Goal: Task Accomplishment & Management: Use online tool/utility

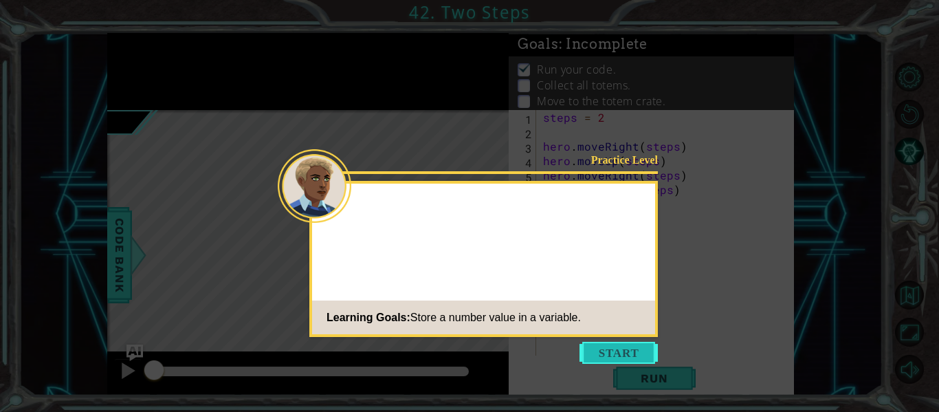
click at [602, 345] on button "Start" at bounding box center [619, 353] width 78 height 22
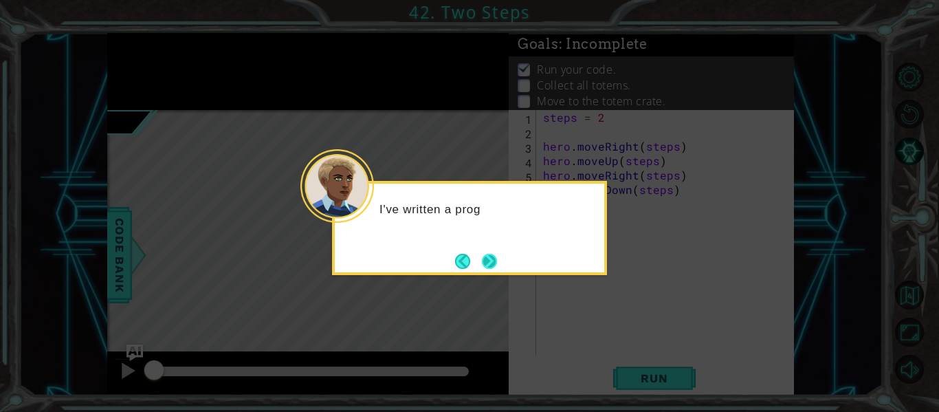
click at [496, 267] on button "Next" at bounding box center [490, 261] width 23 height 23
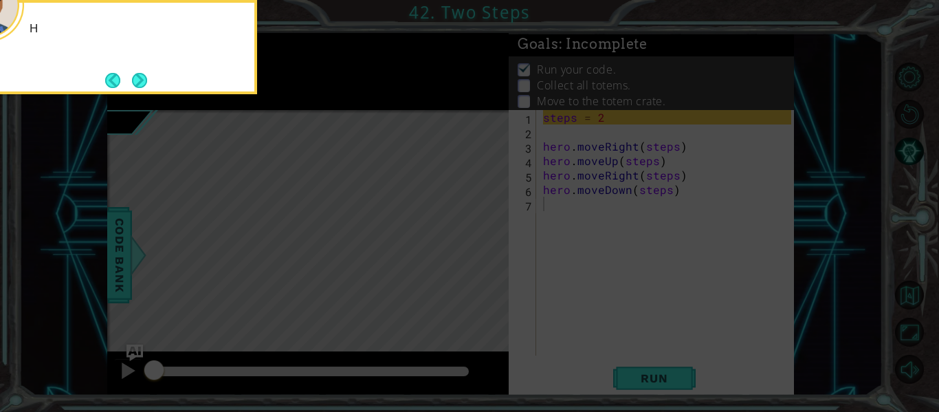
click at [464, 254] on icon at bounding box center [469, 61] width 939 height 701
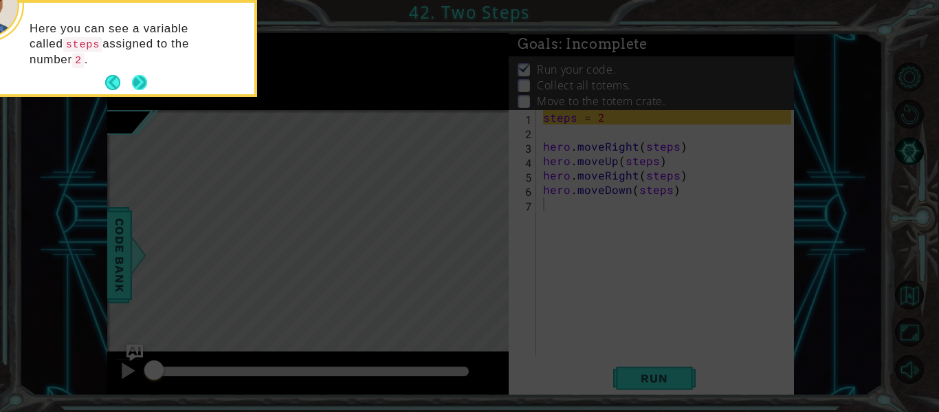
click at [149, 85] on div "Here you can see a variable called steps assigned to the number 2 ." at bounding box center [119, 48] width 275 height 97
click at [140, 83] on button "Next" at bounding box center [140, 83] width 24 height 24
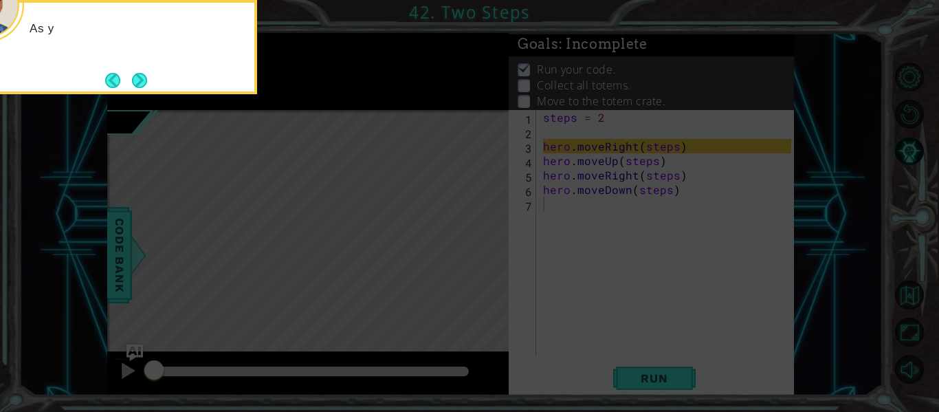
click at [140, 83] on button "Next" at bounding box center [140, 80] width 16 height 16
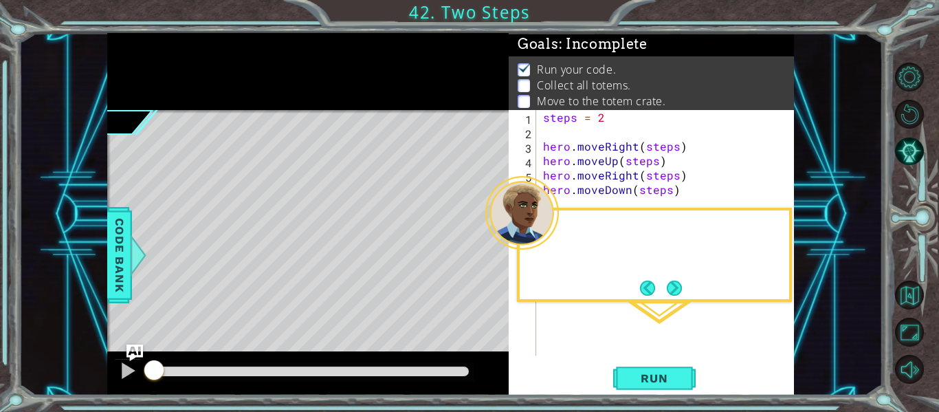
click at [140, 83] on div at bounding box center [308, 71] width 402 height 77
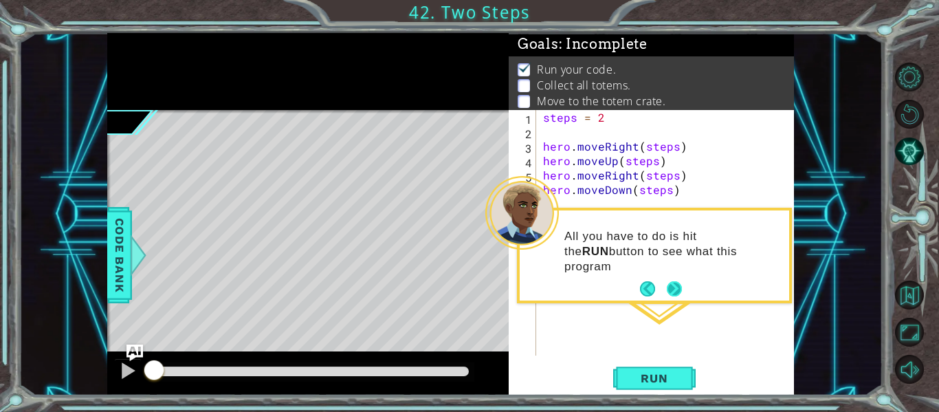
click at [675, 281] on button "Next" at bounding box center [674, 289] width 17 height 17
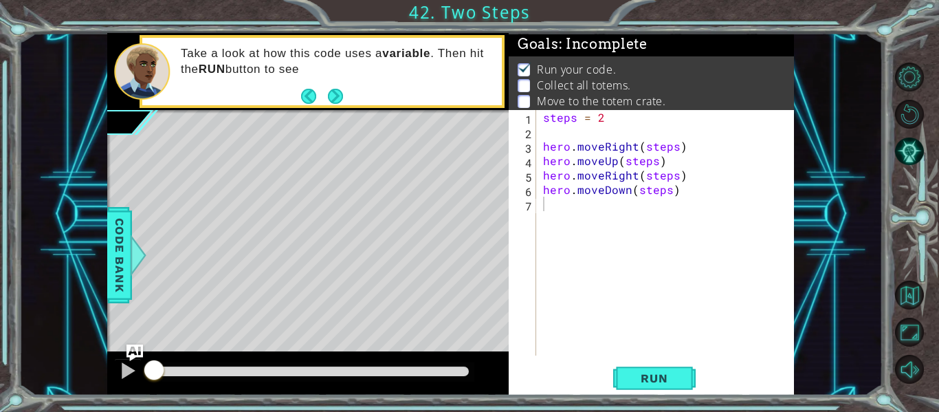
click at [317, 87] on footer at bounding box center [322, 96] width 42 height 21
click at [339, 96] on button "Next" at bounding box center [335, 95] width 17 height 17
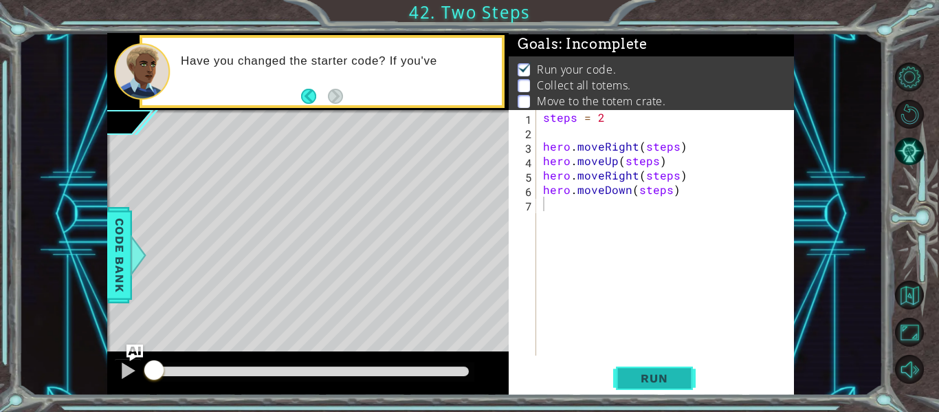
click at [644, 378] on span "Run" at bounding box center [654, 378] width 54 height 14
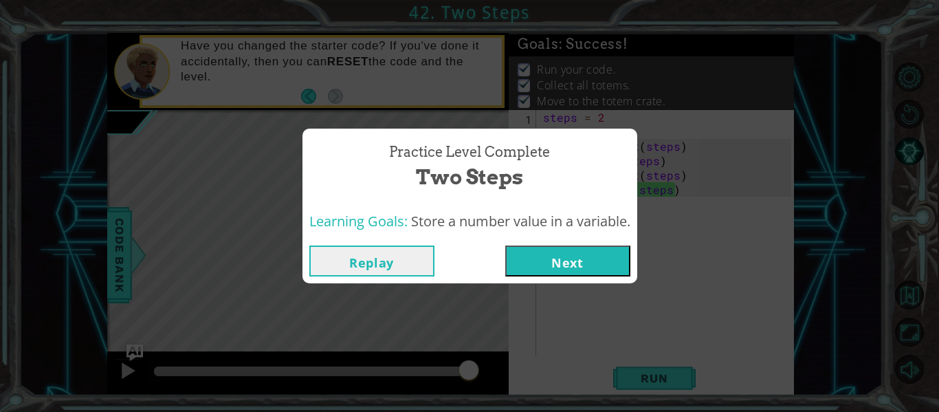
click at [578, 252] on button "Next" at bounding box center [567, 260] width 125 height 31
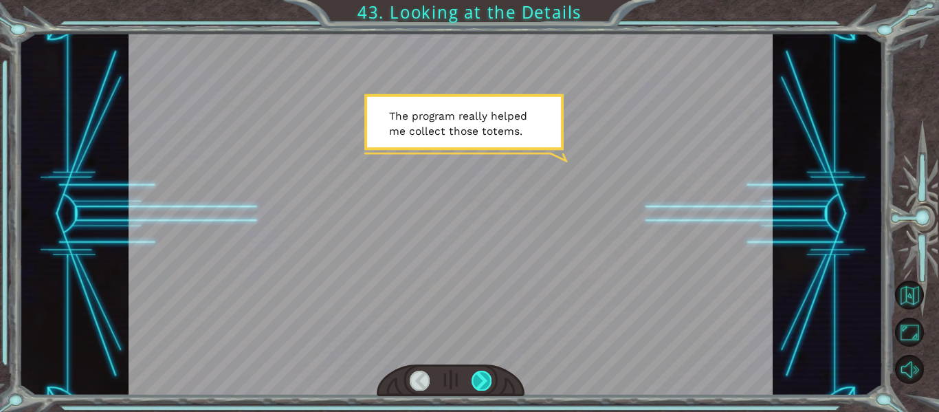
click at [482, 377] on div at bounding box center [482, 380] width 20 height 19
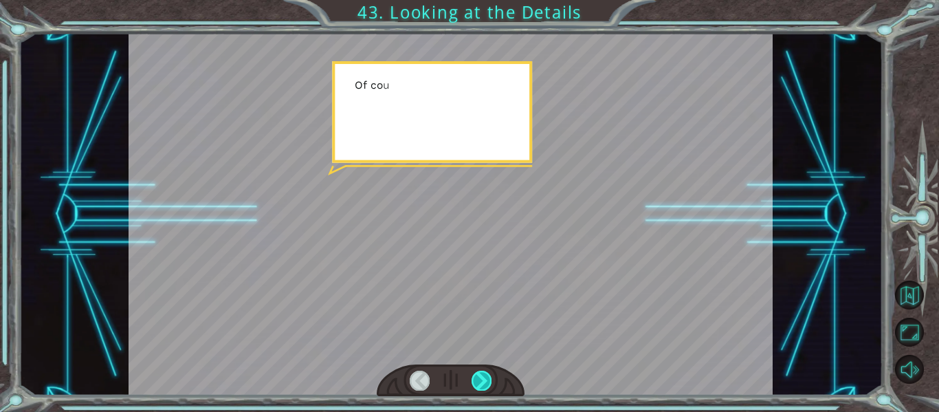
click at [482, 377] on div at bounding box center [482, 380] width 20 height 19
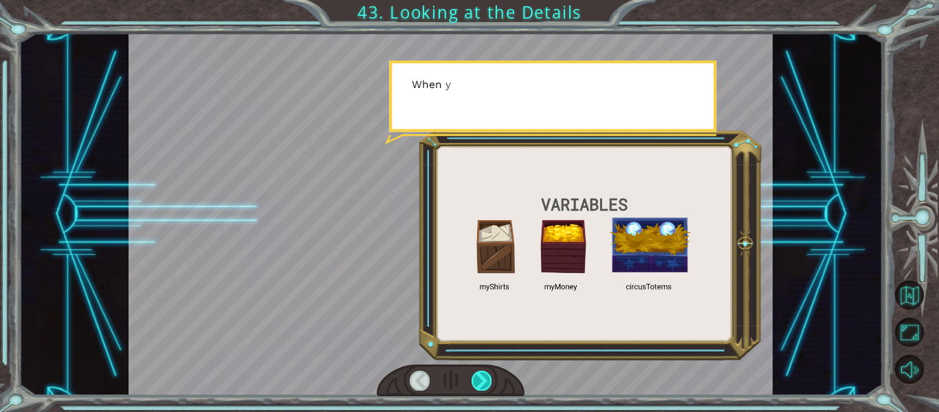
click at [482, 377] on div at bounding box center [482, 380] width 20 height 19
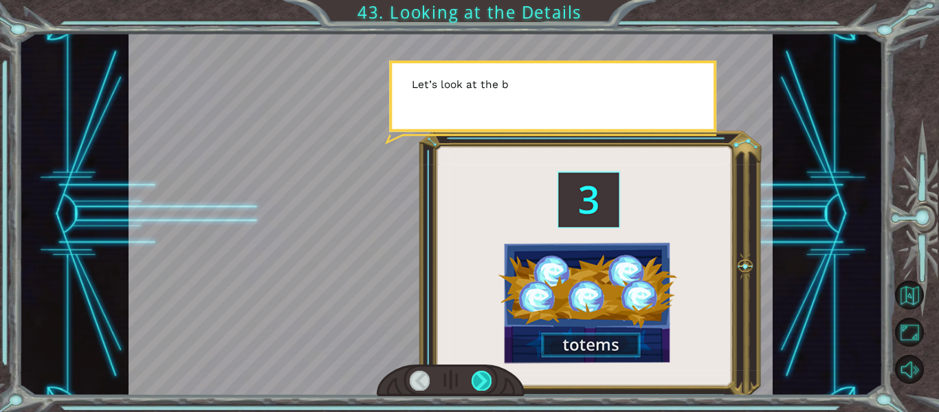
click at [482, 377] on div at bounding box center [482, 380] width 20 height 19
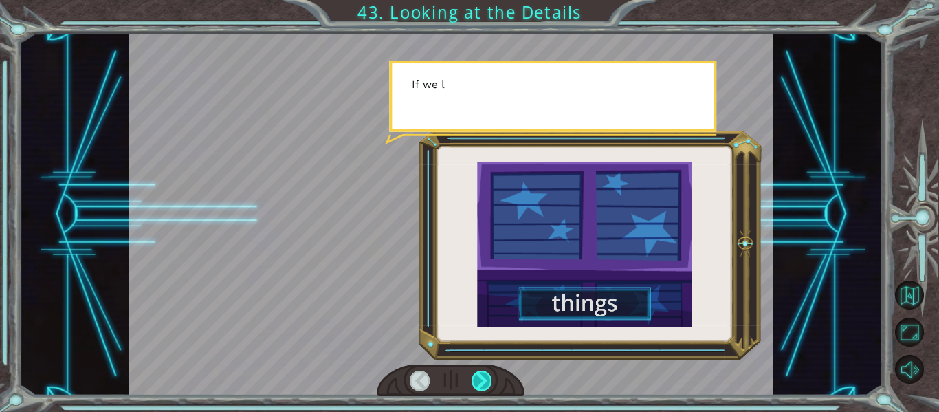
click at [482, 377] on div at bounding box center [482, 380] width 20 height 19
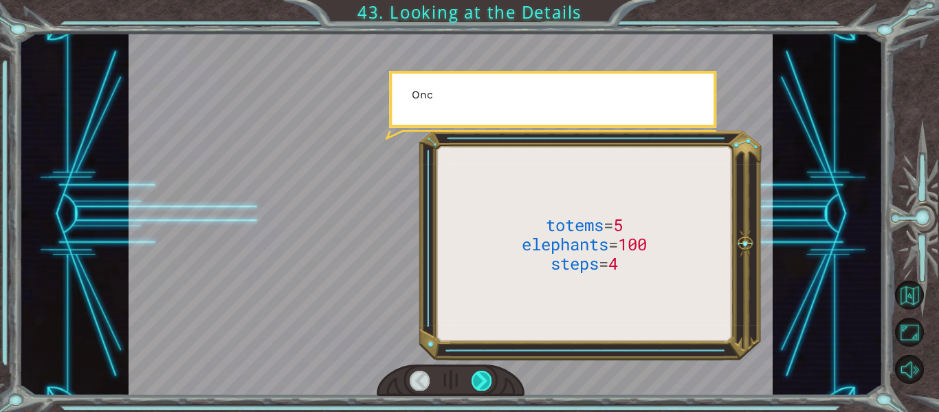
click at [482, 377] on div at bounding box center [482, 380] width 20 height 19
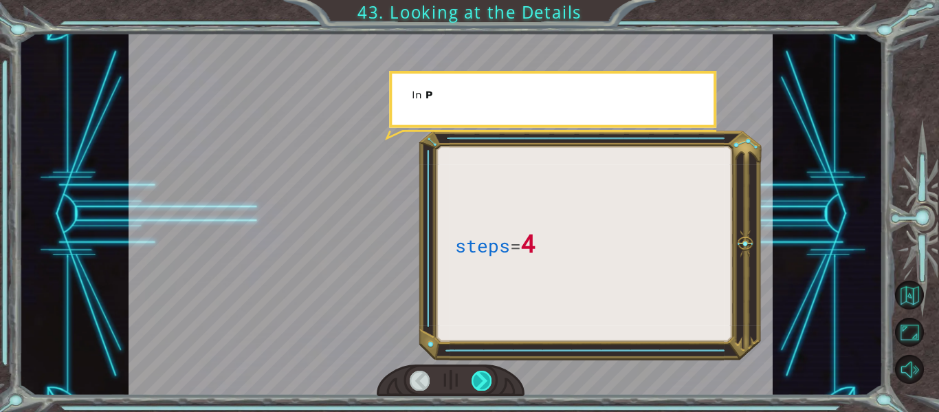
click at [482, 377] on div at bounding box center [482, 380] width 20 height 19
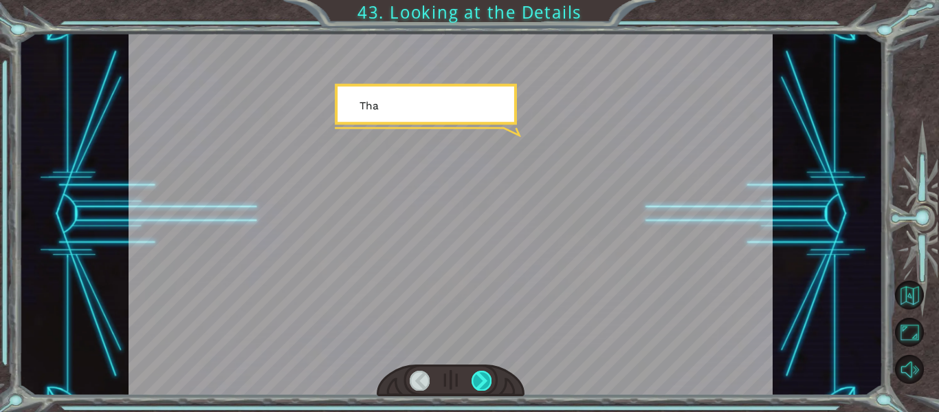
click at [475, 374] on div at bounding box center [482, 380] width 20 height 19
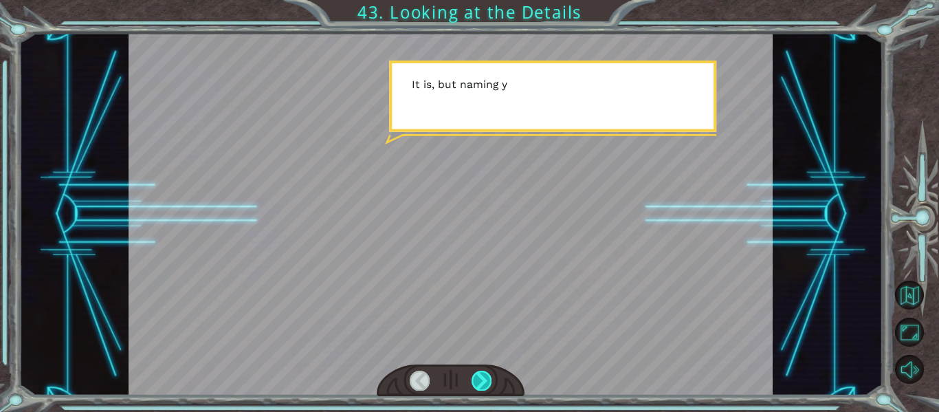
click at [479, 374] on div at bounding box center [482, 380] width 20 height 19
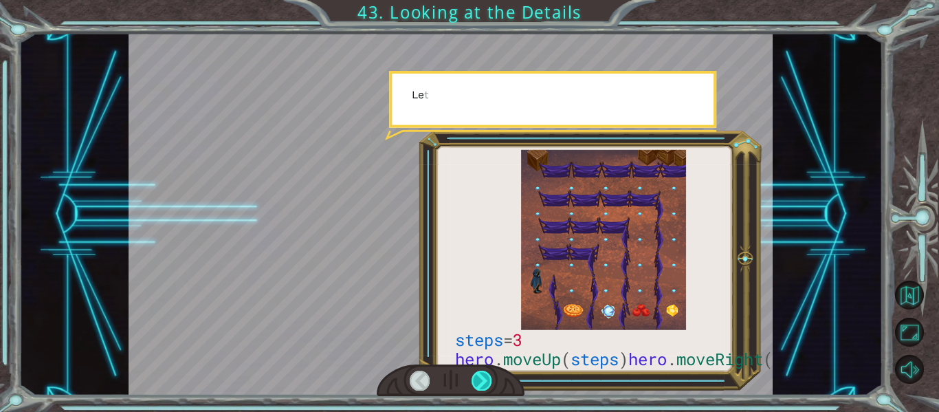
click at [479, 374] on div at bounding box center [482, 380] width 20 height 19
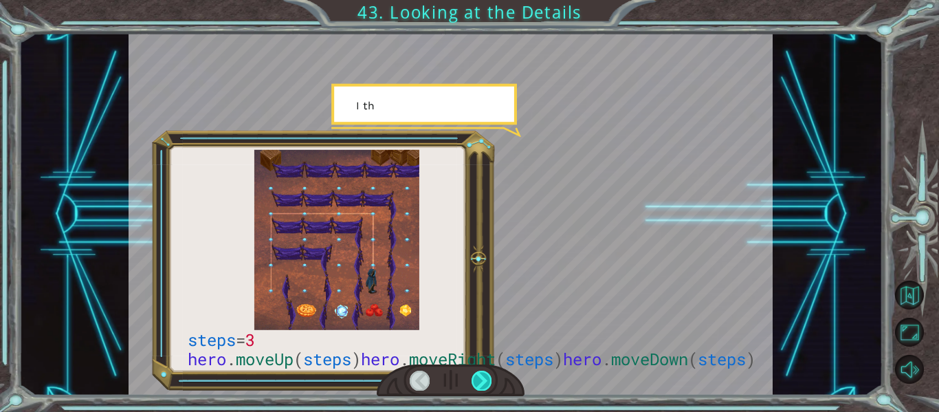
click at [479, 374] on div at bounding box center [482, 380] width 20 height 19
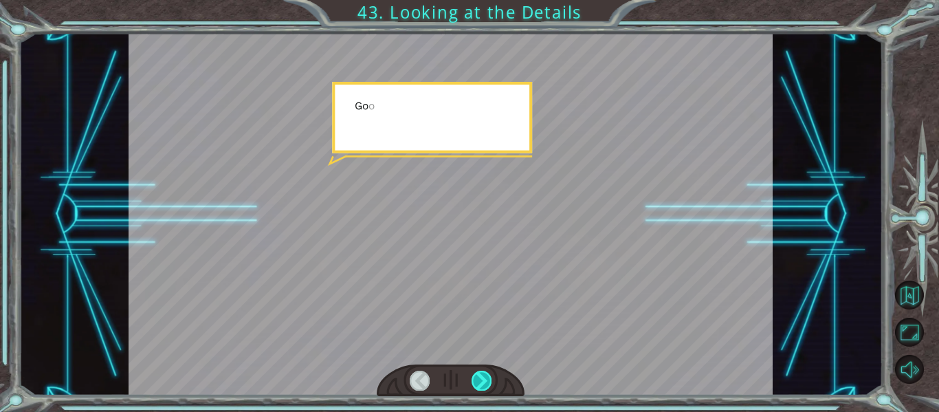
click at [479, 374] on div at bounding box center [482, 380] width 20 height 19
click at [479, 0] on div "steps = 3 hero . moveUp ( steps ) hero . moveRight ( steps ) hero . moveDown ( …" at bounding box center [469, 0] width 939 height 0
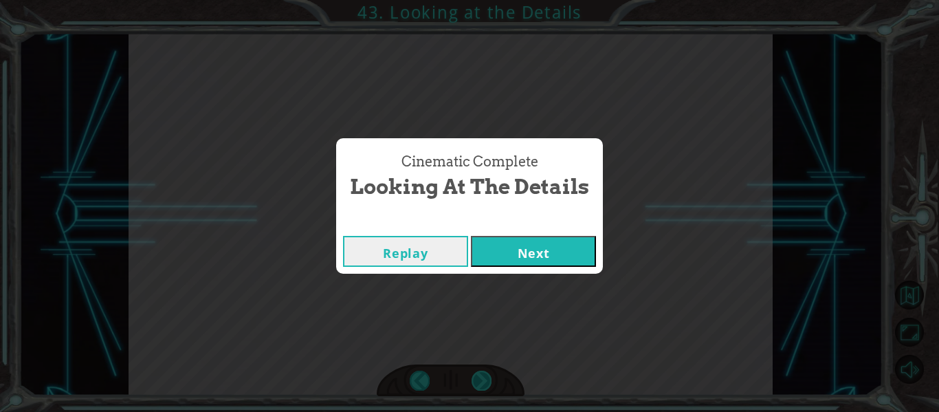
click at [479, 374] on div "Cinematic Complete Looking at the Details Replay Next" at bounding box center [469, 206] width 939 height 412
click at [560, 241] on button "Next" at bounding box center [533, 251] width 125 height 31
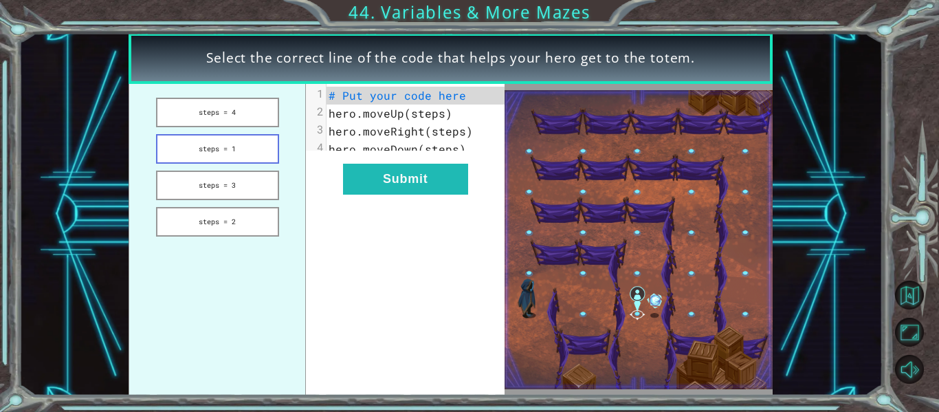
click at [221, 156] on button "steps = 1" at bounding box center [217, 149] width 123 height 30
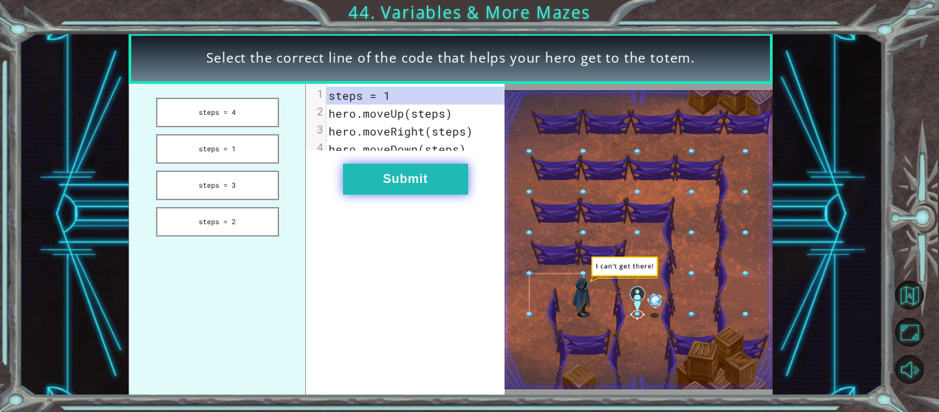
click at [377, 187] on button "Submit" at bounding box center [405, 179] width 125 height 31
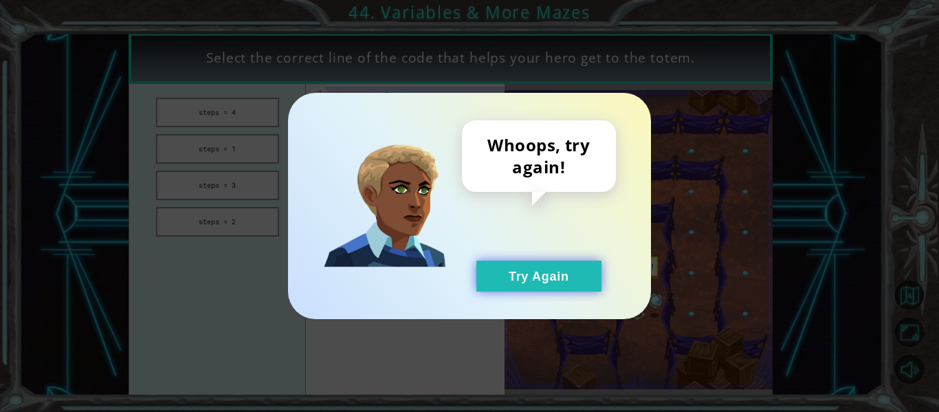
click at [498, 278] on button "Try Again" at bounding box center [538, 276] width 125 height 31
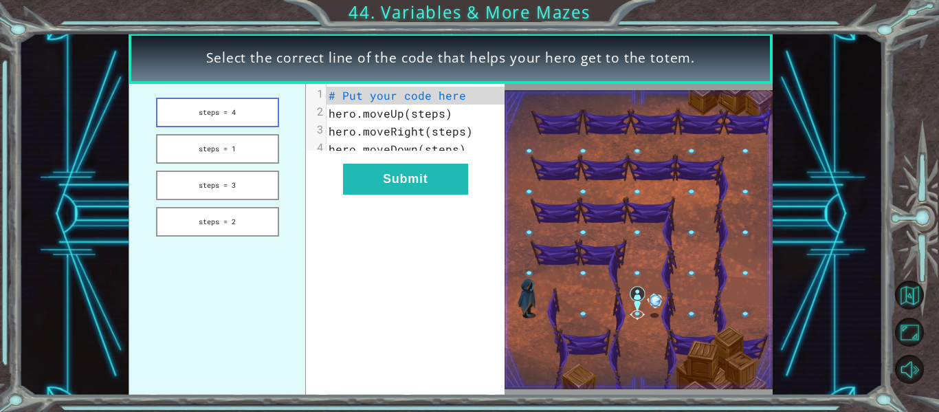
click at [235, 117] on button "steps = 4" at bounding box center [217, 113] width 123 height 30
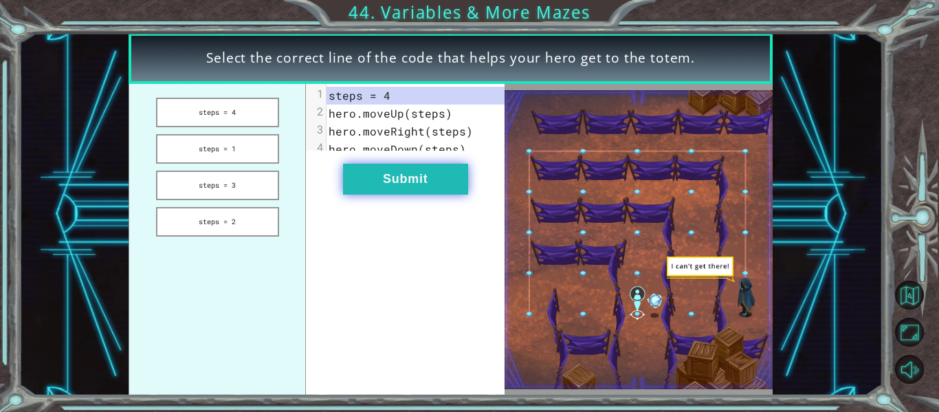
click at [435, 191] on button "Submit" at bounding box center [405, 179] width 125 height 31
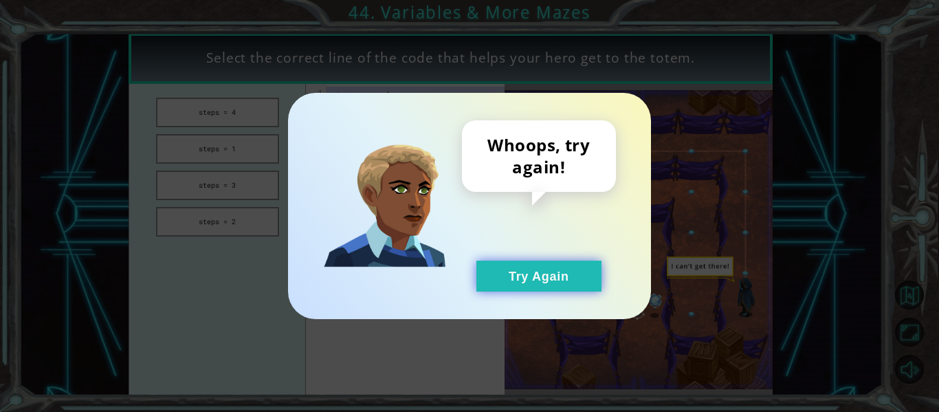
click at [523, 276] on button "Try Again" at bounding box center [538, 276] width 125 height 31
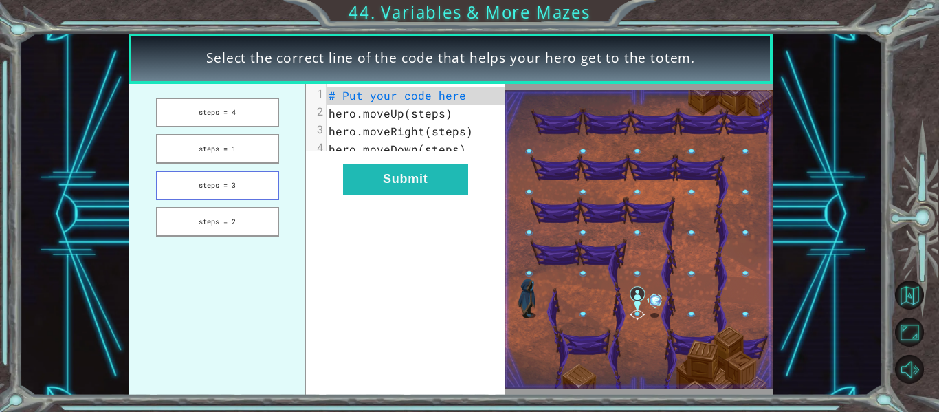
click at [223, 187] on button "steps = 3" at bounding box center [217, 186] width 123 height 30
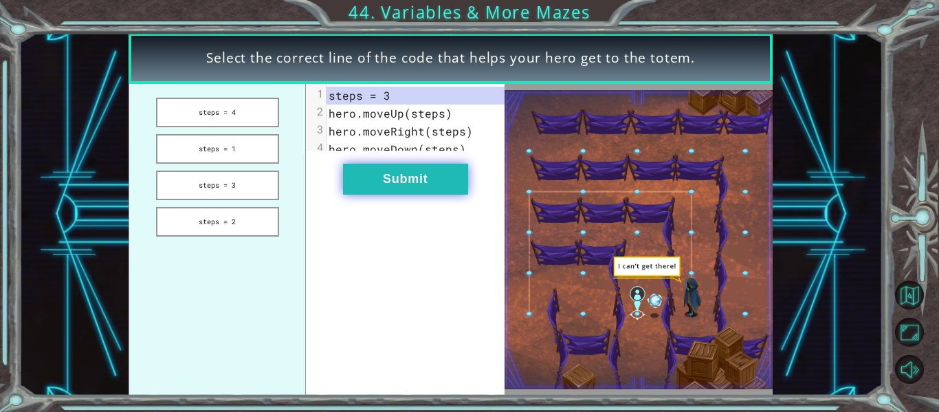
click at [384, 195] on button "Submit" at bounding box center [405, 179] width 125 height 31
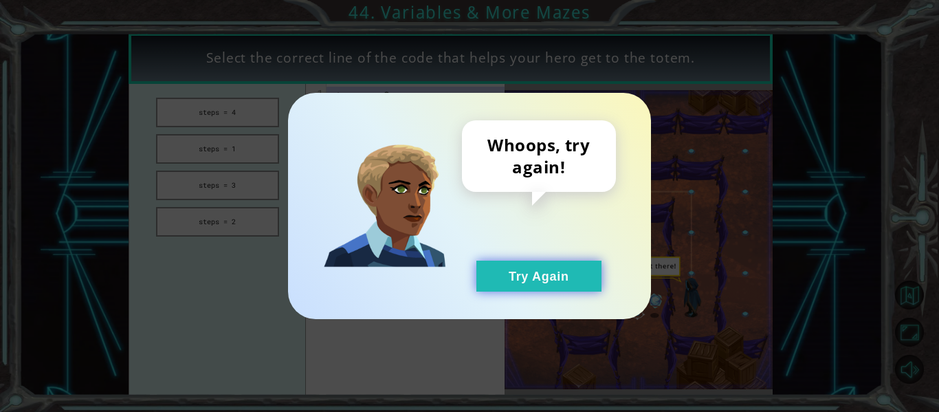
click at [555, 274] on button "Try Again" at bounding box center [538, 276] width 125 height 31
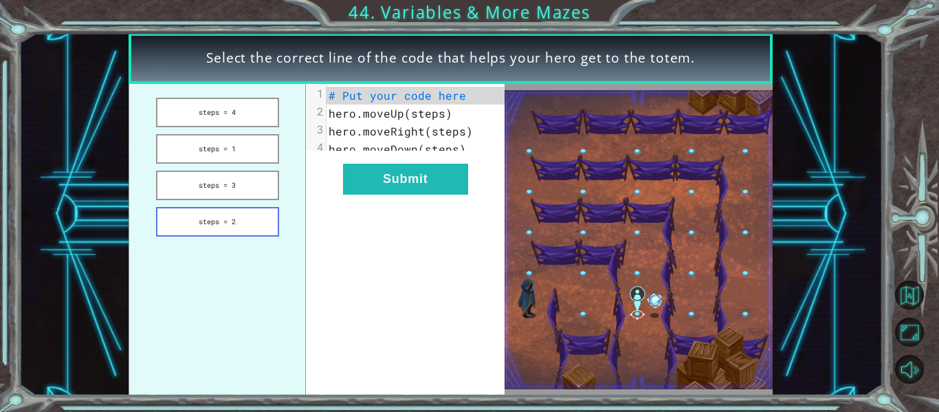
click at [243, 218] on button "steps = 2" at bounding box center [217, 222] width 123 height 30
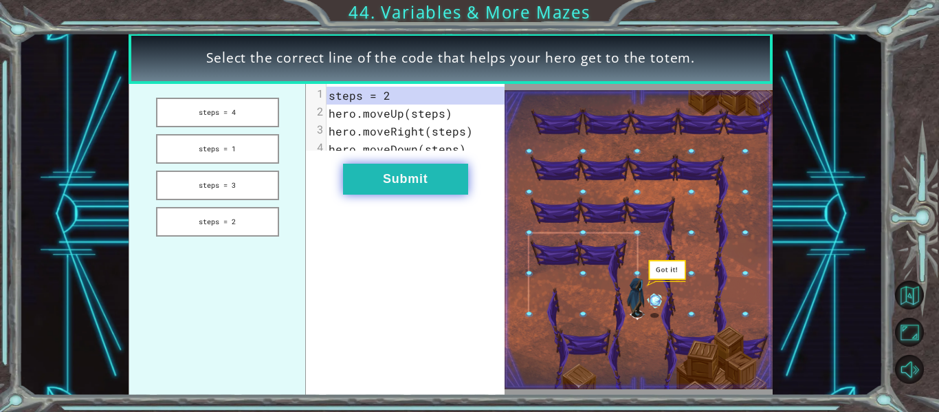
click at [396, 190] on button "Submit" at bounding box center [405, 179] width 125 height 31
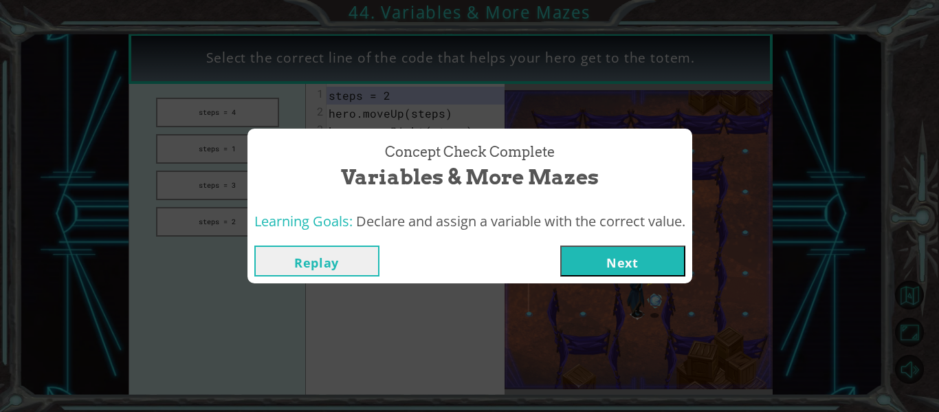
click at [622, 276] on div "Replay Next" at bounding box center [470, 261] width 445 height 45
click at [620, 265] on button "Next" at bounding box center [622, 260] width 125 height 31
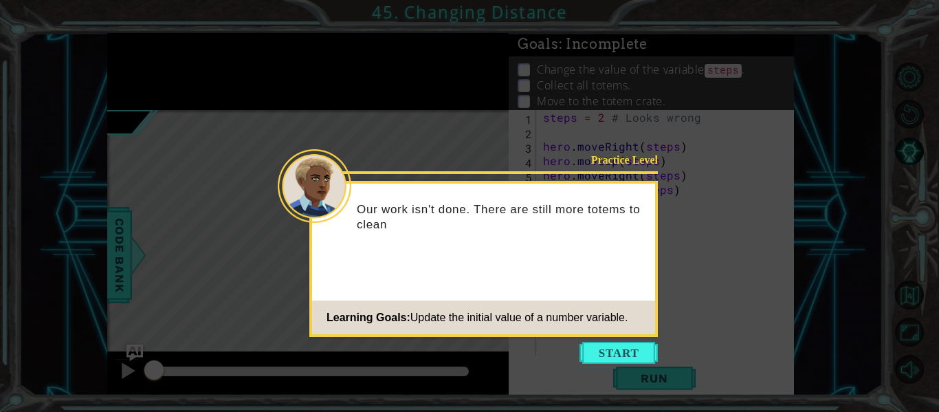
drag, startPoint x: 625, startPoint y: 346, endPoint x: 631, endPoint y: 351, distance: 8.3
click at [631, 351] on button "Start" at bounding box center [619, 353] width 78 height 22
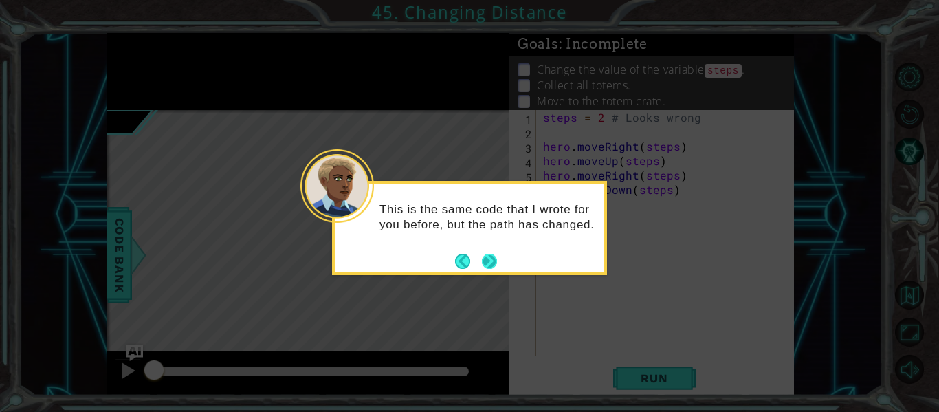
click at [485, 263] on button "Next" at bounding box center [490, 261] width 16 height 16
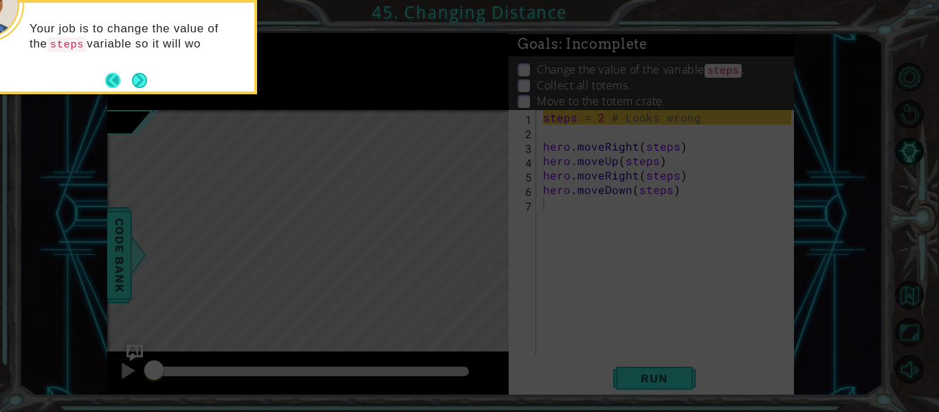
click at [124, 81] on button "Back" at bounding box center [118, 80] width 27 height 15
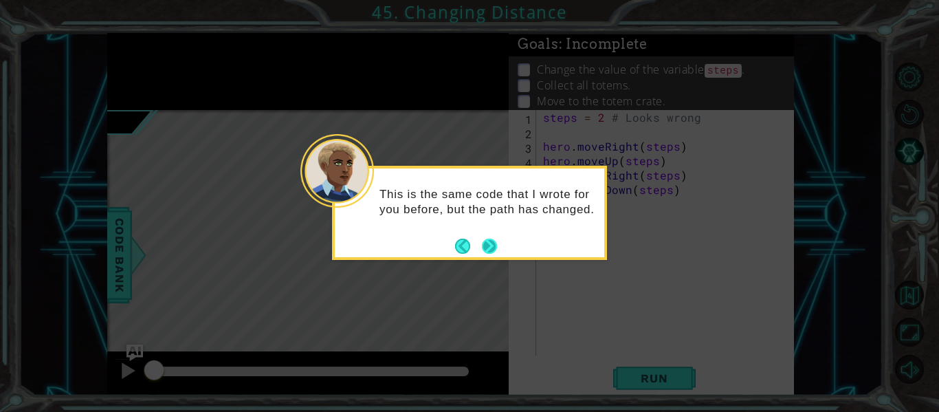
click at [496, 250] on button "Next" at bounding box center [489, 246] width 21 height 21
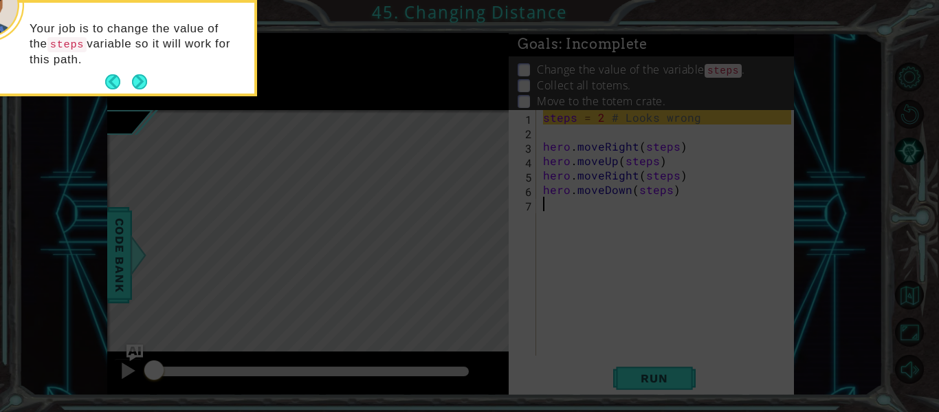
click at [496, 250] on icon at bounding box center [469, 61] width 939 height 701
click at [146, 71] on button "Next" at bounding box center [140, 82] width 22 height 22
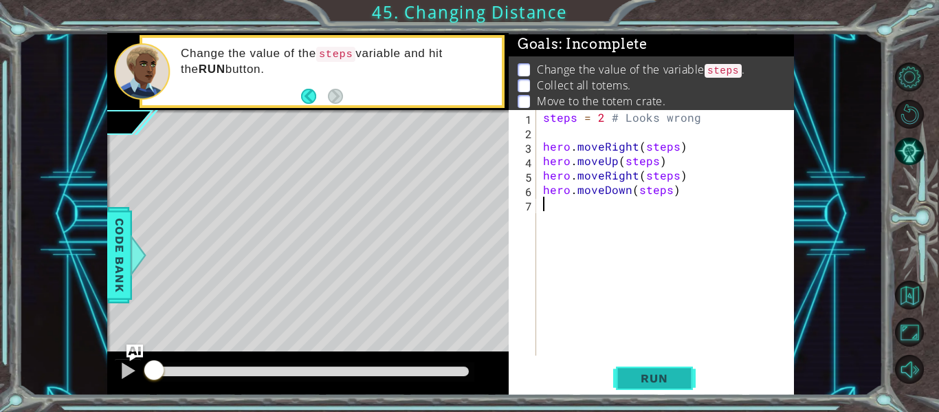
click at [663, 383] on span "Run" at bounding box center [654, 378] width 54 height 14
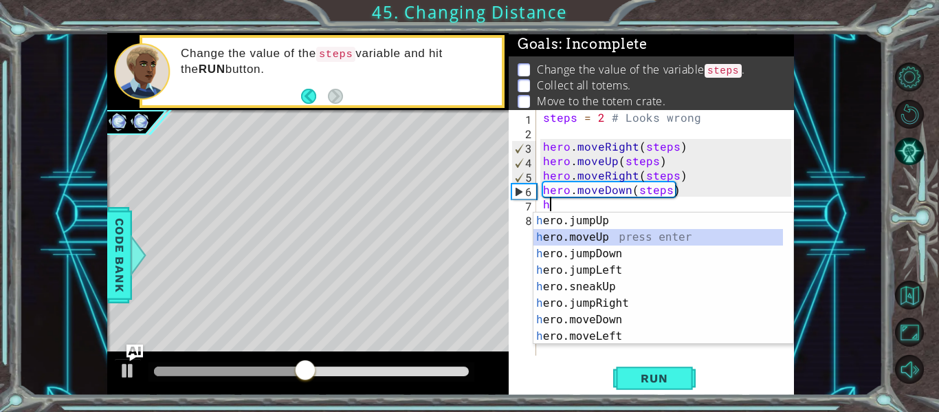
click at [637, 241] on div "h ero.jumpUp press enter h ero.moveUp press enter h ero.jumpDown press enter h …" at bounding box center [659, 294] width 250 height 165
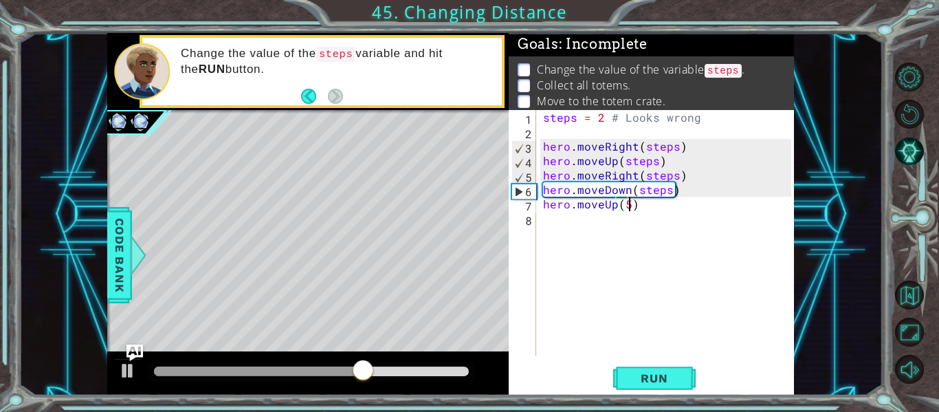
scroll to position [0, 5]
click at [642, 380] on span "Run" at bounding box center [654, 378] width 54 height 14
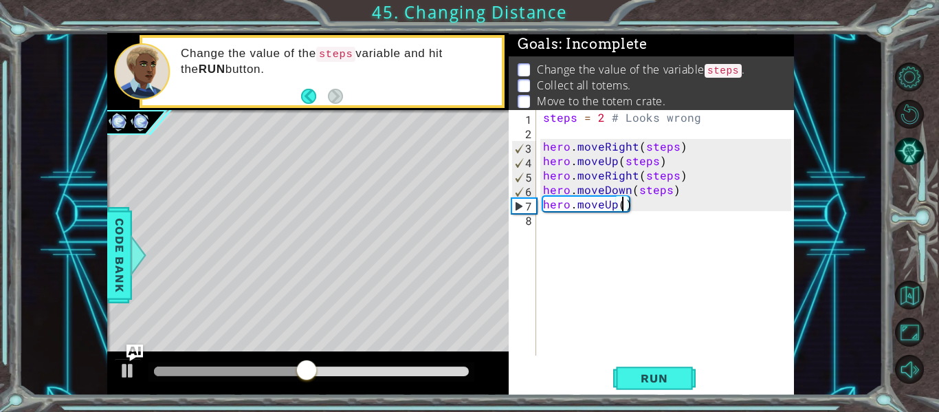
type textarea "hero.moveUp(3)"
click at [559, 226] on div "steps = 2 # Looks wrong hero . moveRight ( steps ) hero . moveUp ( steps ) hero…" at bounding box center [669, 247] width 258 height 274
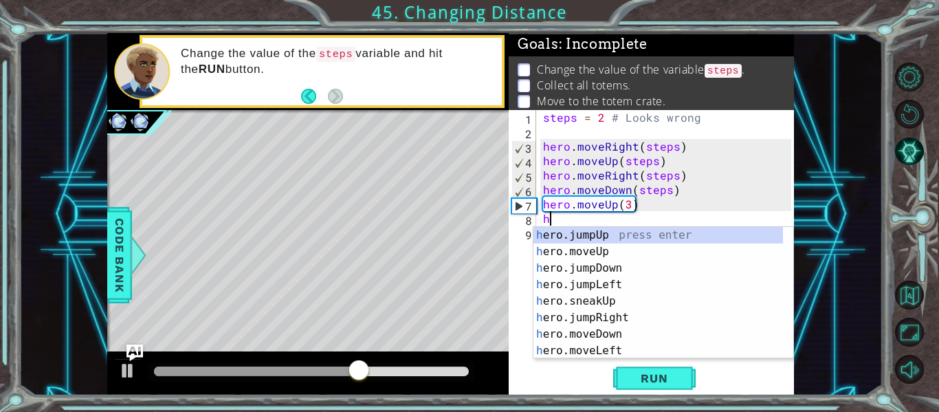
type textarea "he"
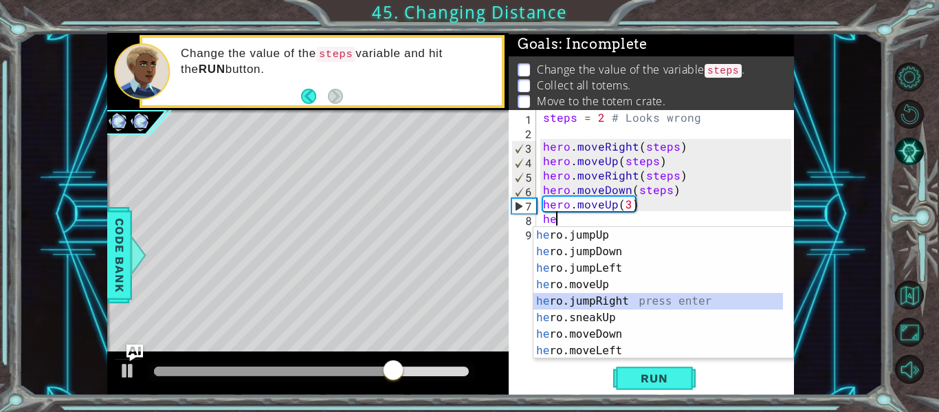
click at [617, 301] on div "he ro.jumpUp press enter he ro.jumpDown press enter he ro.jumpLeft press enter …" at bounding box center [659, 309] width 250 height 165
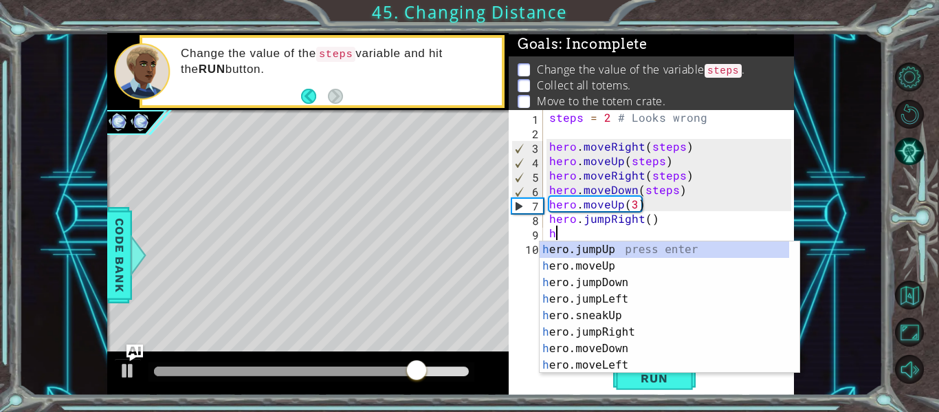
type textarea "he"
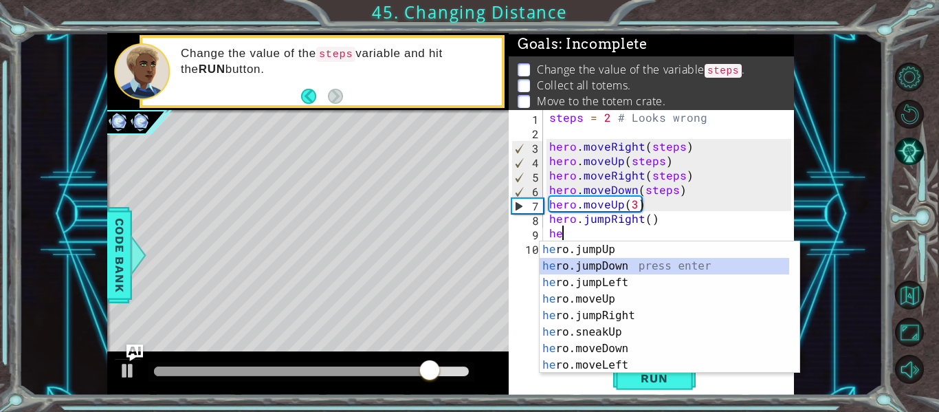
click at [577, 266] on div "he ro.jumpUp press enter he ro.jumpDown press enter he ro.jumpLeft press enter …" at bounding box center [665, 323] width 250 height 165
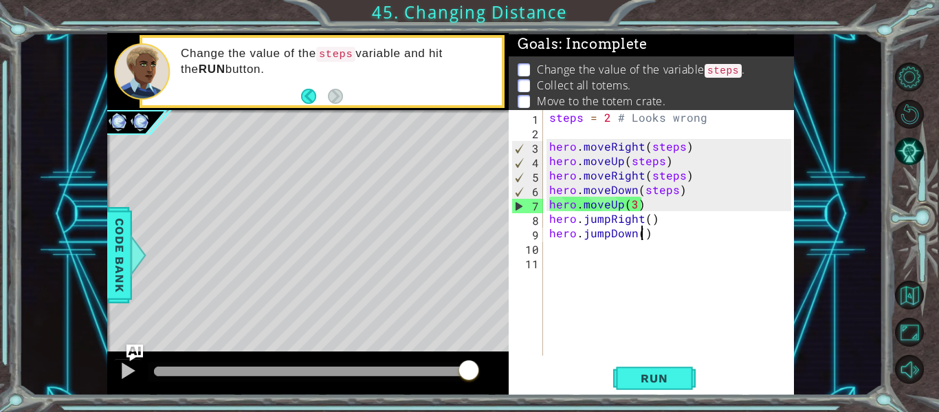
click at [639, 237] on div "steps = 2 # Looks wrong hero . moveRight ( steps ) hero . moveUp ( steps ) hero…" at bounding box center [673, 247] width 252 height 274
type textarea "hero.jumpDown(2)"
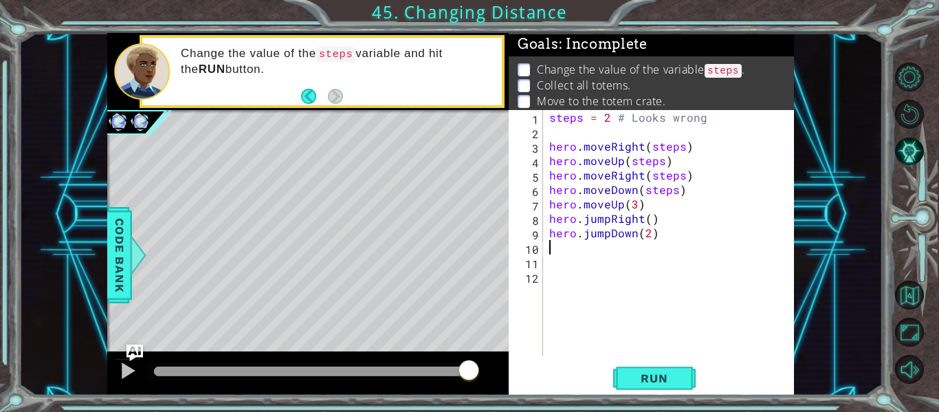
click at [671, 362] on div "1 2 3 4 5 6 7 8 9 10 11 12 steps = 2 # Looks wrong hero . moveRight ( steps ) h…" at bounding box center [651, 252] width 285 height 285
click at [668, 373] on span "Run" at bounding box center [654, 378] width 54 height 14
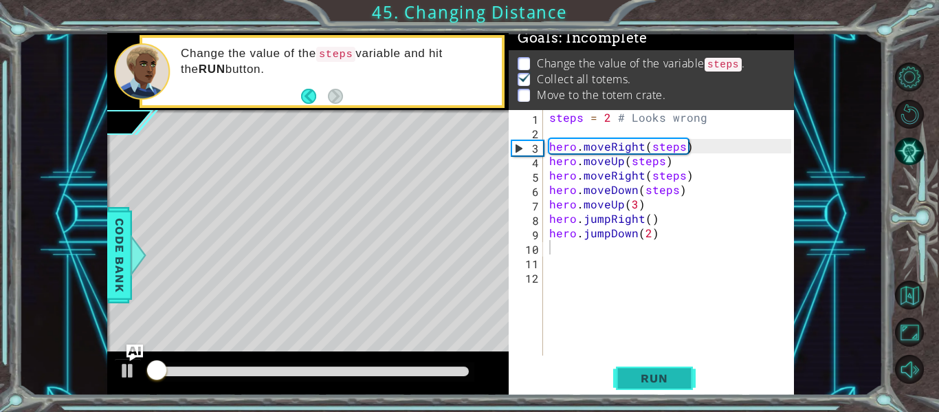
click at [668, 374] on span "Run" at bounding box center [654, 378] width 54 height 14
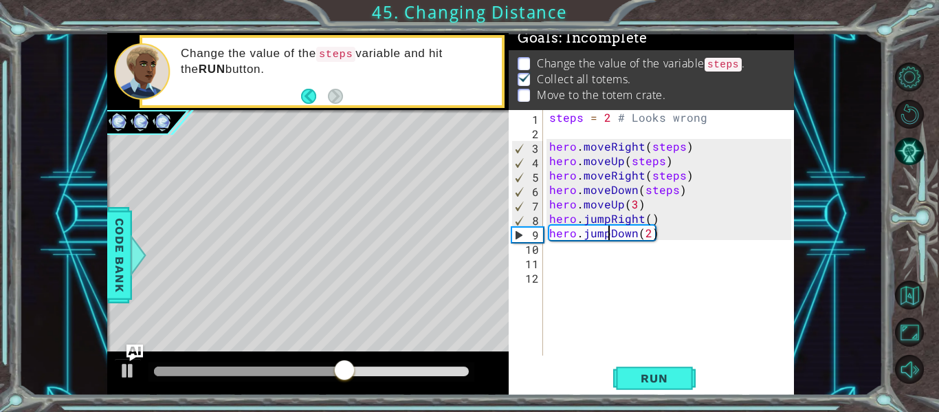
click at [606, 234] on div "steps = 2 # Looks wrong hero . moveRight ( steps ) hero . moveUp ( steps ) hero…" at bounding box center [673, 247] width 252 height 274
type textarea "hero.jumpDown(2)"
click at [567, 257] on div "steps = 2 # Looks wrong hero . moveRight ( steps ) hero . moveUp ( steps ) hero…" at bounding box center [673, 247] width 252 height 274
click at [605, 230] on div "steps = 2 # Looks wrong hero . moveRight ( steps ) hero . moveUp ( steps ) hero…" at bounding box center [673, 247] width 252 height 274
click at [609, 236] on div "steps = 2 # Looks wrong hero . moveRight ( steps ) hero . moveUp ( steps ) hero…" at bounding box center [673, 247] width 252 height 274
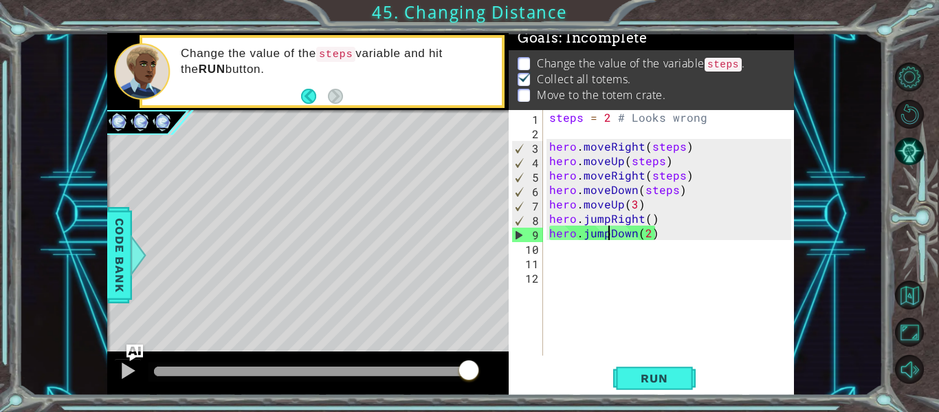
click at [648, 234] on div "steps = 2 # Looks wrong hero . moveRight ( steps ) hero . moveUp ( steps ) hero…" at bounding box center [673, 247] width 252 height 274
type textarea "hero.jumpDown()"
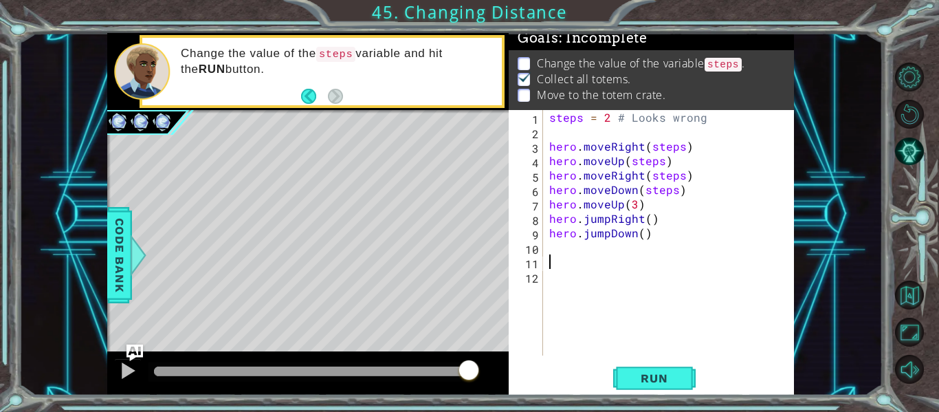
click at [550, 255] on div "steps = 2 # Looks wrong hero . moveRight ( steps ) hero . moveUp ( steps ) hero…" at bounding box center [673, 247] width 252 height 274
click at [554, 247] on div "steps = 2 # Looks wrong hero . moveRight ( steps ) hero . moveUp ( steps ) hero…" at bounding box center [673, 247] width 252 height 274
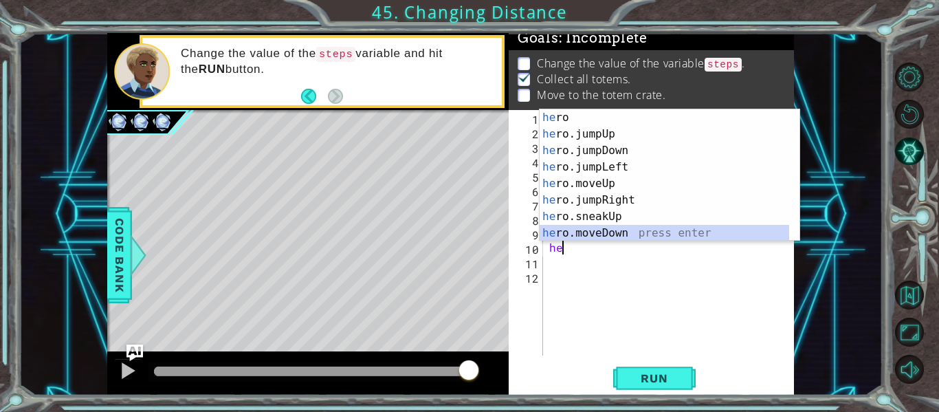
click at [627, 228] on div "he ro press enter he ro.jumpUp press enter he ro.jumpDown press enter he ro.jum…" at bounding box center [665, 191] width 250 height 165
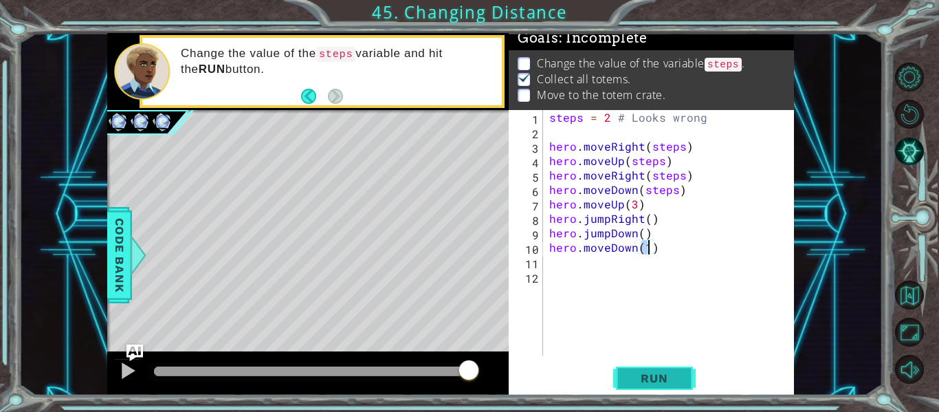
type textarea "hero.moveDown(1)"
click at [644, 375] on span "Run" at bounding box center [654, 378] width 54 height 14
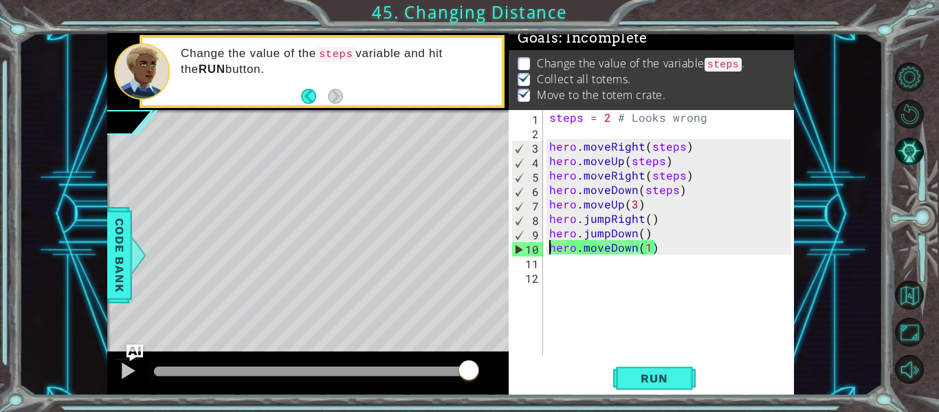
click at [551, 254] on div "steps = 2 # Looks wrong hero . moveRight ( steps ) hero . moveUp ( steps ) hero…" at bounding box center [673, 247] width 252 height 274
click at [549, 269] on div "steps = 2 # Looks wrong hero . moveRight ( steps ) hero . moveUp ( steps ) hero…" at bounding box center [673, 247] width 252 height 274
type textarea "h"
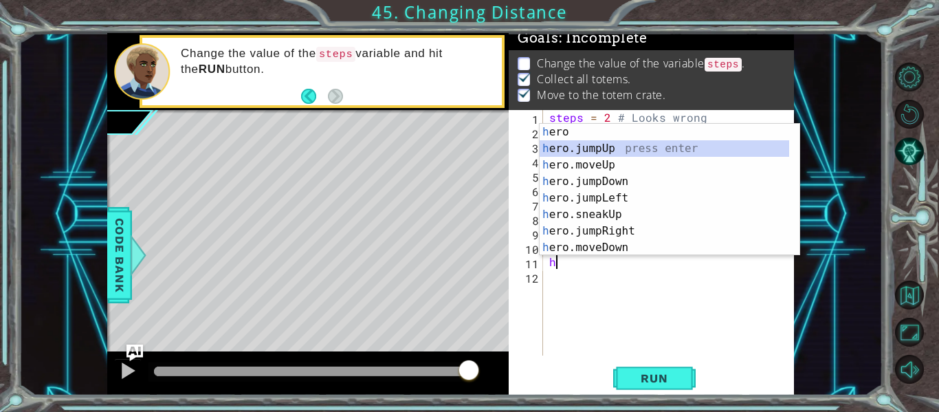
click at [619, 149] on div "h ero press enter h ero.jumpUp press enter h ero.moveUp press enter h ero.jumpD…" at bounding box center [665, 206] width 250 height 165
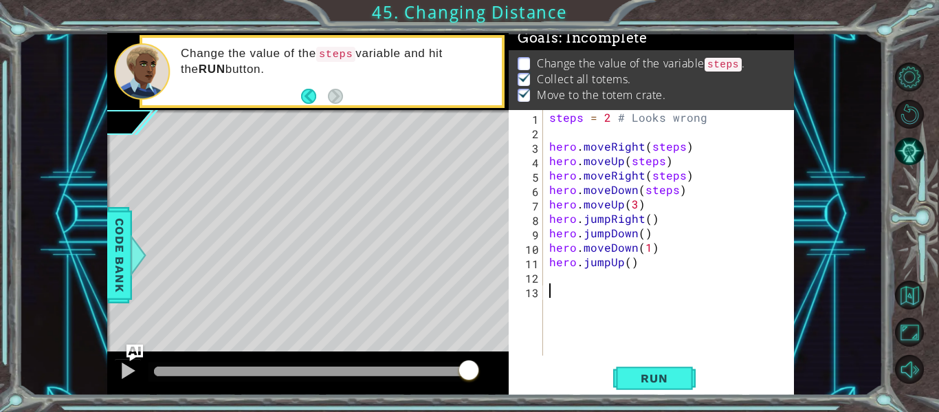
click at [564, 290] on div "steps = 2 # Looks wrong hero . moveRight ( steps ) hero . moveUp ( steps ) hero…" at bounding box center [673, 247] width 252 height 274
click at [560, 280] on div "steps = 2 # Looks wrong hero . moveRight ( steps ) hero . moveUp ( steps ) hero…" at bounding box center [673, 247] width 252 height 274
click at [626, 263] on div "steps = 2 # Looks wrong hero . moveRight ( steps ) hero . moveUp ( steps ) hero…" at bounding box center [673, 247] width 252 height 274
type textarea "hero.jumpUp(2)"
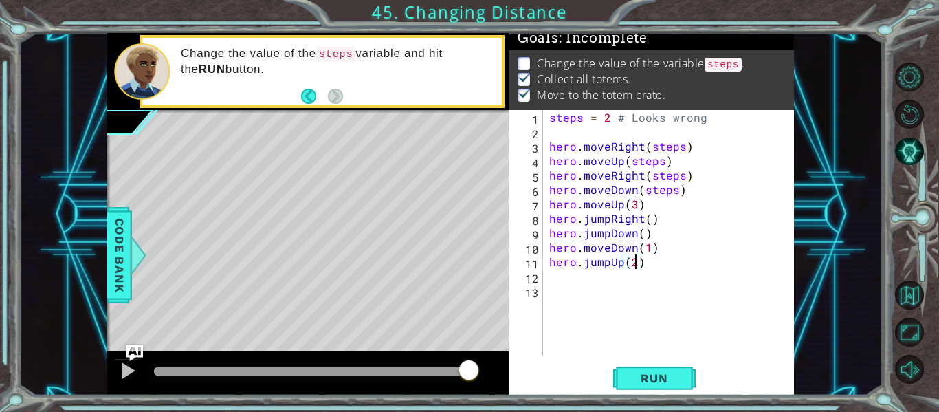
click at [560, 280] on div "steps = 2 # Looks wrong hero . moveRight ( steps ) hero . moveUp ( steps ) hero…" at bounding box center [673, 247] width 252 height 274
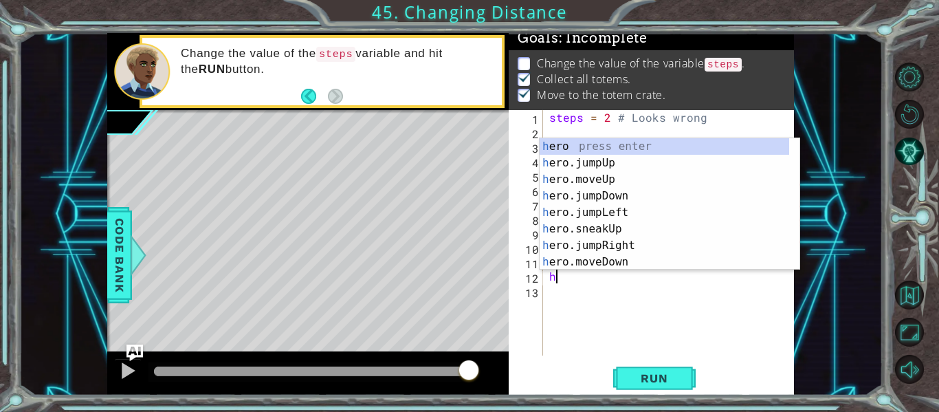
type textarea "he"
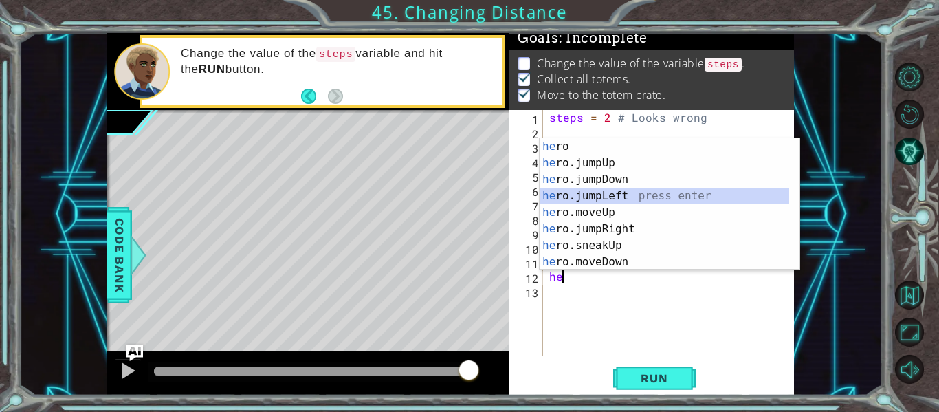
click at [582, 197] on div "he ro press enter he ro.jumpUp press enter he ro.jumpDown press enter he ro.jum…" at bounding box center [665, 220] width 250 height 165
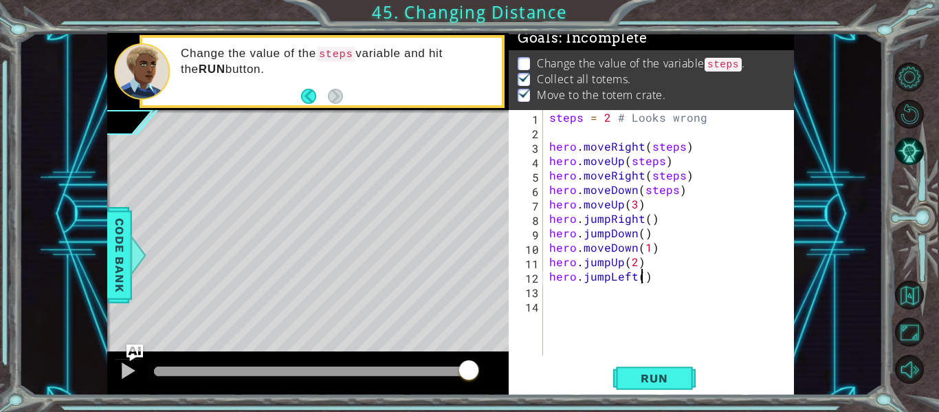
click at [641, 273] on div "steps = 2 # Looks wrong hero . moveRight ( steps ) hero . moveUp ( steps ) hero…" at bounding box center [673, 247] width 252 height 274
type textarea "hero.jumpLeft(2)"
click at [564, 298] on div "steps = 2 # Looks wrong hero . moveRight ( steps ) hero . moveUp ( steps ) hero…" at bounding box center [673, 247] width 252 height 274
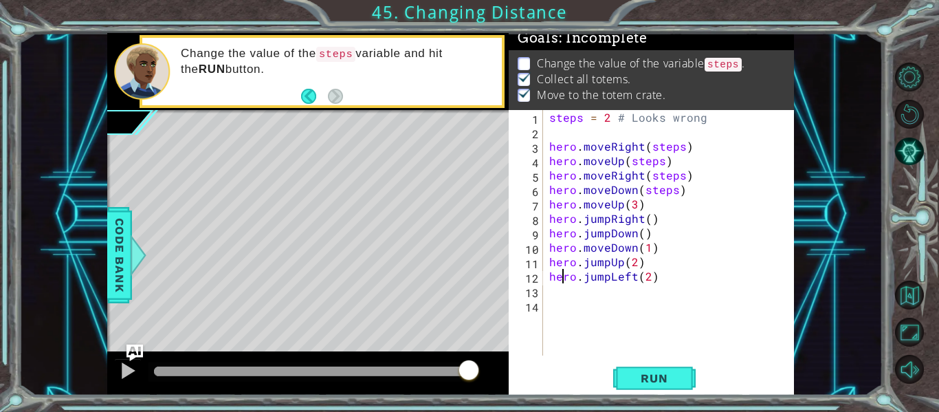
click at [562, 282] on div "steps = 2 # Looks wrong hero . moveRight ( steps ) hero . moveUp ( steps ) hero…" at bounding box center [673, 247] width 252 height 274
click at [641, 377] on span "Run" at bounding box center [654, 378] width 54 height 14
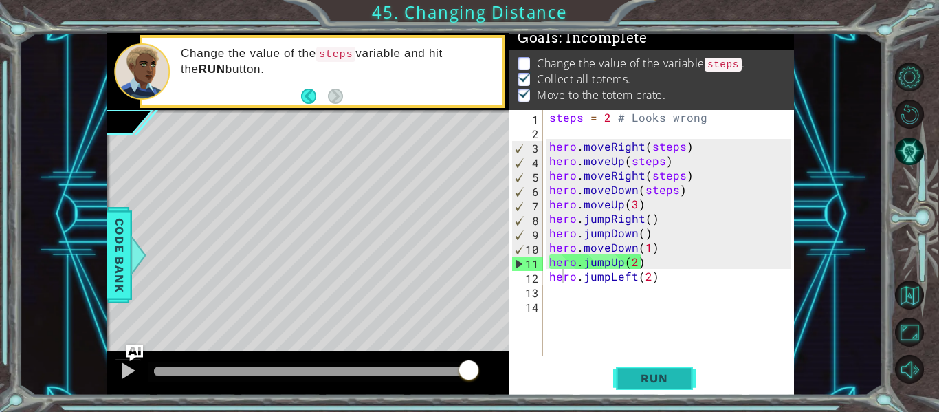
click at [651, 373] on span "Run" at bounding box center [654, 378] width 54 height 14
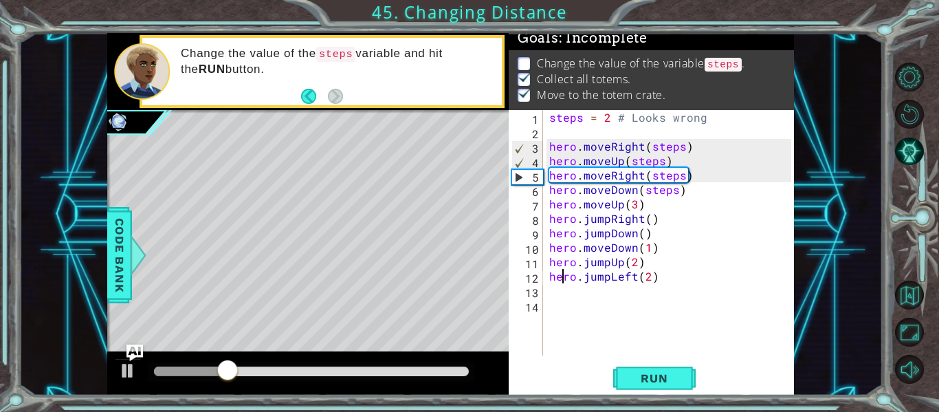
click at [674, 155] on div "steps = 2 # Looks wrong hero . moveRight ( steps ) hero . moveUp ( steps ) hero…" at bounding box center [673, 247] width 252 height 274
click at [679, 150] on div "steps = 2 # Looks wrong hero . moveRight ( steps ) hero . moveUp ( steps ) hero…" at bounding box center [673, 247] width 252 height 274
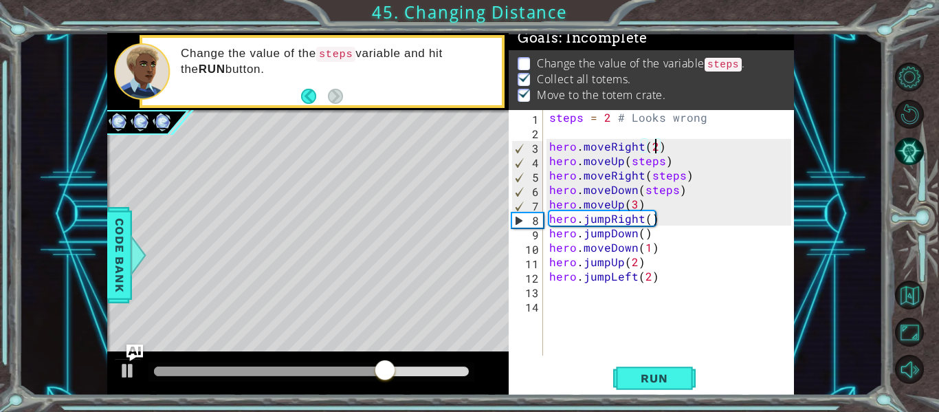
scroll to position [0, 6]
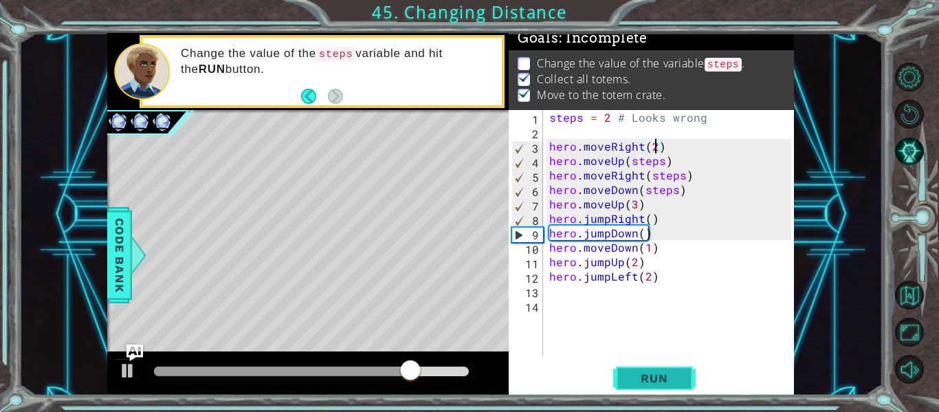
click at [632, 373] on span "Run" at bounding box center [654, 378] width 54 height 14
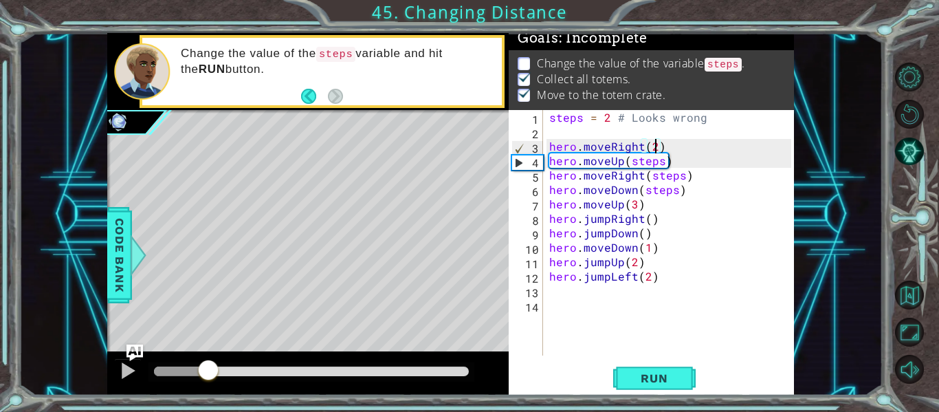
click at [209, 342] on div "methods hero use(thing) moveUp(steps) moveDown(steps) moveLeft(steps) moveRight…" at bounding box center [450, 214] width 687 height 362
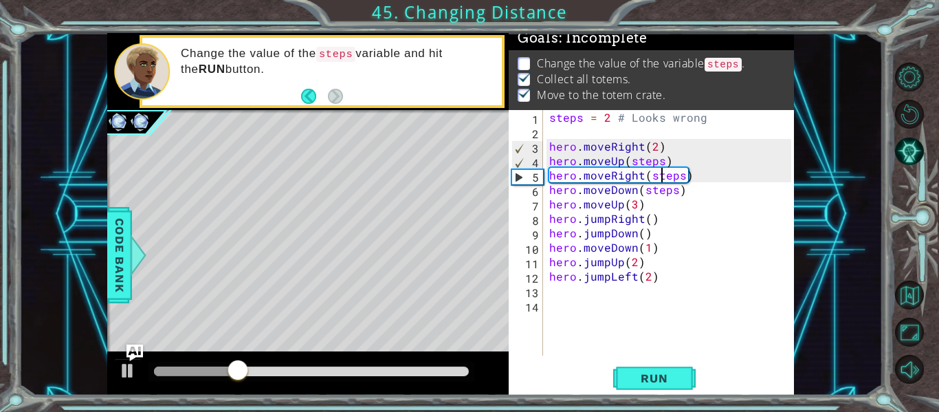
click at [659, 168] on div "steps = 2 # Looks wrong hero . moveRight ( 2 ) hero . moveUp ( steps ) hero . m…" at bounding box center [673, 247] width 252 height 274
click at [661, 160] on div "steps = 2 # Looks wrong hero . moveRight ( 2 ) hero . moveUp ( steps ) hero . m…" at bounding box center [673, 247] width 252 height 274
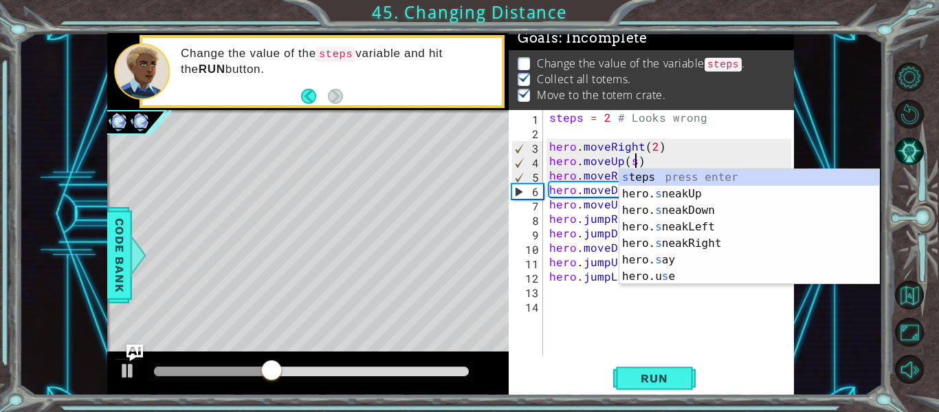
scroll to position [0, 5]
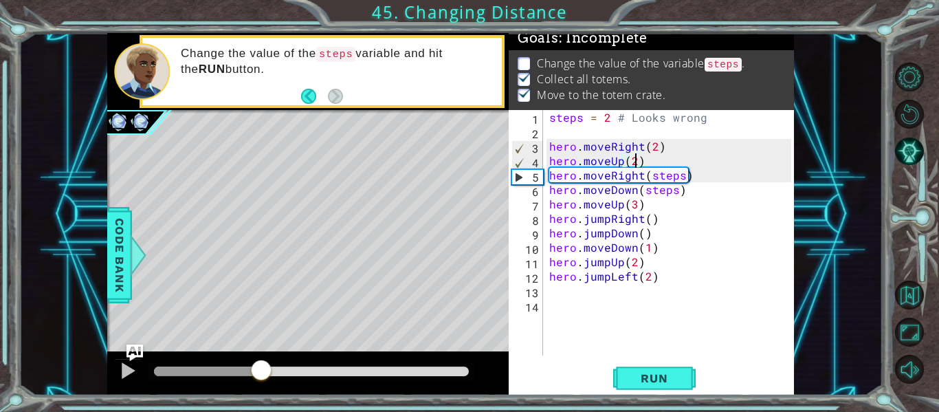
drag, startPoint x: 320, startPoint y: 368, endPoint x: 262, endPoint y: 359, distance: 58.4
click at [262, 359] on div at bounding box center [261, 371] width 25 height 25
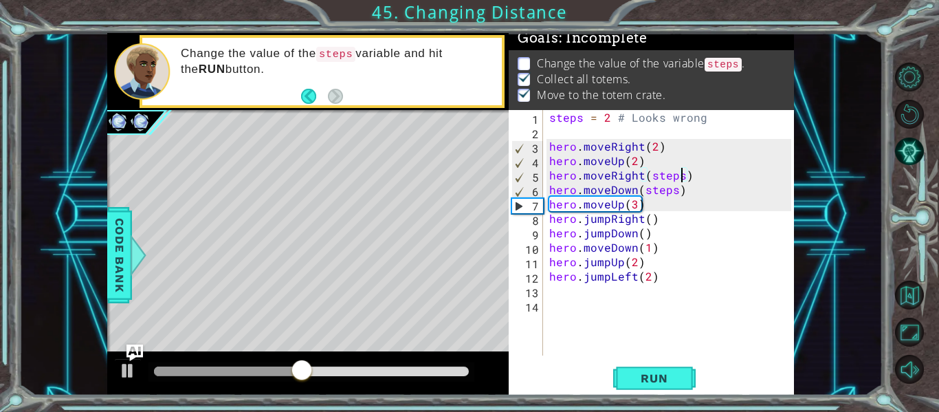
click at [680, 180] on div "steps = 2 # Looks wrong hero . moveRight ( 2 ) hero . moveUp ( 2 ) hero . moveR…" at bounding box center [673, 247] width 252 height 274
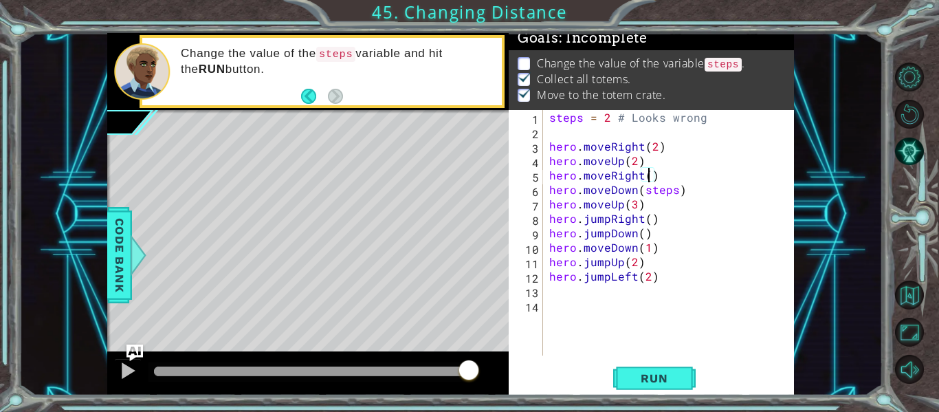
scroll to position [0, 6]
click at [646, 364] on button "Run" at bounding box center [654, 378] width 83 height 28
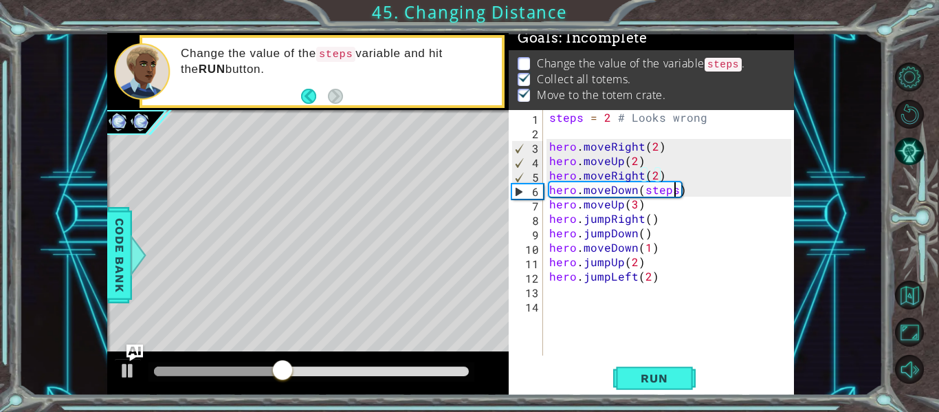
click at [673, 196] on div "steps = 2 # Looks wrong hero . moveRight ( 2 ) hero . moveUp ( 2 ) hero . moveR…" at bounding box center [673, 247] width 252 height 274
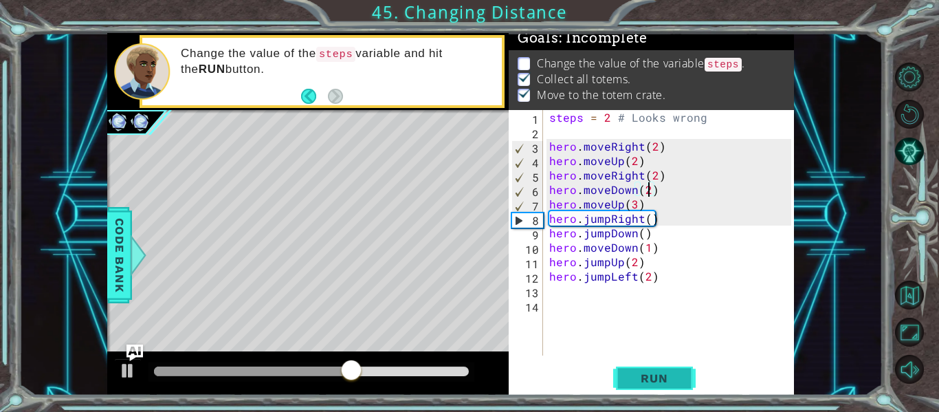
type textarea "hero.moveDown(2)"
click at [657, 375] on span "Run" at bounding box center [654, 378] width 54 height 14
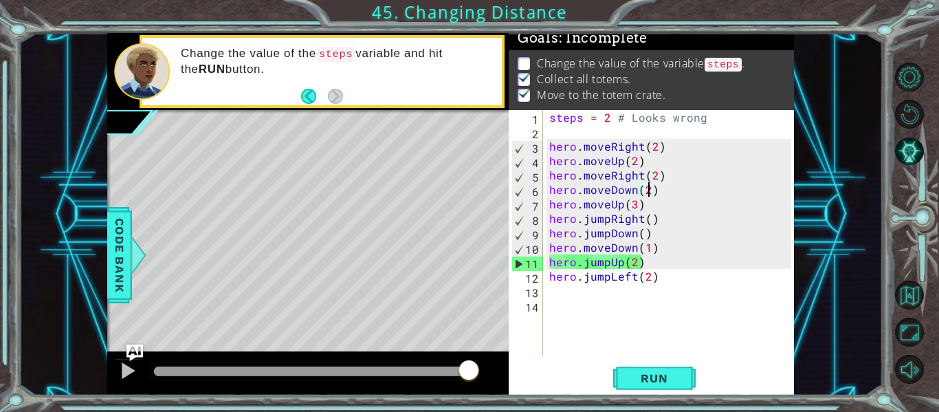
click at [570, 132] on div "steps = 2 # Looks wrong hero . moveRight ( 2 ) hero . moveUp ( 2 ) hero . moveR…" at bounding box center [673, 247] width 252 height 274
click at [637, 368] on button "Run" at bounding box center [654, 378] width 83 height 28
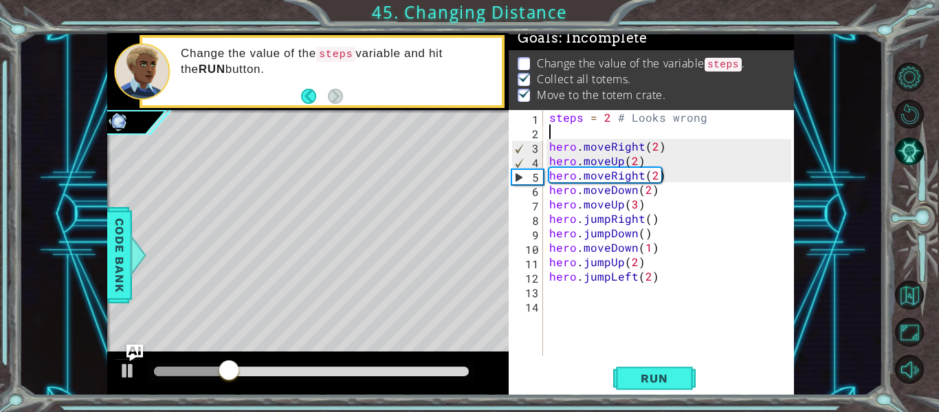
click at [627, 131] on div "steps = 2 # Looks wrong hero . moveRight ( 2 ) hero . moveUp ( 2 ) hero . moveR…" at bounding box center [673, 247] width 252 height 274
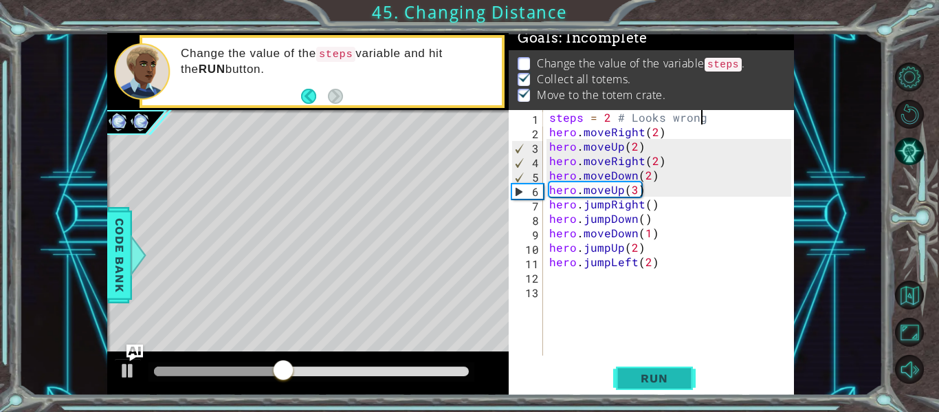
click at [663, 373] on span "Run" at bounding box center [654, 378] width 54 height 14
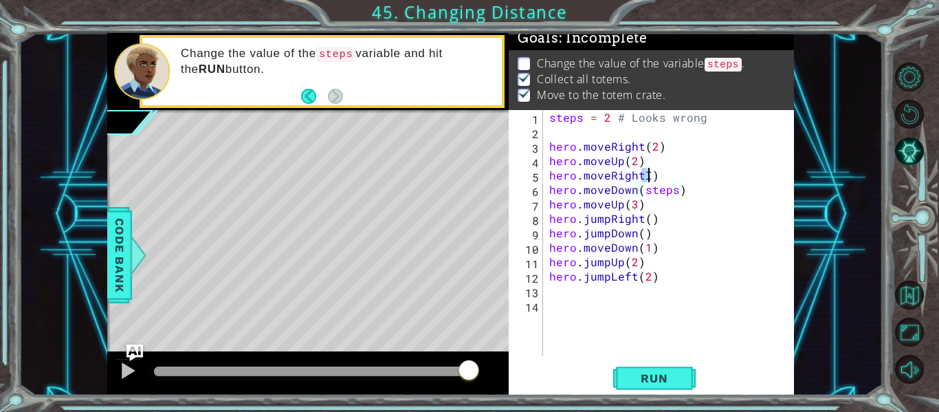
type textarea "he"
type textarea "h"
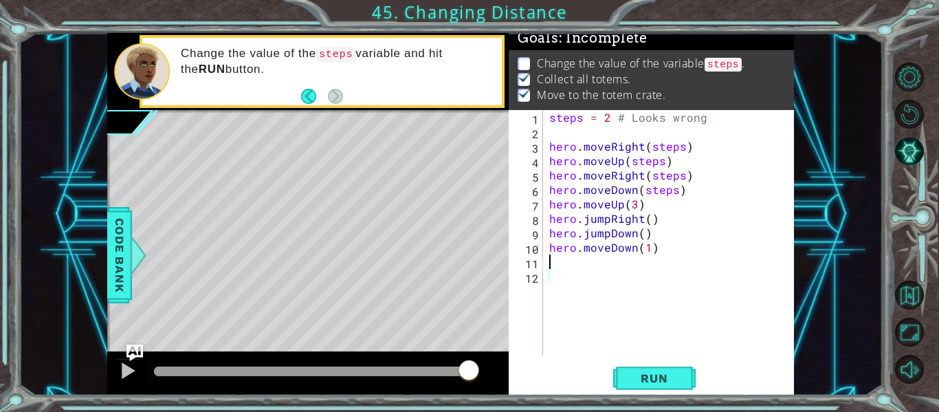
type textarea "he"
type textarea "h"
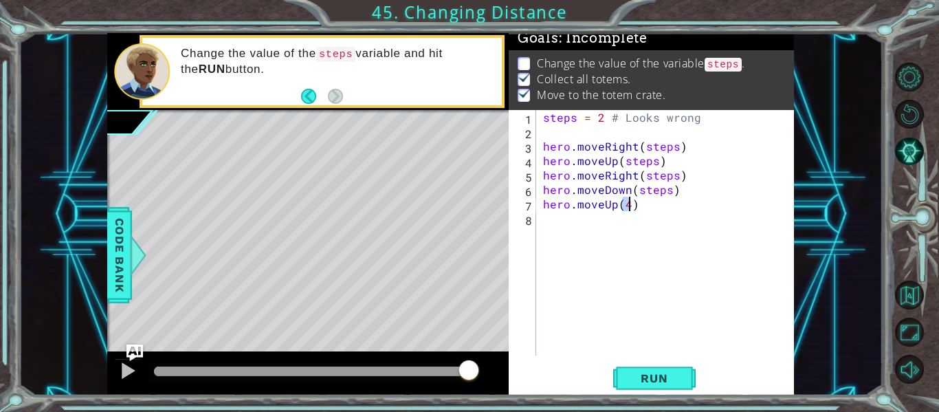
type textarea "h"
click at [683, 371] on button "Run" at bounding box center [654, 378] width 83 height 28
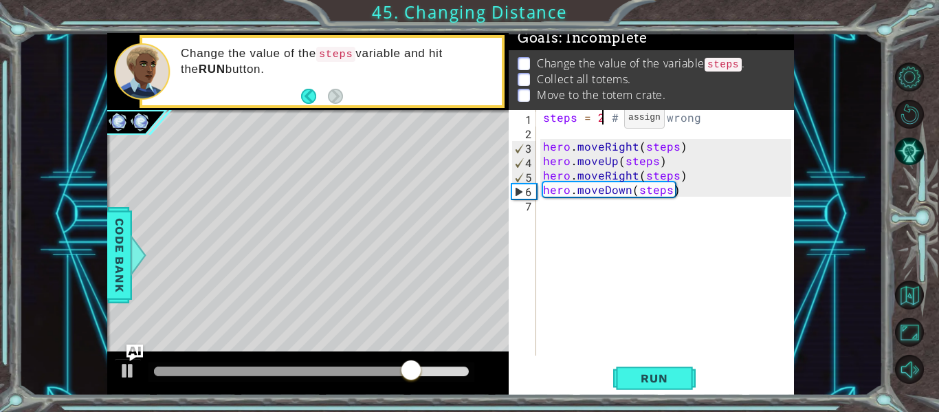
click at [601, 121] on div "steps = 2 # Looks wrong hero . moveRight ( steps ) hero . moveUp ( steps ) hero…" at bounding box center [669, 247] width 258 height 274
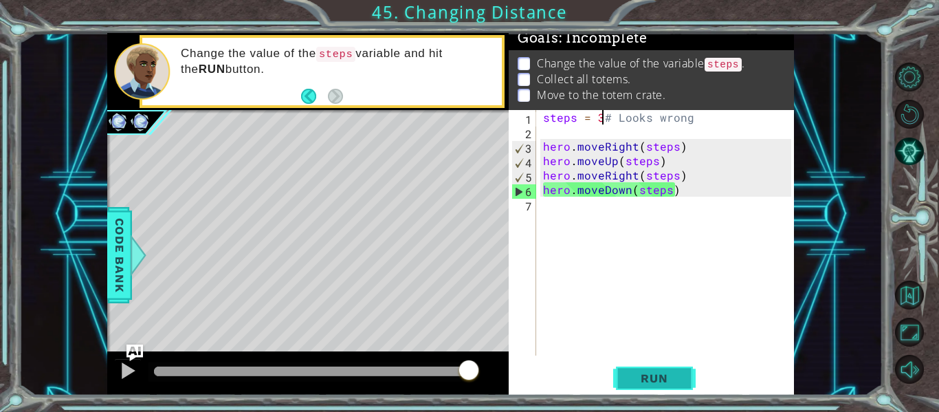
type textarea "steps = 3# Looks wrong"
click at [667, 369] on button "Run" at bounding box center [654, 378] width 83 height 28
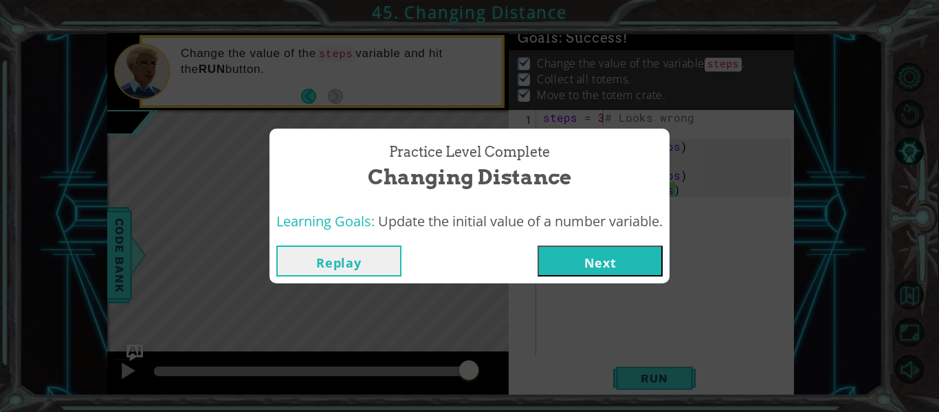
click at [636, 261] on button "Next" at bounding box center [600, 260] width 125 height 31
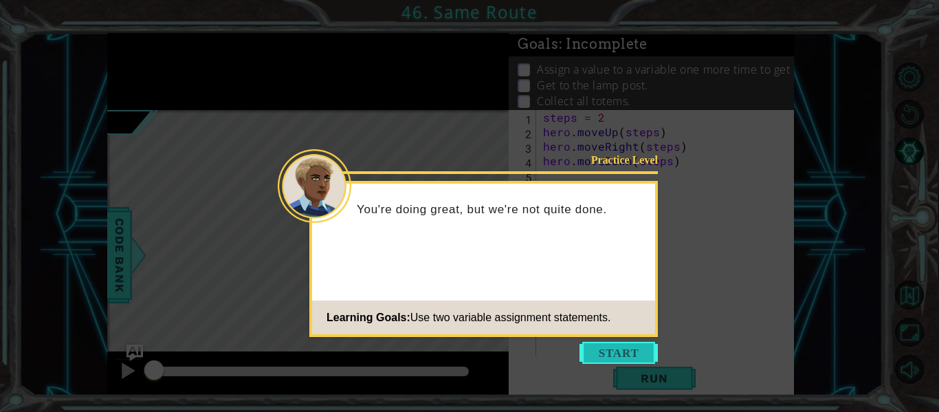
click at [630, 351] on button "Start" at bounding box center [619, 353] width 78 height 22
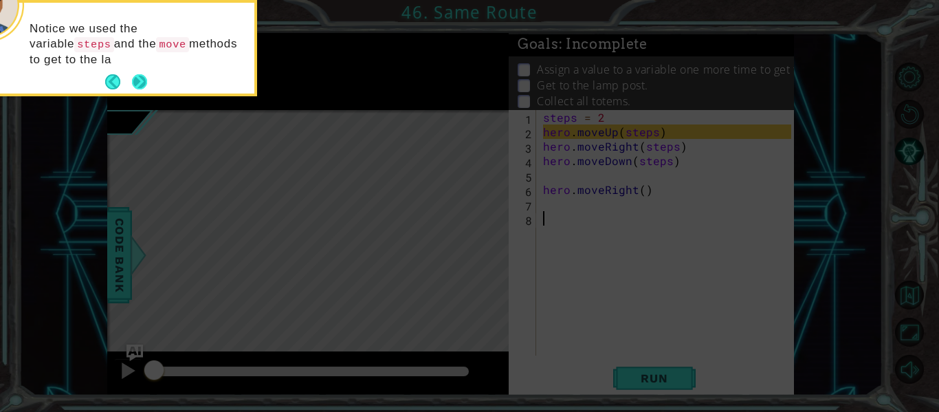
click at [141, 76] on button "Next" at bounding box center [139, 81] width 15 height 15
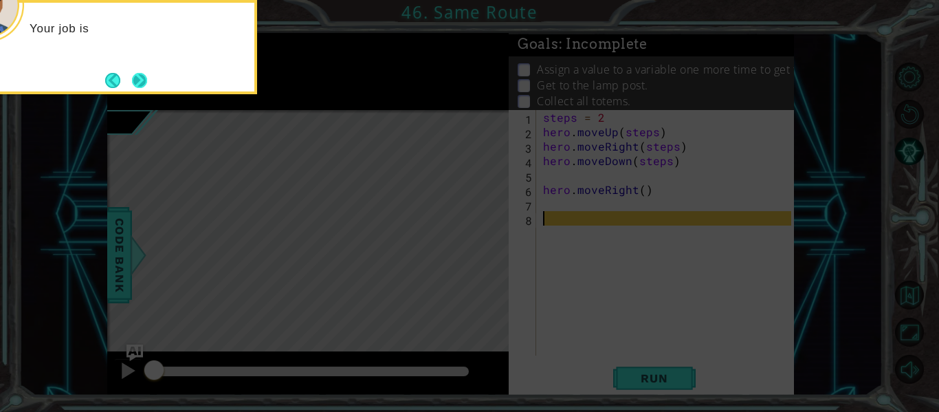
click at [135, 80] on button "Next" at bounding box center [139, 80] width 16 height 16
click at [139, 81] on button "Next" at bounding box center [140, 80] width 16 height 16
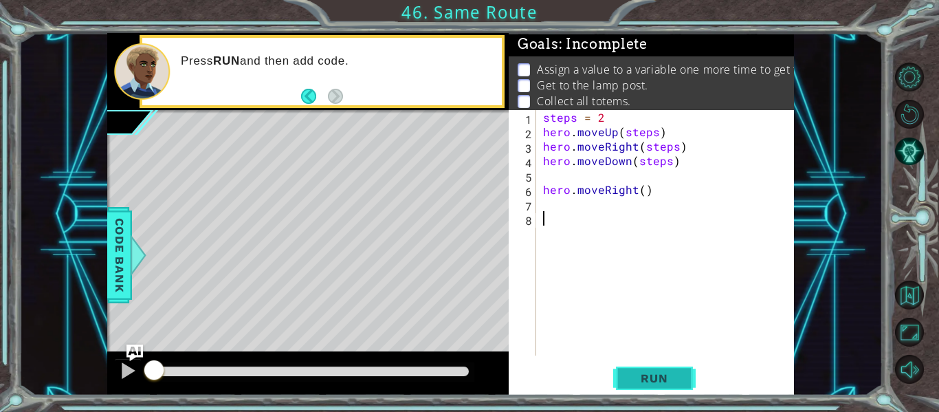
click at [637, 377] on span "Run" at bounding box center [654, 378] width 54 height 14
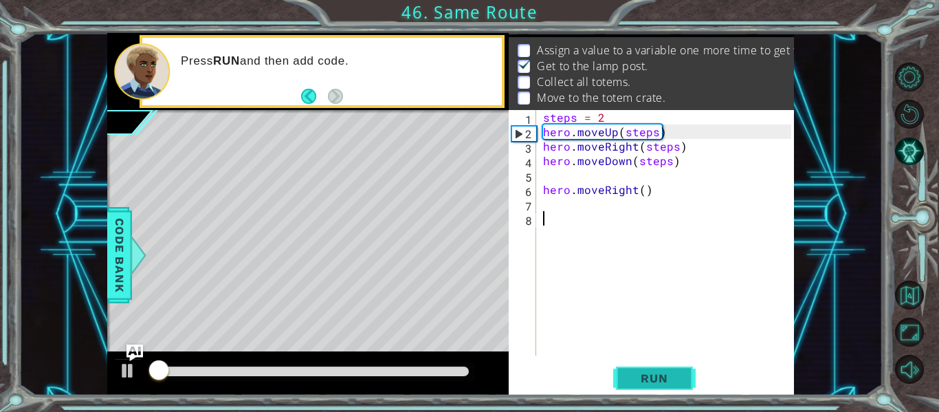
scroll to position [20, 0]
click at [637, 377] on span "Run" at bounding box center [654, 378] width 54 height 14
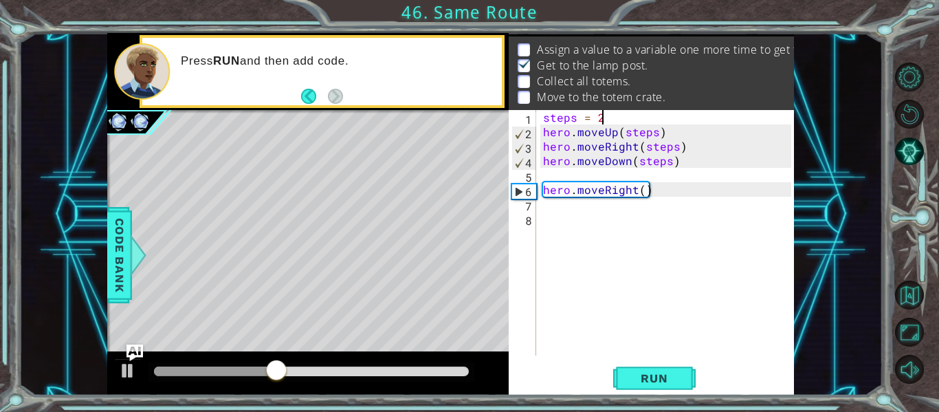
click at [604, 114] on div "steps = 2 hero . moveUp ( steps ) hero . moveRight ( steps ) hero . moveDown ( …" at bounding box center [669, 247] width 258 height 274
type textarea "steps = 4"
click at [681, 369] on button "Run" at bounding box center [654, 378] width 83 height 28
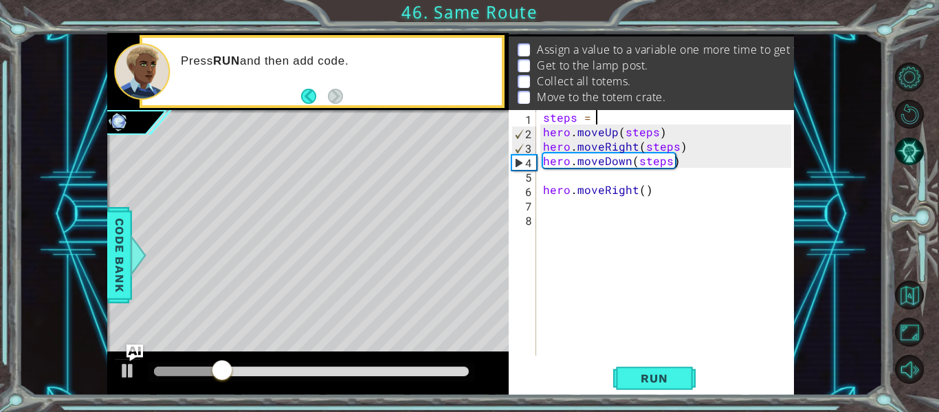
type textarea "steps = 1"
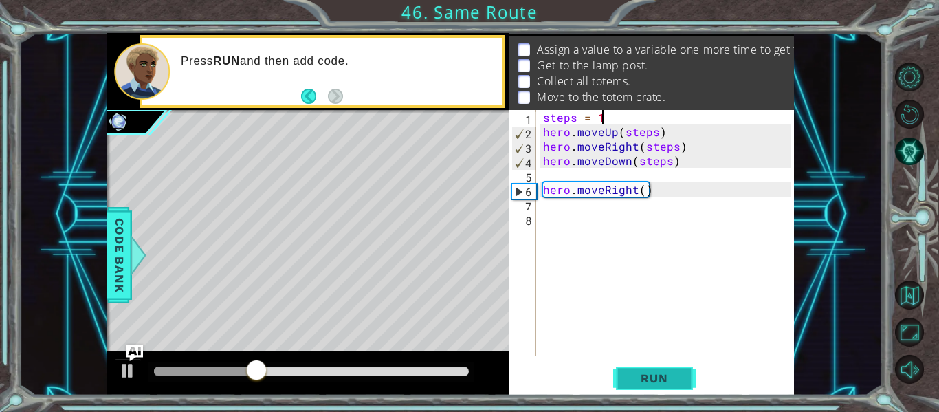
click at [689, 373] on button "Run" at bounding box center [654, 378] width 83 height 28
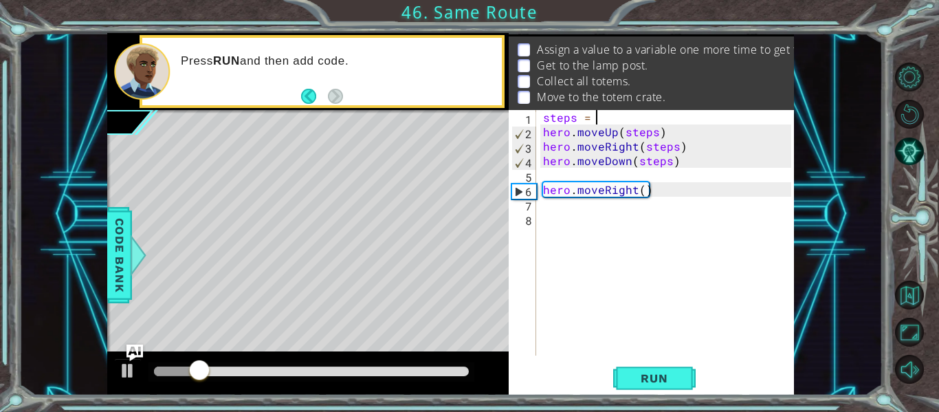
scroll to position [0, 3]
click at [659, 375] on span "Run" at bounding box center [654, 378] width 54 height 14
click at [678, 381] on span "Run" at bounding box center [654, 378] width 54 height 14
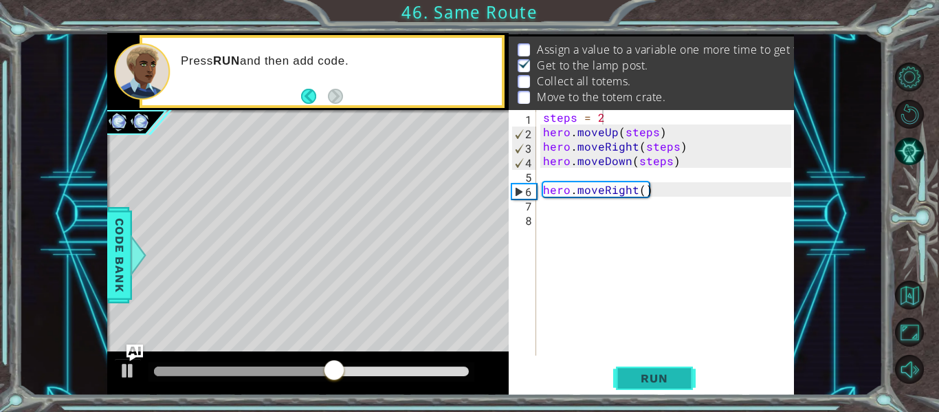
click at [650, 379] on span "Run" at bounding box center [654, 378] width 54 height 14
click at [642, 190] on div "steps = 2 hero . moveUp ( steps ) hero . moveRight ( steps ) hero . moveDown ( …" at bounding box center [669, 247] width 258 height 274
type textarea "hero.moveRight(1)"
click at [675, 379] on span "Run" at bounding box center [654, 378] width 54 height 14
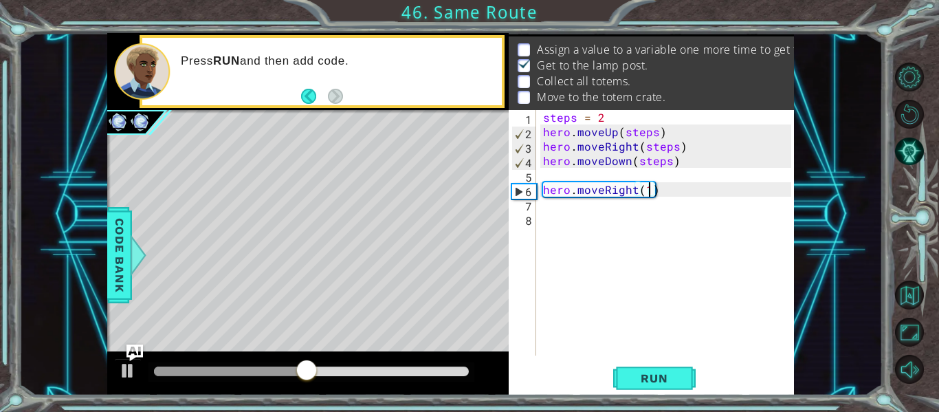
click at [560, 206] on div "steps = 2 hero . moveUp ( steps ) hero . moveRight ( steps ) hero . moveDown ( …" at bounding box center [669, 247] width 258 height 274
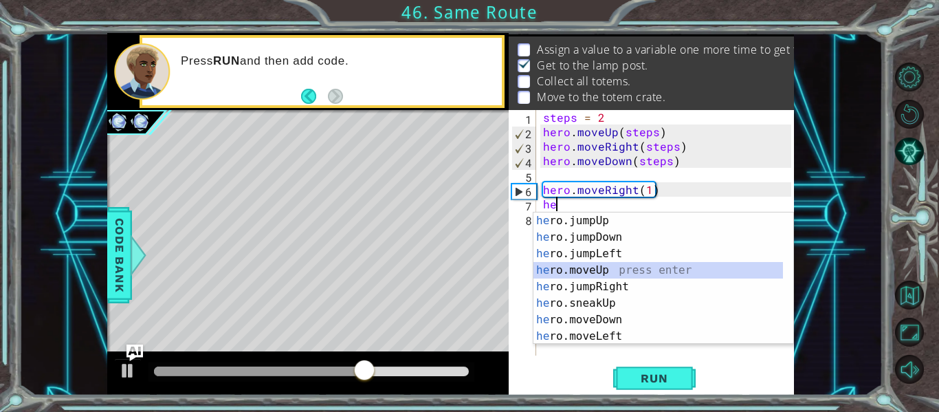
click at [616, 272] on div "he ro.jumpUp press enter he ro.jumpDown press enter he ro.jumpLeft press enter …" at bounding box center [659, 294] width 250 height 165
type textarea "hero.moveUp(1)"
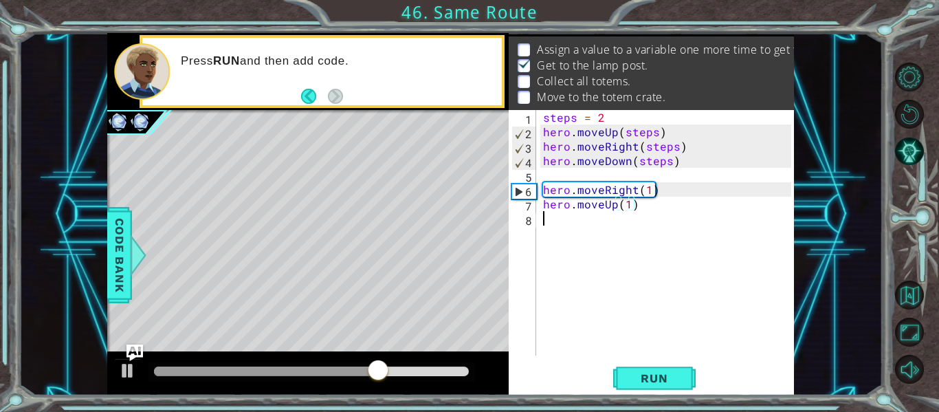
click at [573, 224] on div "steps = 2 hero . moveUp ( steps ) hero . moveRight ( steps ) hero . moveDown ( …" at bounding box center [669, 247] width 258 height 274
click at [626, 208] on div "steps = 2 hero . moveUp ( steps ) hero . moveRight ( steps ) hero . moveDown ( …" at bounding box center [669, 247] width 258 height 274
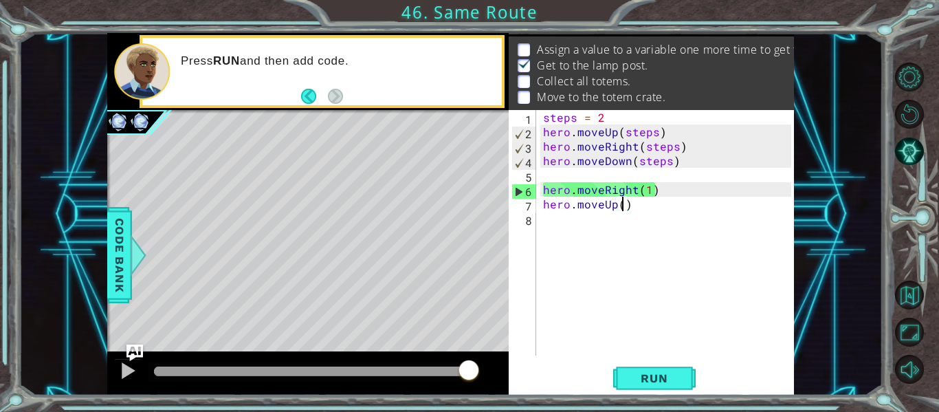
scroll to position [0, 5]
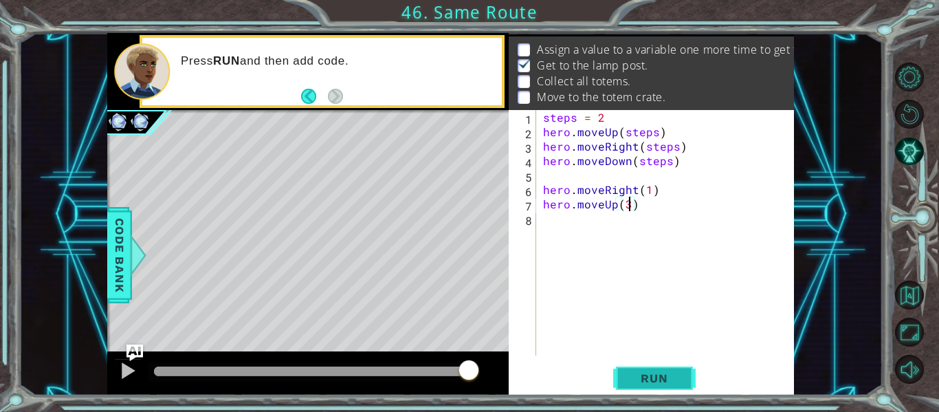
type textarea "hero.moveUp(3)"
click at [632, 380] on span "Run" at bounding box center [654, 378] width 54 height 14
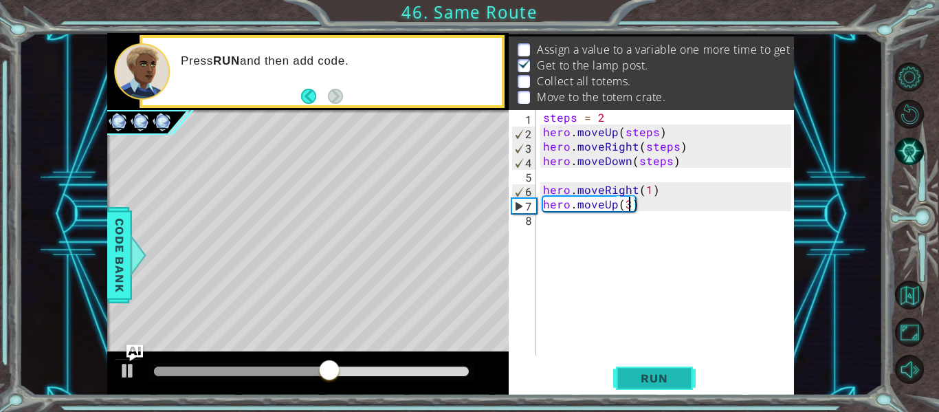
click at [646, 377] on span "Run" at bounding box center [654, 378] width 54 height 14
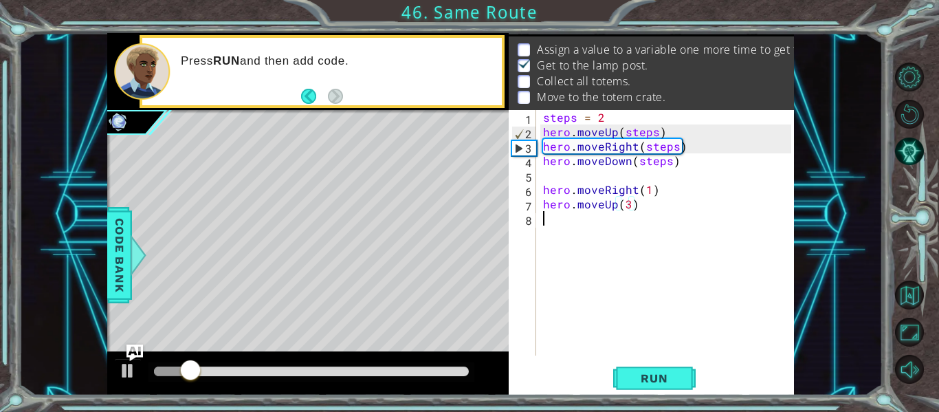
click at [573, 228] on div "steps = 2 hero . moveUp ( steps ) hero . moveRight ( steps ) hero . moveDown ( …" at bounding box center [669, 247] width 258 height 274
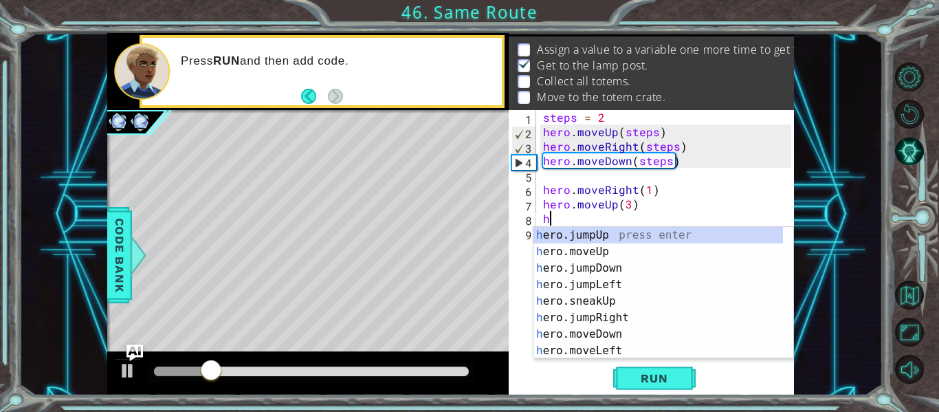
type textarea "he"
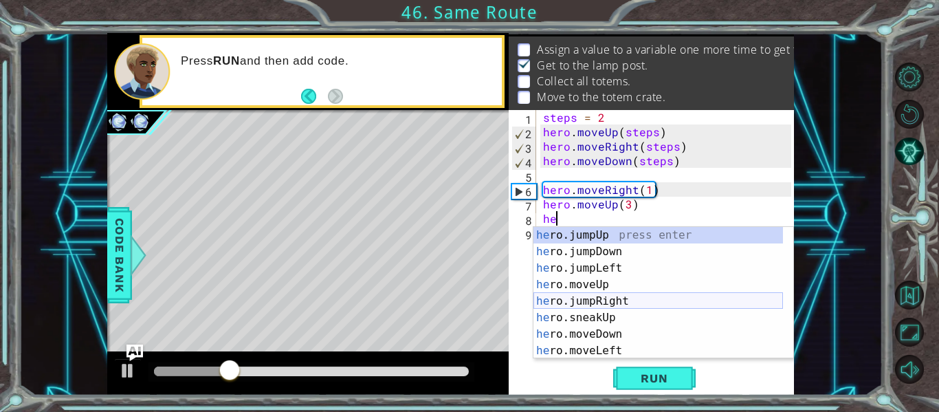
click at [566, 298] on div "he ro.jumpUp press enter he ro.jumpDown press enter he ro.jumpLeft press enter …" at bounding box center [659, 309] width 250 height 165
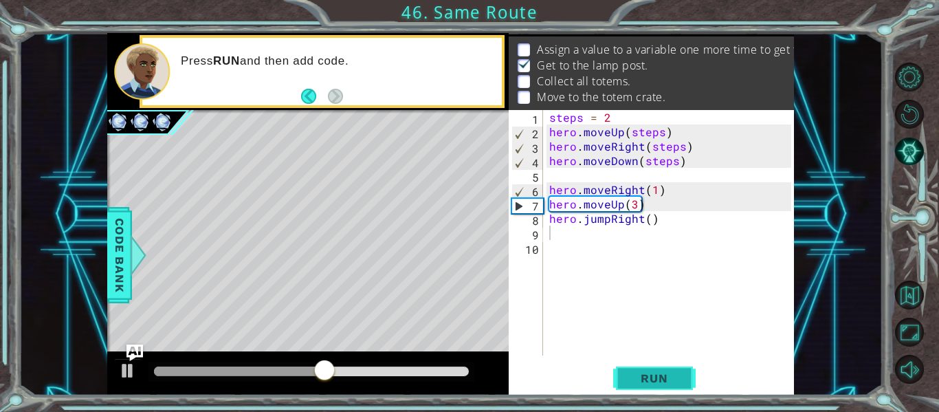
click at [644, 386] on button "Run" at bounding box center [654, 378] width 83 height 28
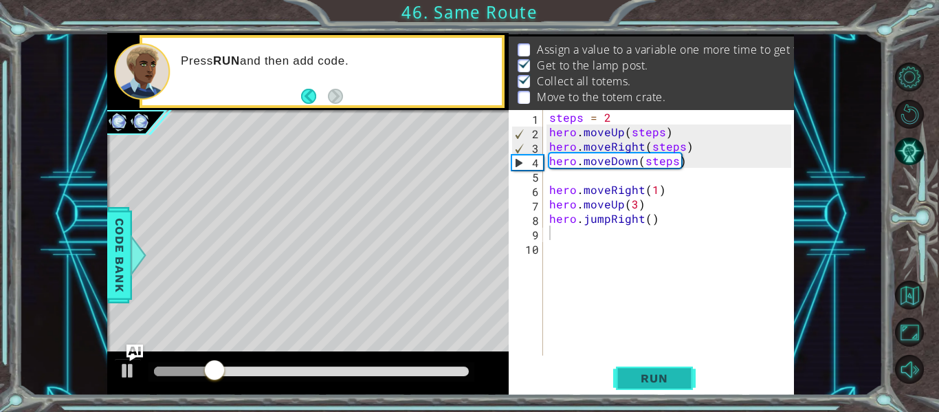
click at [639, 372] on span "Run" at bounding box center [654, 378] width 54 height 14
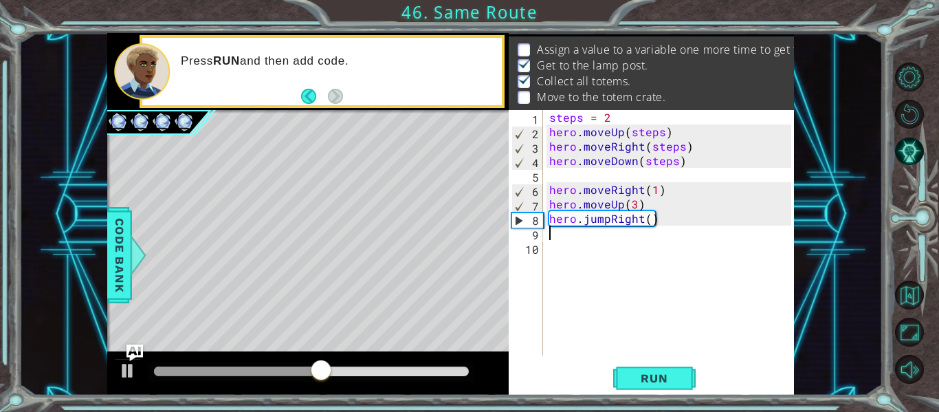
click at [587, 248] on div "steps = 2 hero . moveUp ( steps ) hero . moveRight ( steps ) hero . moveDown ( …" at bounding box center [673, 247] width 252 height 274
click at [574, 237] on div "steps = 2 hero . moveUp ( steps ) hero . moveRight ( steps ) hero . moveDown ( …" at bounding box center [673, 247] width 252 height 274
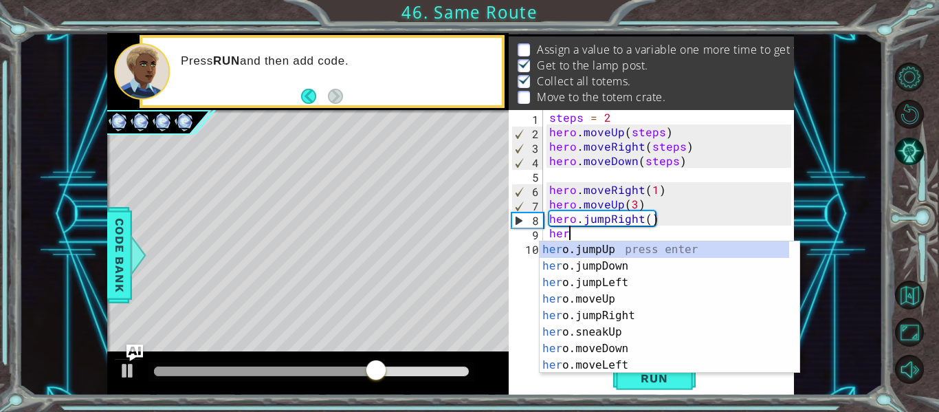
scroll to position [0, 1]
click at [39, 393] on div "1 ההההההההההההההההההההההההההההההההההההההההההההההההההההההההההההההההההההההההההההה…" at bounding box center [451, 214] width 864 height 362
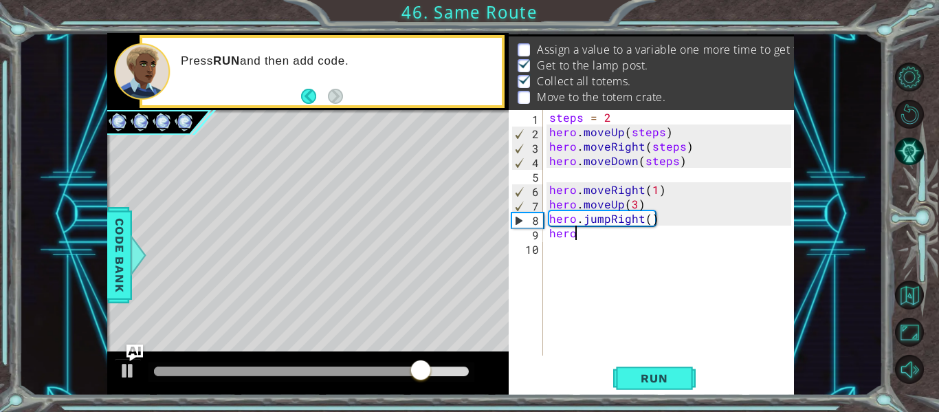
click at [580, 237] on div "steps = 2 hero . moveUp ( steps ) hero . moveRight ( steps ) hero . moveDown ( …" at bounding box center [673, 247] width 252 height 274
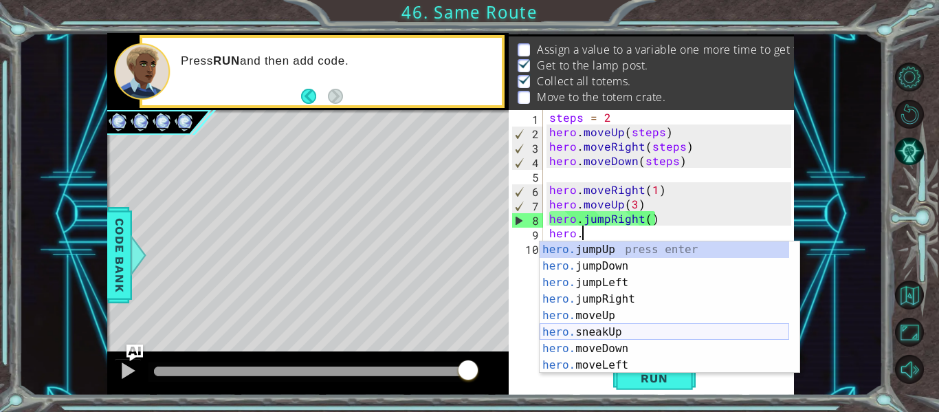
scroll to position [0, 2]
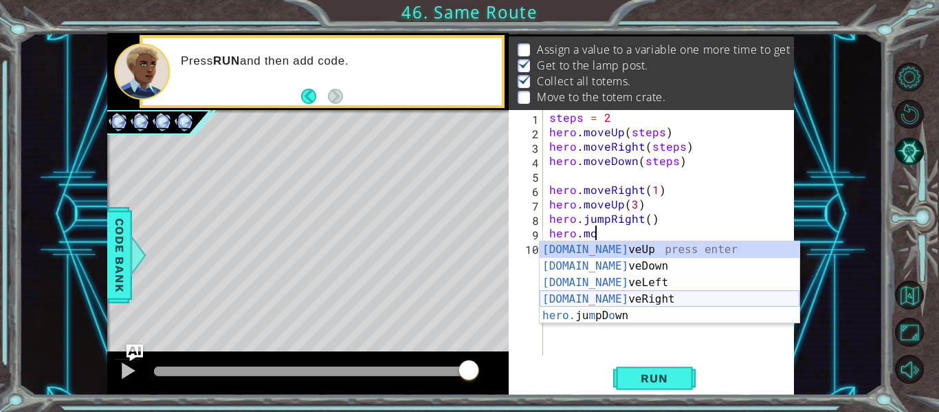
click at [594, 301] on div "[DOMAIN_NAME] veUp press enter [DOMAIN_NAME] veDown press enter [DOMAIN_NAME] v…" at bounding box center [670, 299] width 260 height 116
type textarea "hero.moveRight(1)"
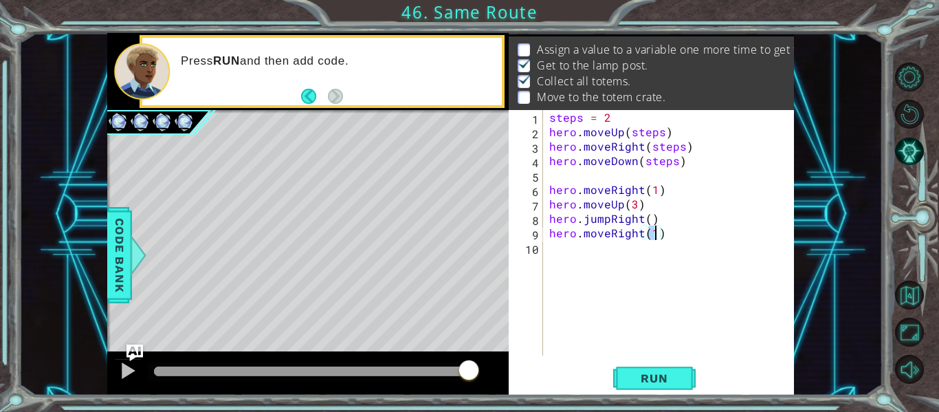
click at [587, 256] on div "steps = 2 hero . moveUp ( steps ) hero . moveRight ( steps ) hero . moveDown ( …" at bounding box center [673, 247] width 252 height 274
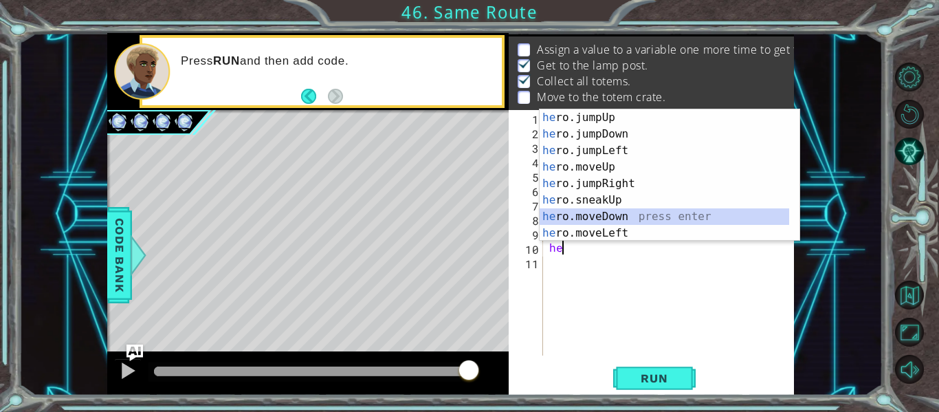
click at [583, 218] on div "he ro.jumpUp press enter he ro.jumpDown press enter he ro.jumpLeft press enter …" at bounding box center [665, 191] width 250 height 165
type textarea "hero.moveDown(1)"
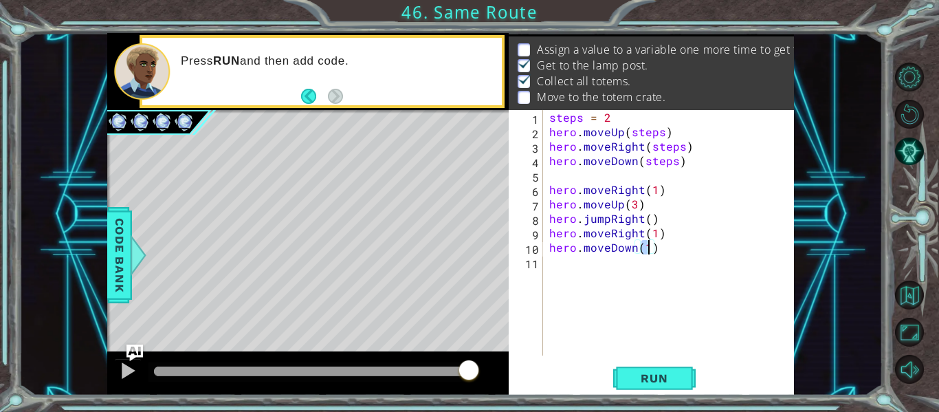
click at [564, 272] on div "steps = 2 hero . moveUp ( steps ) hero . moveRight ( steps ) hero . moveDown ( …" at bounding box center [673, 247] width 252 height 274
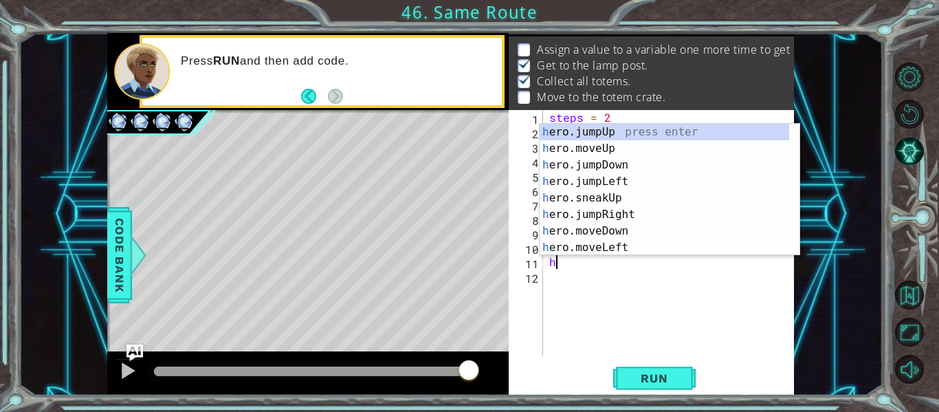
type textarea "he"
click at [658, 150] on div "he ro.jumpUp press enter he ro.jumpDown press enter he ro.jumpLeft press enter …" at bounding box center [665, 206] width 250 height 165
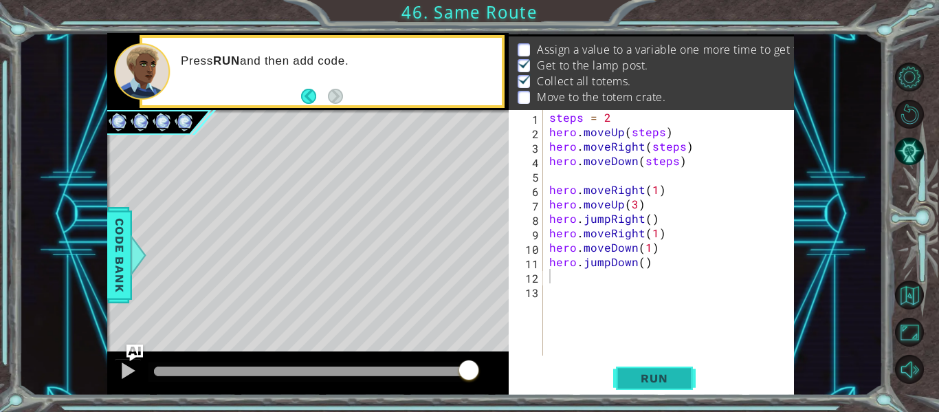
click at [685, 377] on button "Run" at bounding box center [654, 378] width 83 height 28
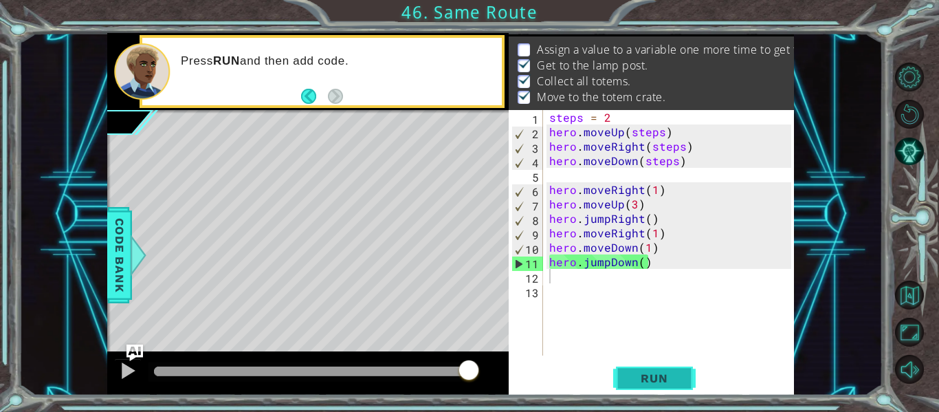
drag, startPoint x: 670, startPoint y: 372, endPoint x: 646, endPoint y: 377, distance: 24.7
click at [646, 377] on span "Run" at bounding box center [654, 378] width 54 height 14
click at [658, 377] on span "Run" at bounding box center [654, 378] width 54 height 14
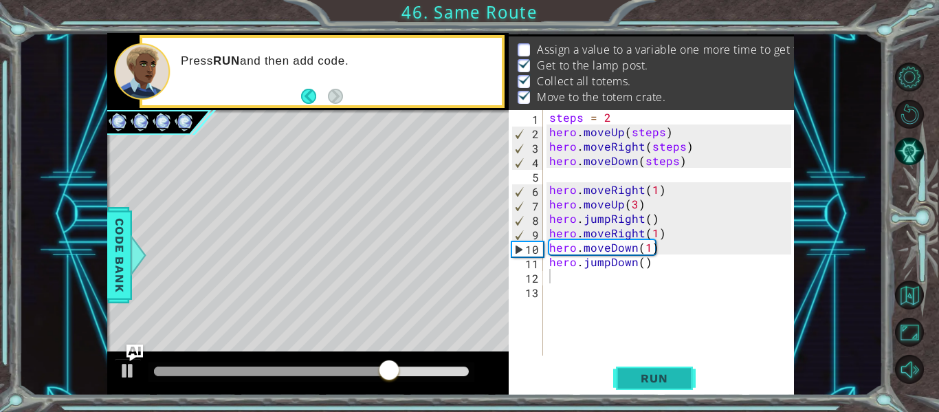
click at [658, 377] on span "Run" at bounding box center [654, 378] width 54 height 14
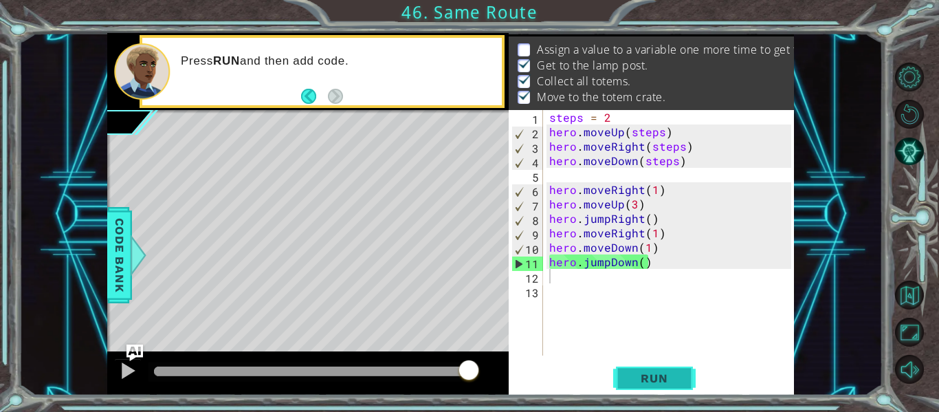
click at [659, 390] on button "Run" at bounding box center [654, 378] width 83 height 28
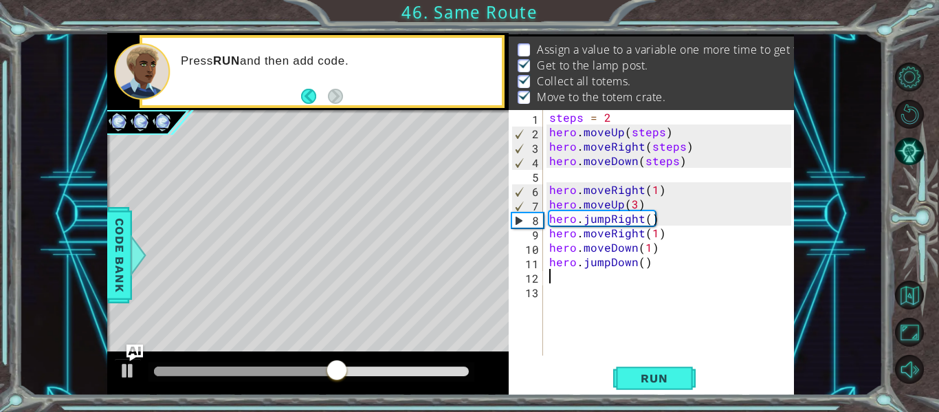
click at [558, 177] on div "steps = 2 hero . moveUp ( steps ) hero . moveRight ( steps ) hero . moveDown ( …" at bounding box center [673, 247] width 252 height 274
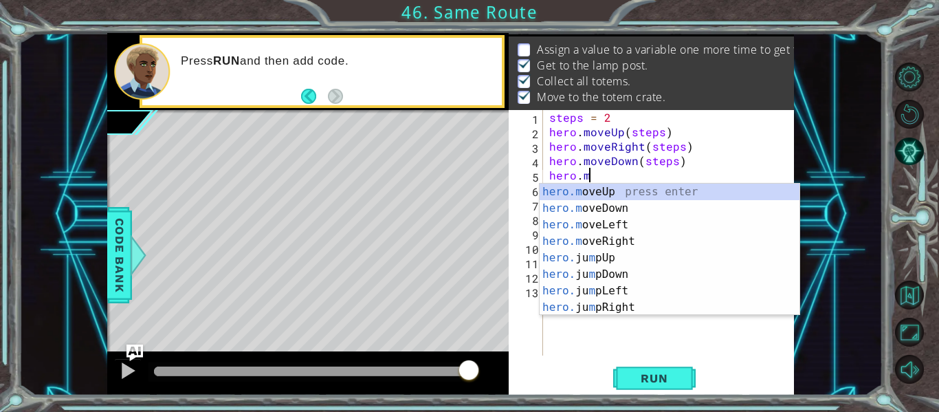
scroll to position [0, 2]
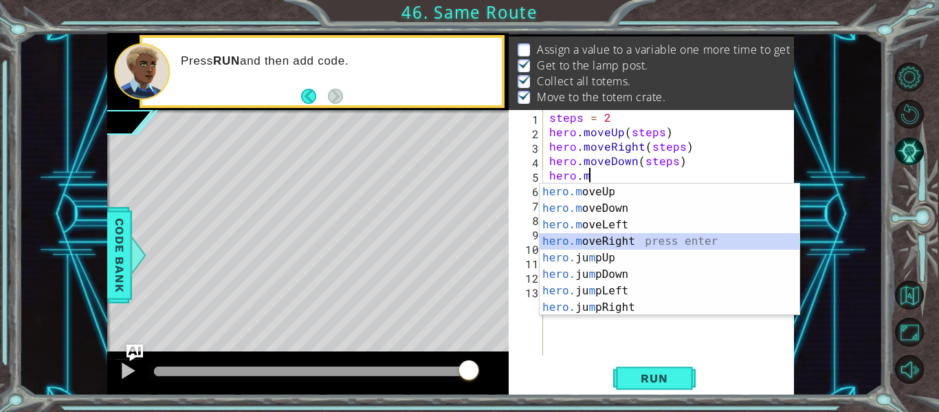
click at [604, 243] on div "hero.m oveUp press enter hero.m oveDown press enter hero.m oveLeft press enter …" at bounding box center [670, 266] width 260 height 165
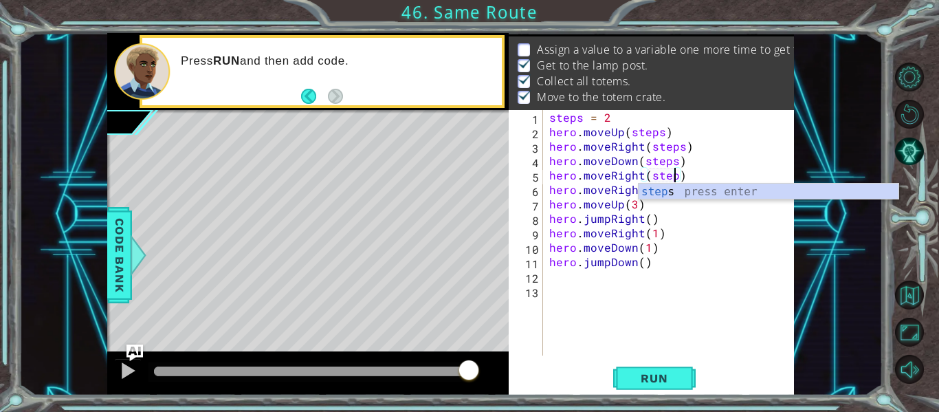
scroll to position [0, 8]
click at [0, 372] on div "1 ההההההההההההההההההההההההההההההההההההההההההההההההההההההההההההההההההההההההההההה…" at bounding box center [469, 206] width 939 height 412
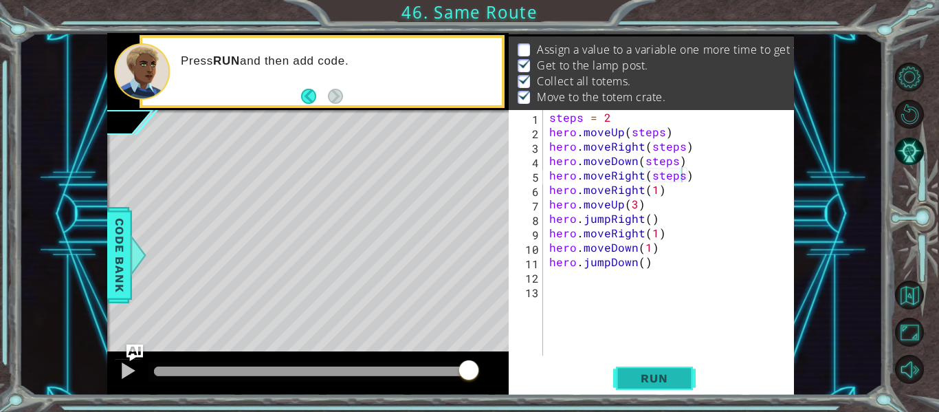
click at [648, 377] on span "Run" at bounding box center [654, 378] width 54 height 14
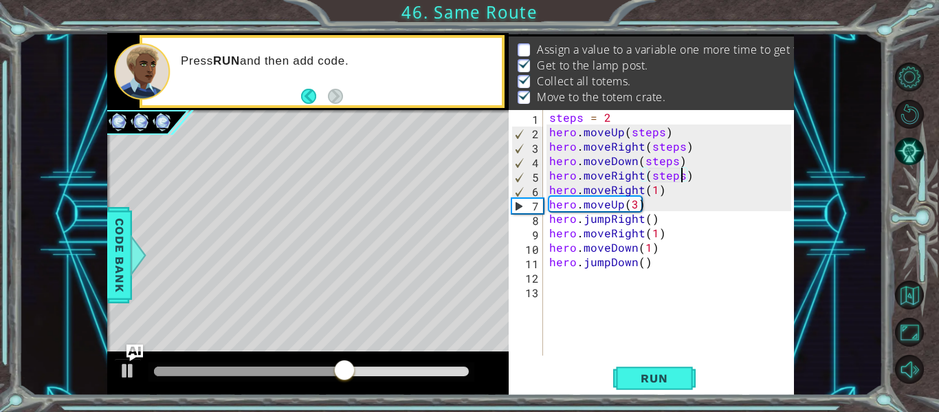
click at [659, 197] on div "steps = 2 hero . moveUp ( steps ) hero . moveRight ( steps ) hero . moveDown ( …" at bounding box center [673, 247] width 252 height 274
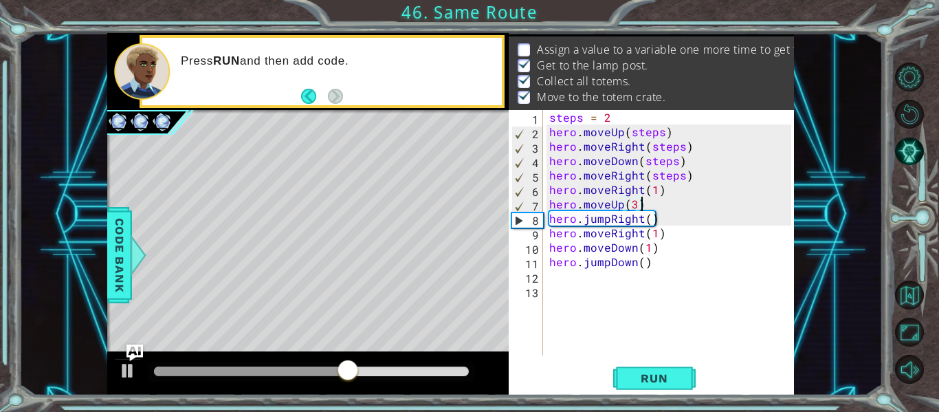
scroll to position [0, 5]
click at [660, 184] on div "steps = 2 hero . moveUp ( steps ) hero . moveRight ( steps ) hero . moveDown ( …" at bounding box center [673, 247] width 252 height 274
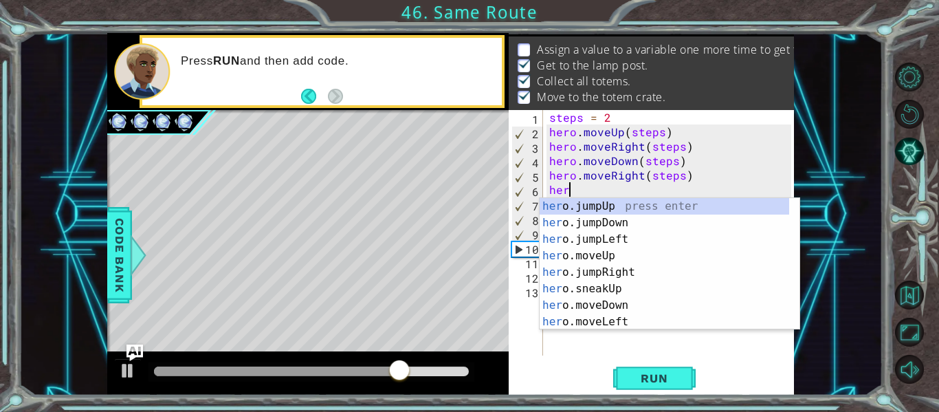
scroll to position [0, 0]
type textarea "h"
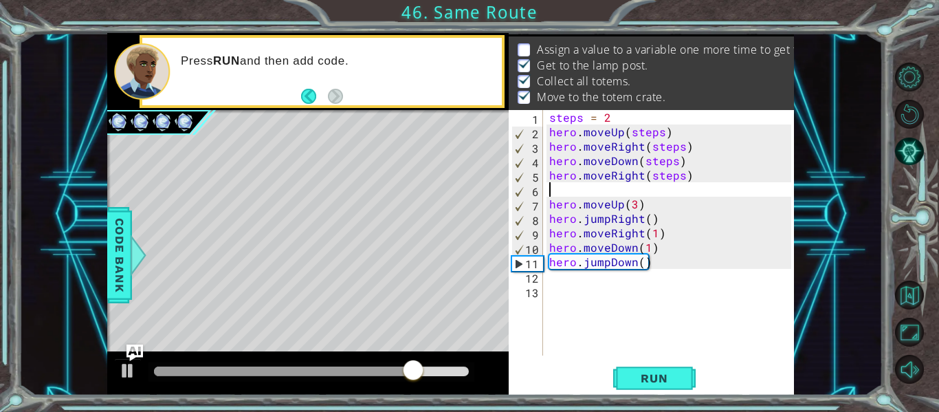
type textarea "hero.moveRight(steps)"
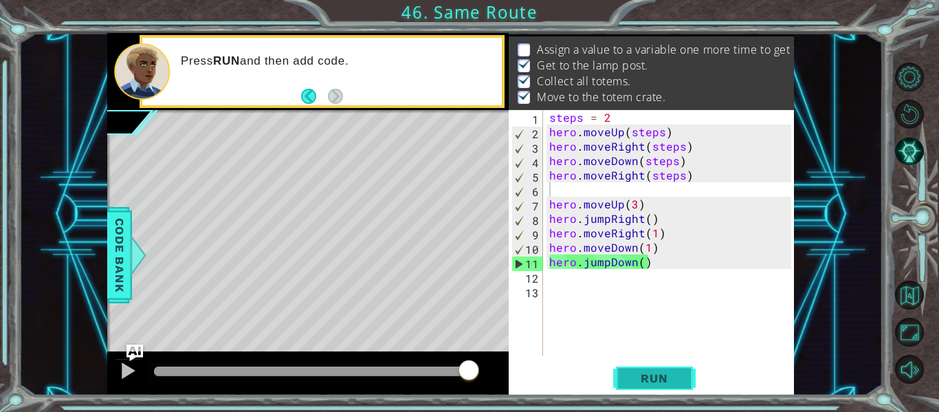
click at [631, 391] on button "Run" at bounding box center [654, 378] width 83 height 28
click at [646, 219] on div "steps = 2 hero . moveUp ( steps ) hero . moveRight ( steps ) hero . moveDown ( …" at bounding box center [673, 247] width 252 height 274
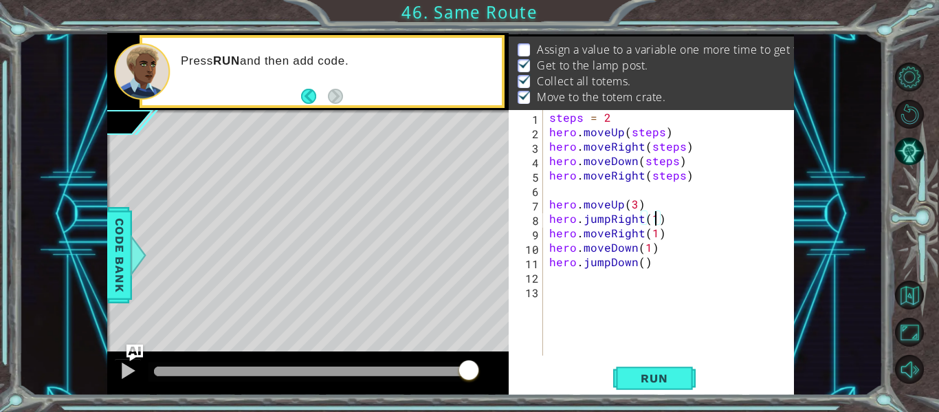
click at [608, 204] on div "steps = 2 hero . moveUp ( steps ) hero . moveRight ( steps ) hero . moveDown ( …" at bounding box center [673, 247] width 252 height 274
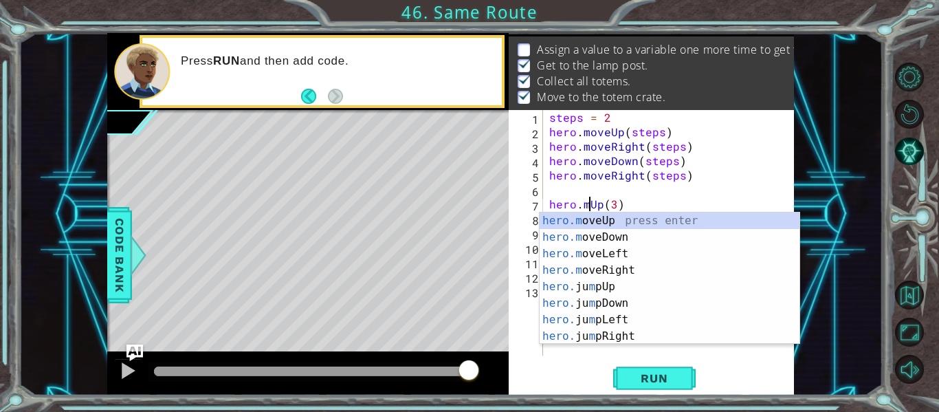
scroll to position [0, 3]
click at [603, 225] on div "hero. jumpUp press enter hero. jumpDown press enter hero. jumpLeft press enter …" at bounding box center [665, 294] width 250 height 165
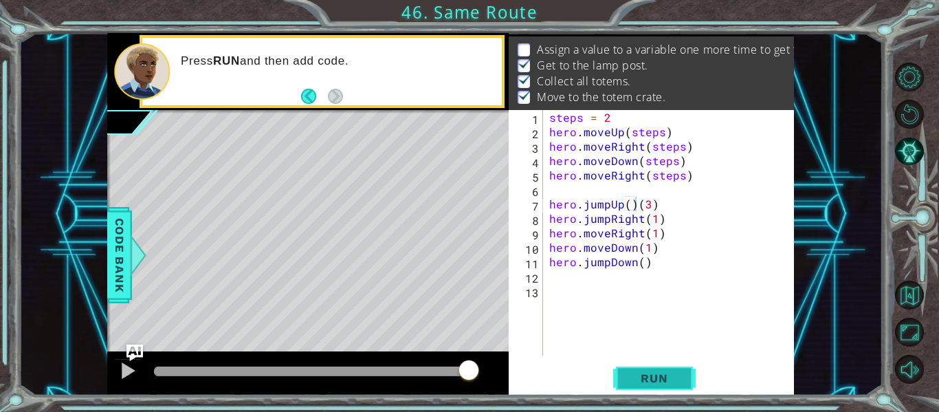
click at [655, 372] on span "Run" at bounding box center [654, 378] width 54 height 14
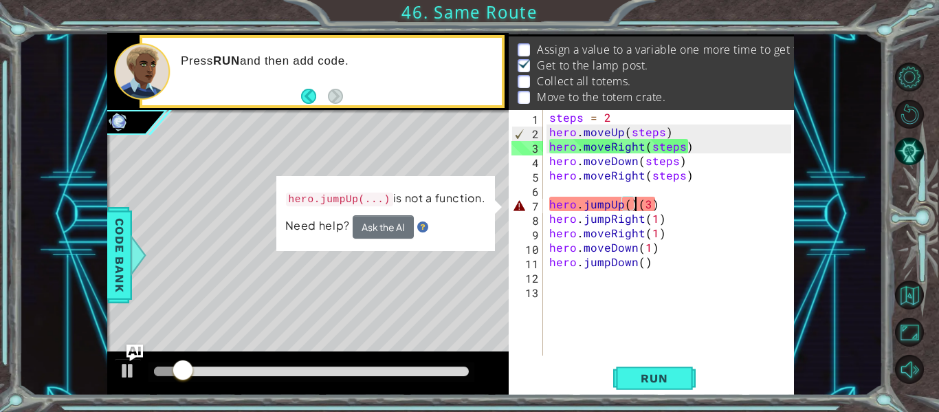
click at [652, 206] on div "steps = 2 hero . moveUp ( steps ) hero . moveRight ( steps ) hero . moveDown ( …" at bounding box center [673, 247] width 252 height 274
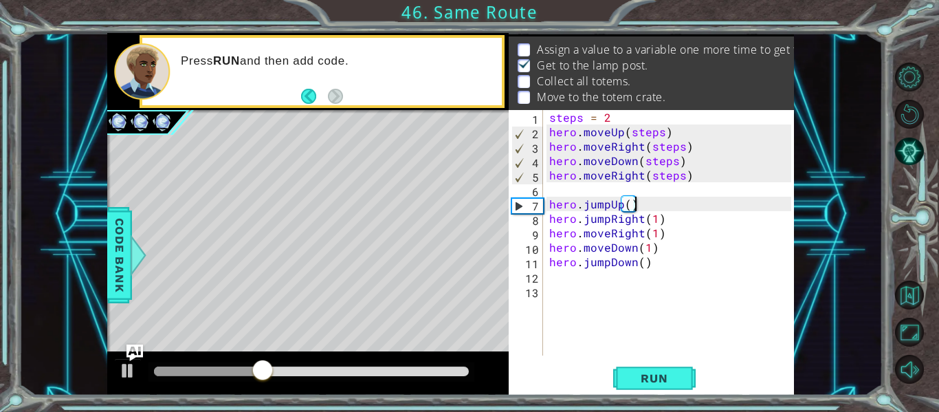
click at [691, 177] on div "steps = 2 hero . moveUp ( steps ) hero . moveRight ( steps ) hero . moveDown ( …" at bounding box center [673, 247] width 252 height 274
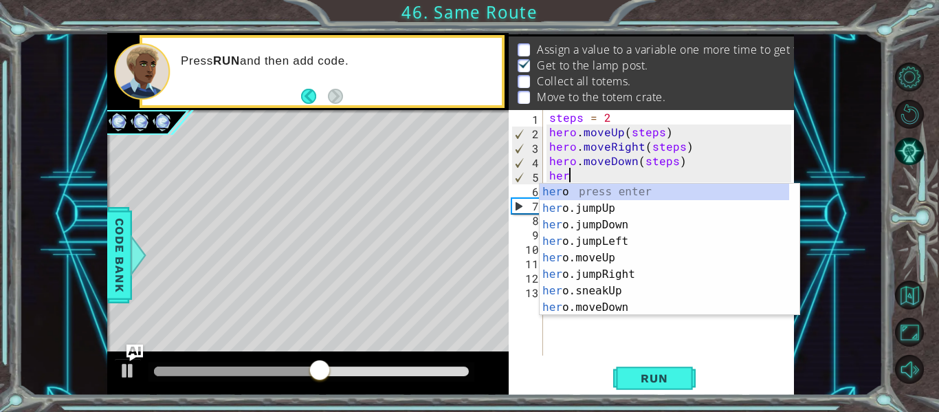
scroll to position [0, 0]
type textarea "h"
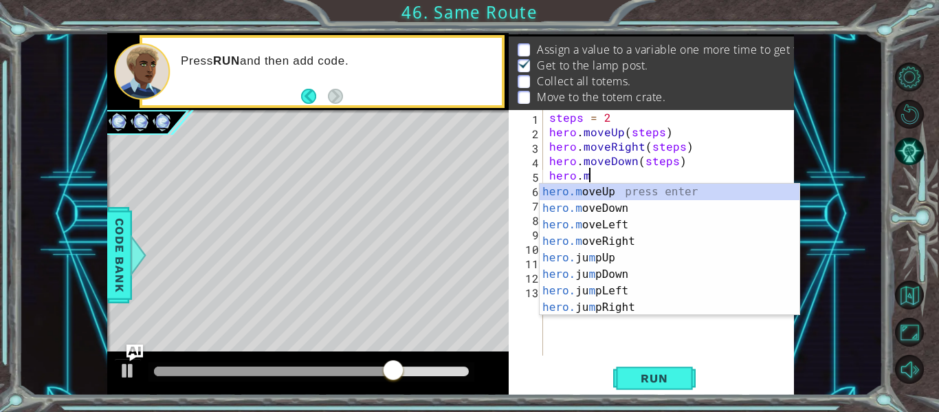
scroll to position [0, 2]
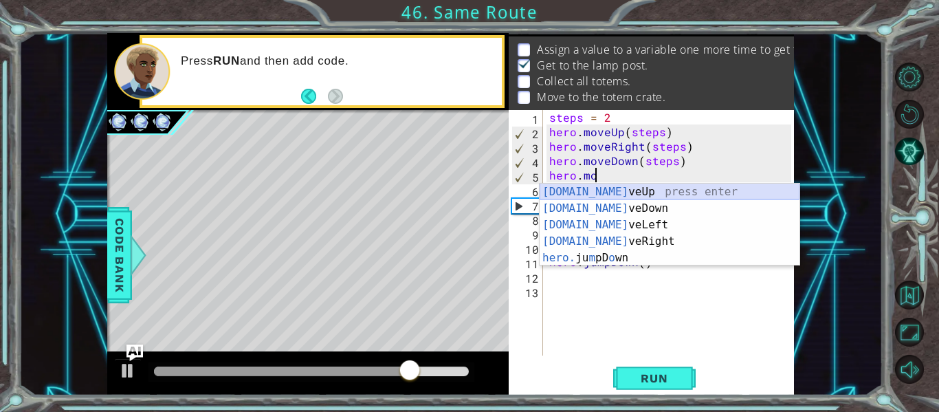
click at [656, 197] on div "[DOMAIN_NAME] veUp press enter [DOMAIN_NAME] veDown press enter [DOMAIN_NAME] v…" at bounding box center [670, 242] width 260 height 116
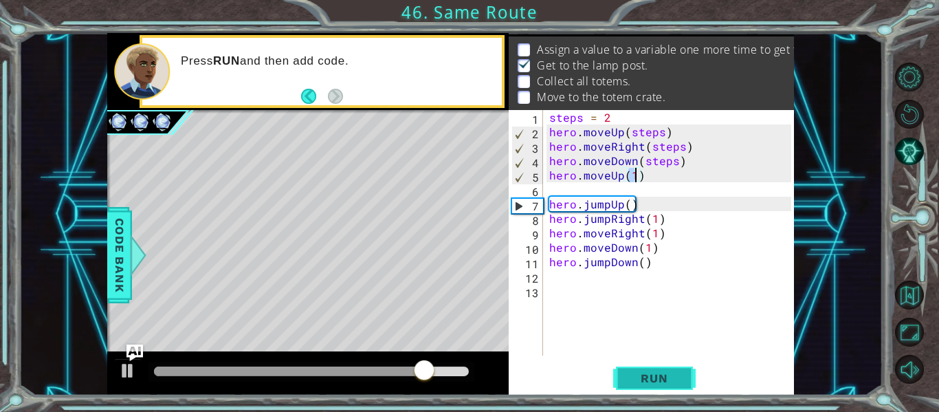
click at [648, 375] on span "Run" at bounding box center [654, 378] width 54 height 14
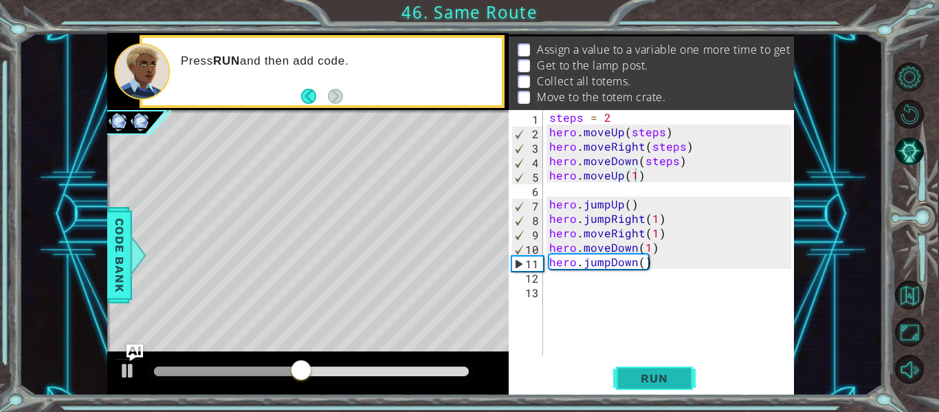
drag, startPoint x: 646, startPoint y: 369, endPoint x: 641, endPoint y: 378, distance: 11.1
click at [641, 378] on span "Run" at bounding box center [654, 378] width 54 height 14
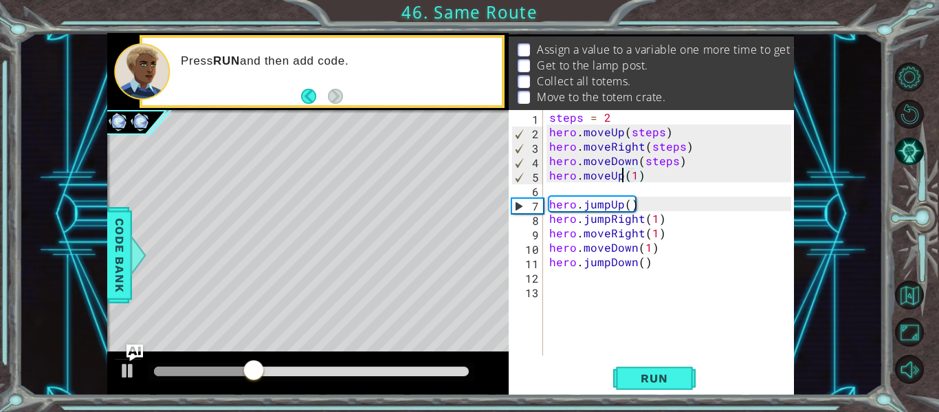
click at [621, 174] on div "steps = 2 hero . moveUp ( steps ) hero . moveRight ( steps ) hero . moveDown ( …" at bounding box center [673, 247] width 252 height 274
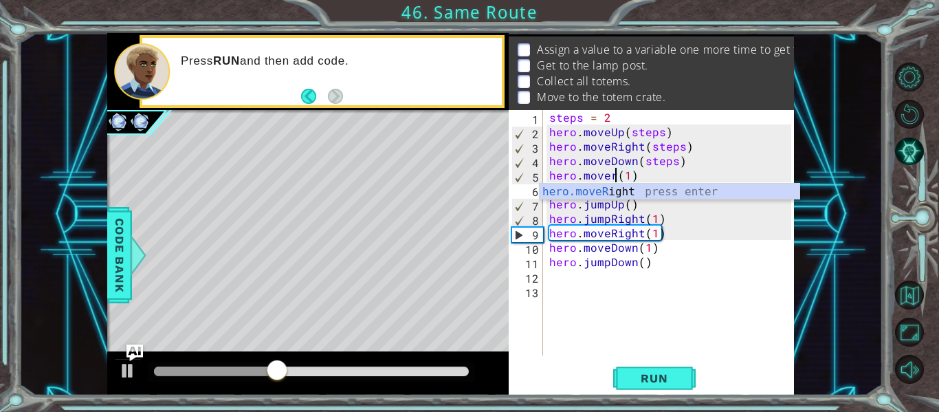
scroll to position [0, 5]
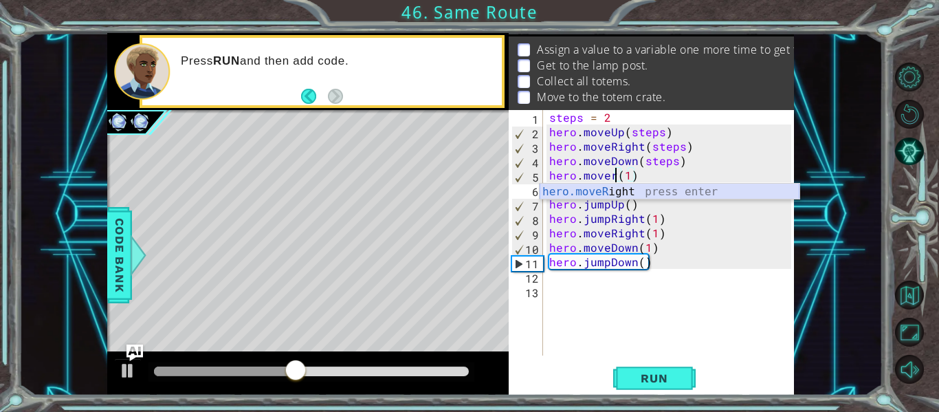
click at [619, 197] on div "hero.moveR ight press enter" at bounding box center [670, 209] width 260 height 50
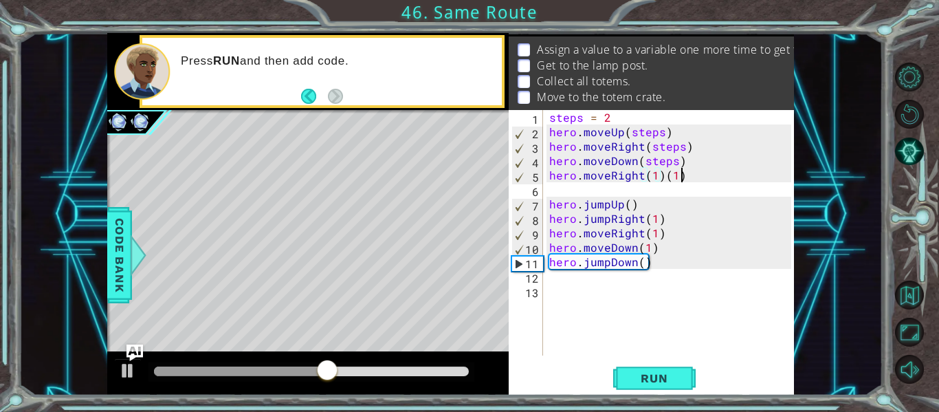
click at [681, 172] on div "steps = 2 hero . moveUp ( steps ) hero . moveRight ( steps ) hero . moveDown ( …" at bounding box center [673, 247] width 252 height 274
type textarea "hero.moveRight(1)"
click at [644, 382] on span "Run" at bounding box center [654, 378] width 54 height 14
click at [642, 379] on span "Run" at bounding box center [654, 378] width 54 height 14
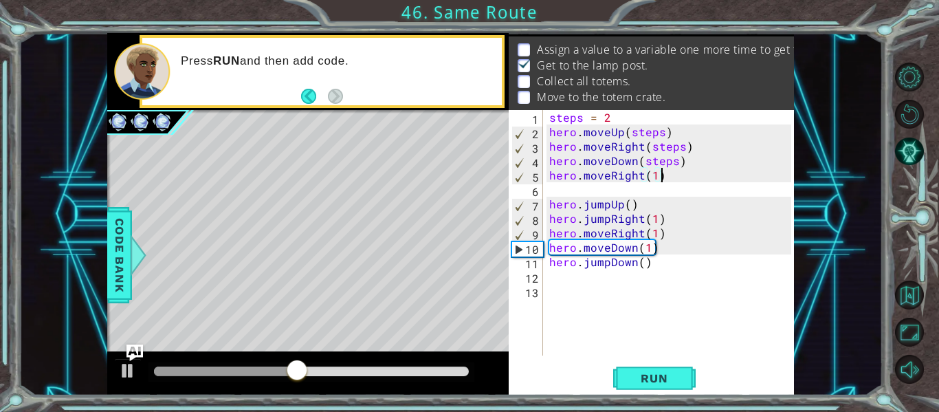
click at [555, 275] on div "steps = 2 hero . moveUp ( steps ) hero . moveRight ( steps ) hero . moveDown ( …" at bounding box center [673, 247] width 252 height 274
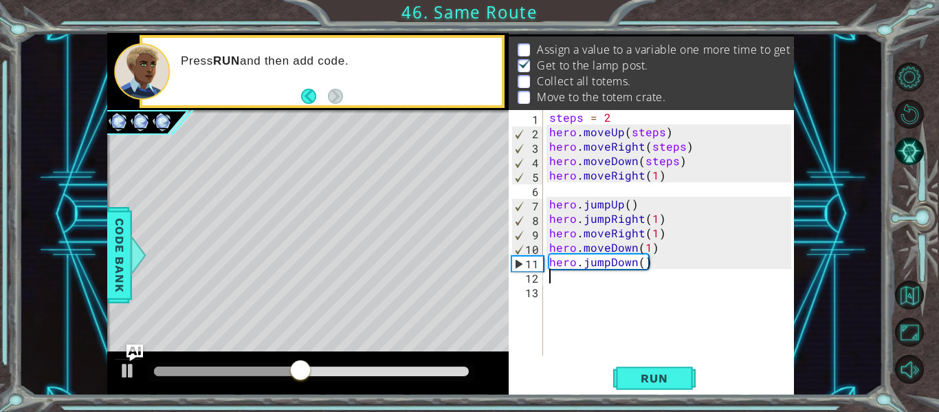
scroll to position [0, 0]
click at [547, 190] on div "steps = 2 hero . moveUp ( steps ) hero . moveRight ( steps ) hero . moveDown ( …" at bounding box center [673, 247] width 252 height 274
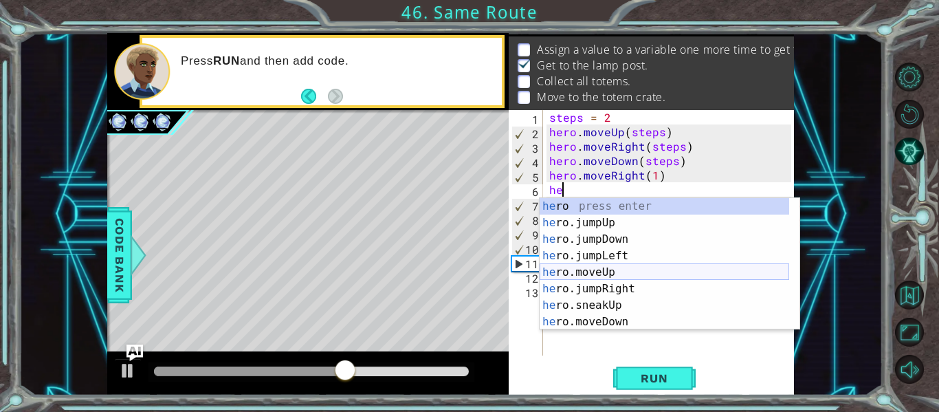
click at [584, 270] on div "he ro press enter he ro.jumpUp press enter he ro.jumpDown press enter he ro.jum…" at bounding box center [665, 280] width 250 height 165
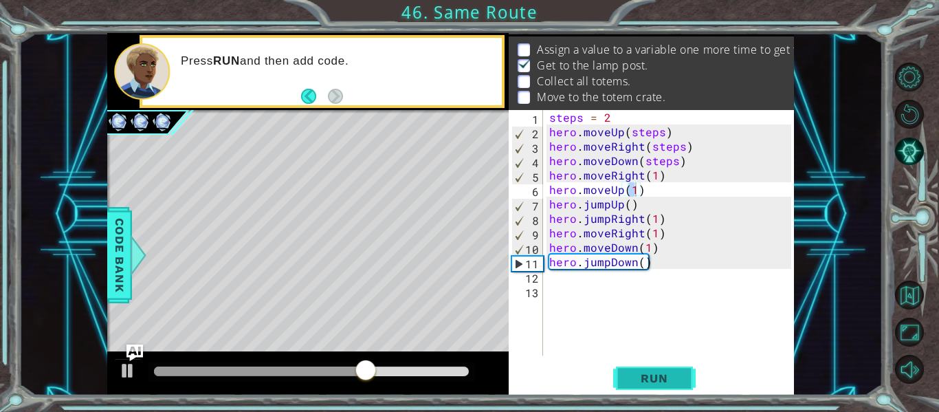
click at [648, 371] on button "Run" at bounding box center [654, 378] width 83 height 28
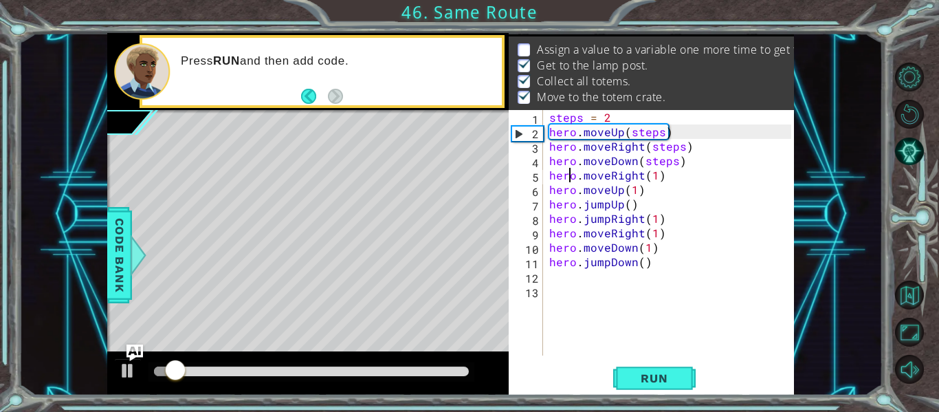
click at [567, 179] on div "steps = 2 hero . moveUp ( steps ) hero . moveRight ( steps ) hero . moveDown ( …" at bounding box center [673, 247] width 252 height 274
type textarea "hero.moveRight(1)"
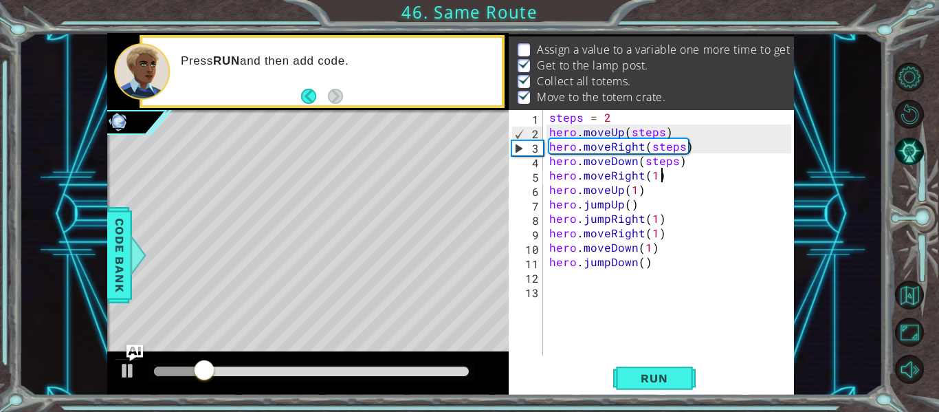
click at [663, 180] on div "steps = 2 hero . moveUp ( steps ) hero . moveRight ( steps ) hero . moveDown ( …" at bounding box center [673, 247] width 252 height 274
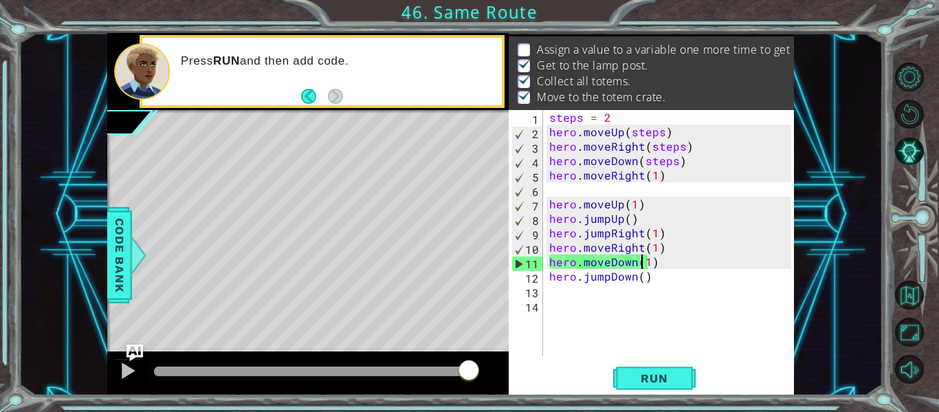
click at [645, 263] on div "steps = 2 hero . moveUp ( steps ) hero . moveRight ( steps ) hero . moveDown ( …" at bounding box center [673, 247] width 252 height 274
click at [640, 278] on div "steps = 2 hero . moveUp ( steps ) hero . moveRight ( steps ) hero . moveDown ( …" at bounding box center [673, 247] width 252 height 274
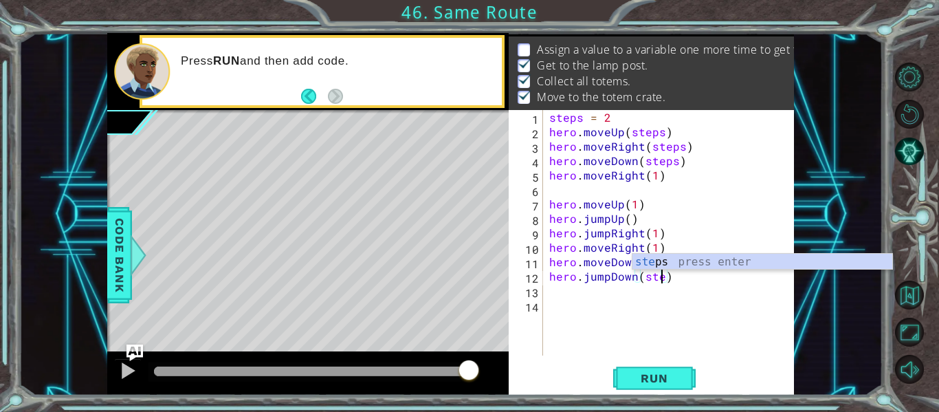
scroll to position [0, 7]
click at [684, 263] on div "step s press enter" at bounding box center [763, 279] width 260 height 50
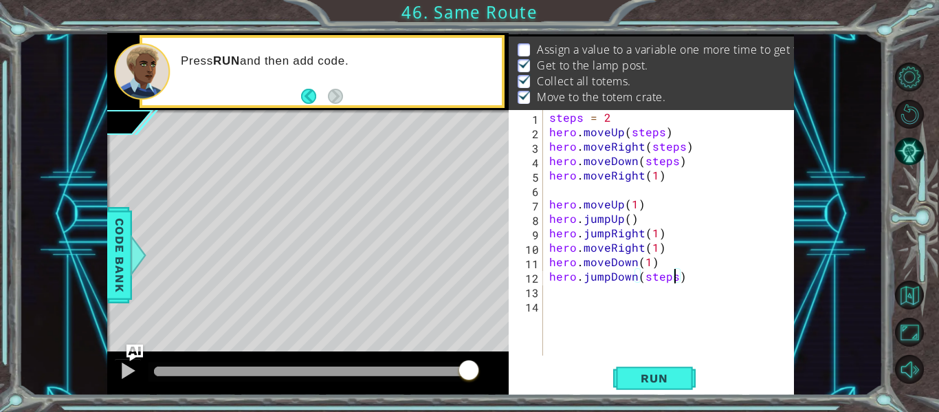
click at [644, 259] on div "steps = 2 hero . moveUp ( steps ) hero . moveRight ( steps ) hero . moveDown ( …" at bounding box center [673, 247] width 252 height 274
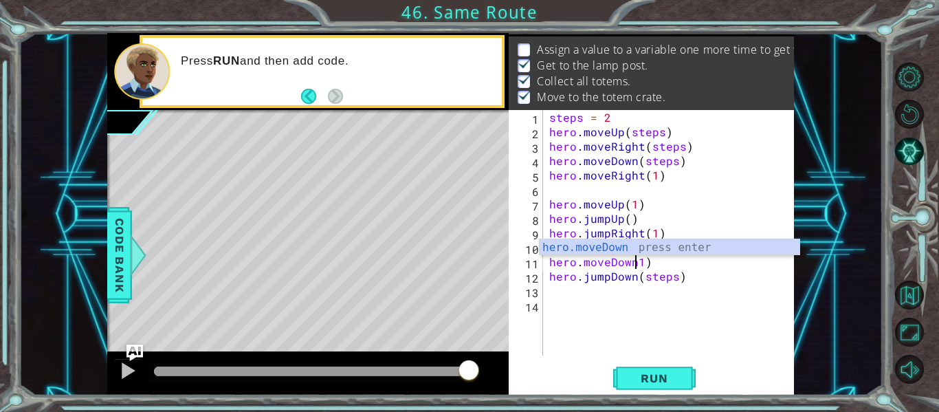
scroll to position [0, 6]
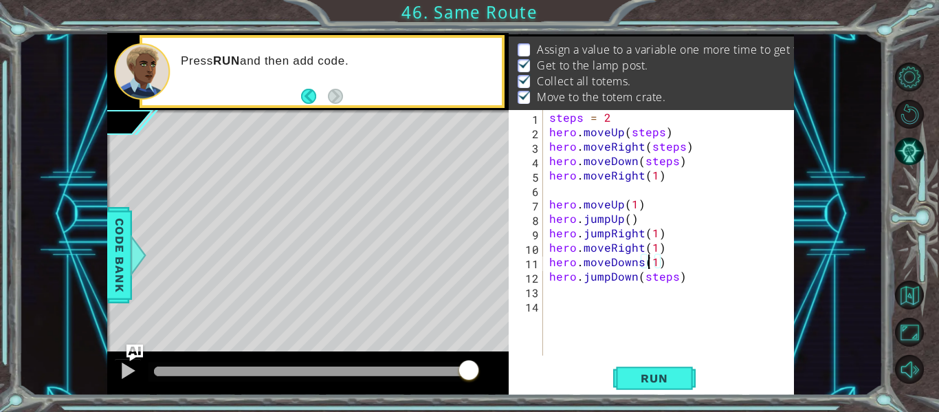
click at [654, 264] on div "steps = 2 hero . moveUp ( steps ) hero . moveRight ( steps ) hero . moveDown ( …" at bounding box center [673, 247] width 252 height 274
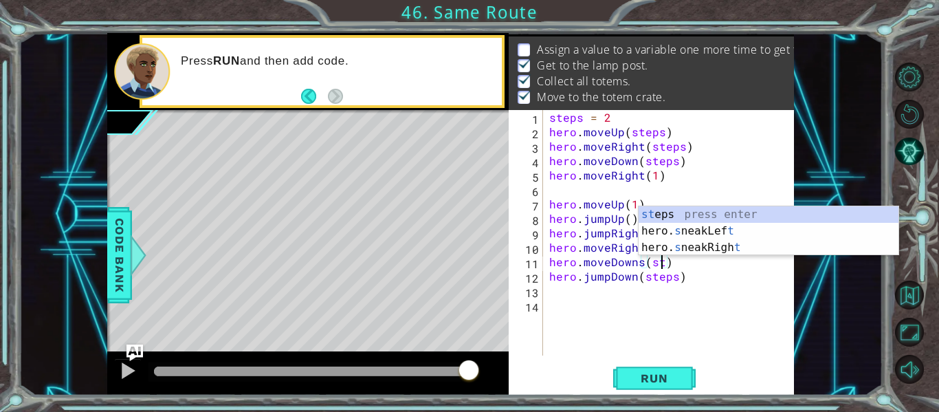
scroll to position [0, 7]
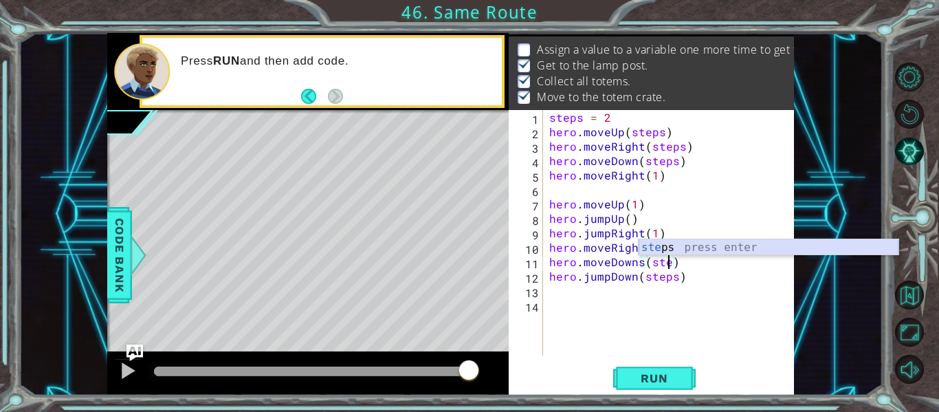
click at [671, 250] on div "ste ps press enter" at bounding box center [769, 264] width 260 height 50
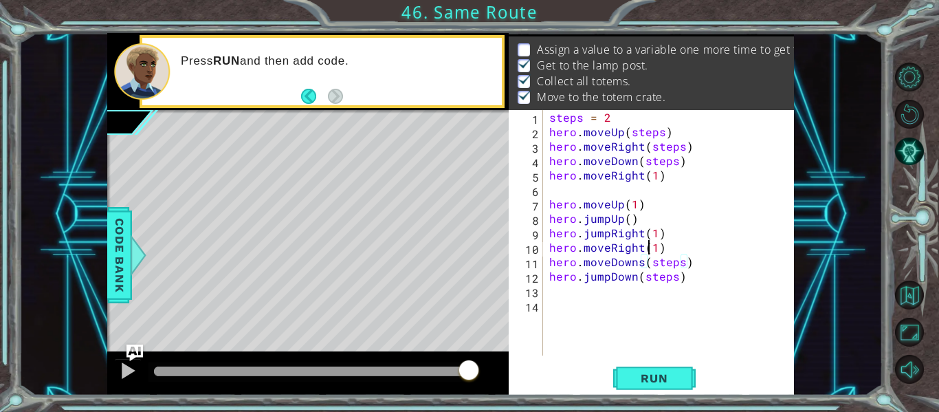
click at [650, 249] on div "steps = 2 hero . moveUp ( steps ) hero . moveRight ( steps ) hero . moveDown ( …" at bounding box center [673, 247] width 252 height 274
click at [655, 250] on div "steps = 2 hero . moveUp ( steps ) hero . moveRight ( steps ) hero . moveDown ( …" at bounding box center [673, 247] width 252 height 274
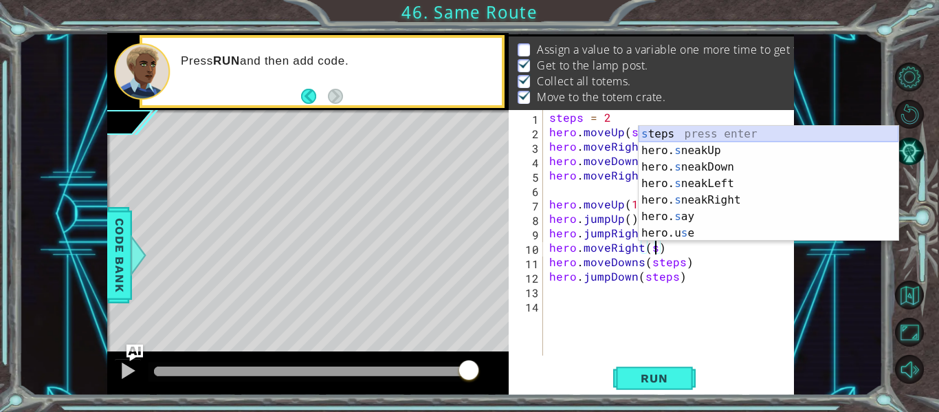
click at [716, 136] on div "s teps press enter hero. s neakUp press enter hero. s neakDown press enter hero…" at bounding box center [769, 200] width 260 height 149
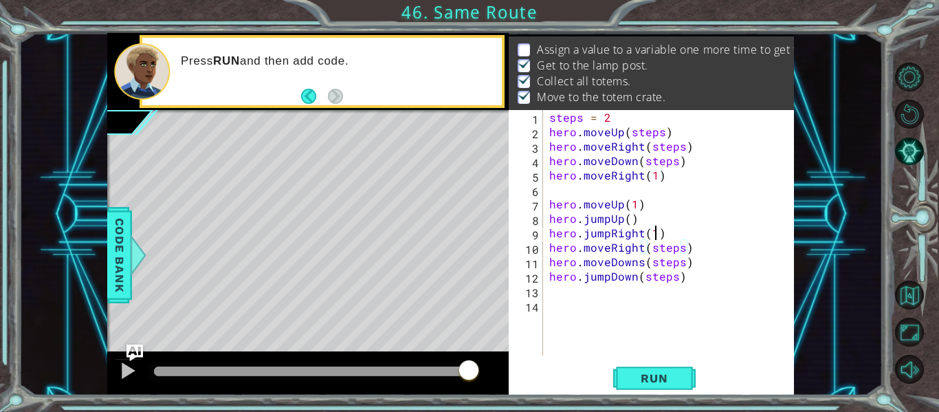
click at [653, 235] on div "steps = 2 hero . moveUp ( steps ) hero . moveRight ( steps ) hero . moveDown ( …" at bounding box center [673, 247] width 252 height 274
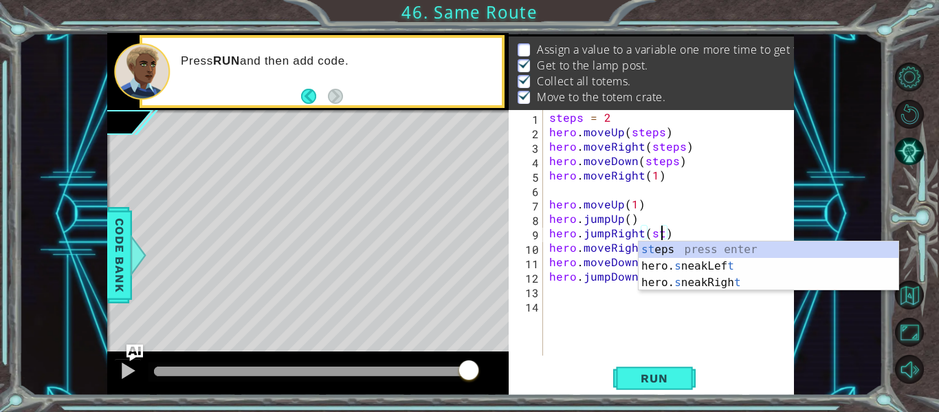
scroll to position [0, 7]
click at [658, 253] on div "st eps press enter hero. s neakLef t press enter hero. s neakRigh t press enter" at bounding box center [769, 282] width 260 height 83
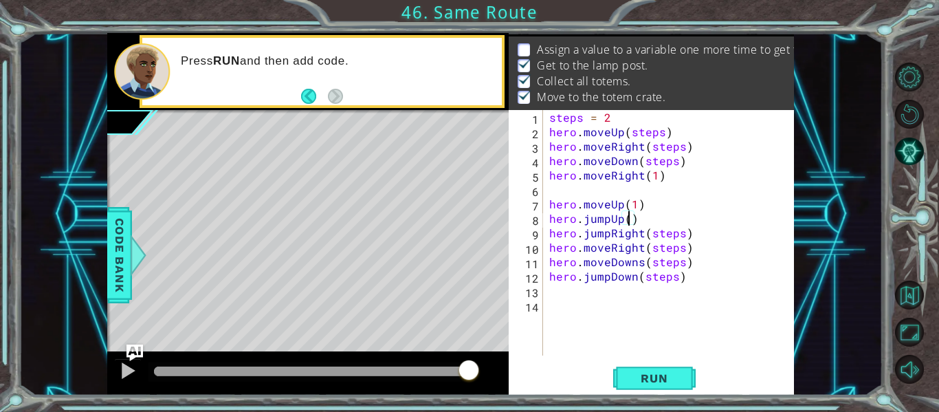
click at [628, 225] on div "steps = 2 hero . moveUp ( steps ) hero . moveRight ( steps ) hero . moveDown ( …" at bounding box center [673, 247] width 252 height 274
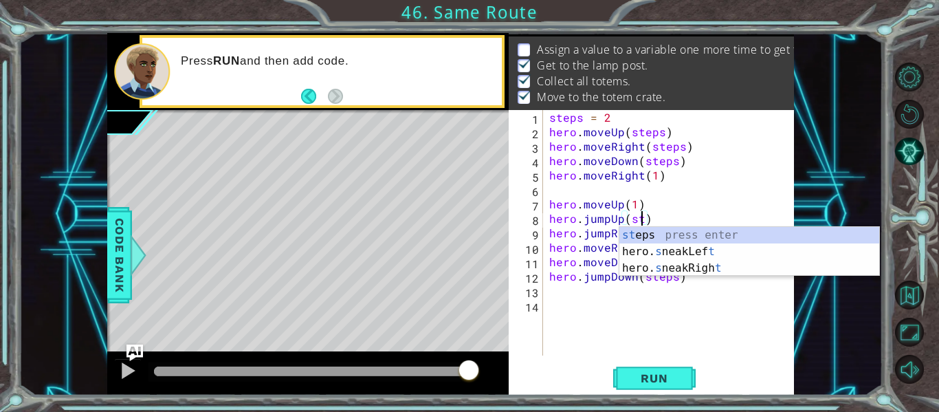
scroll to position [0, 6]
click at [655, 237] on div "st eps press enter hero. s neakLef t press enter hero. s neakRigh t press enter" at bounding box center [749, 268] width 260 height 83
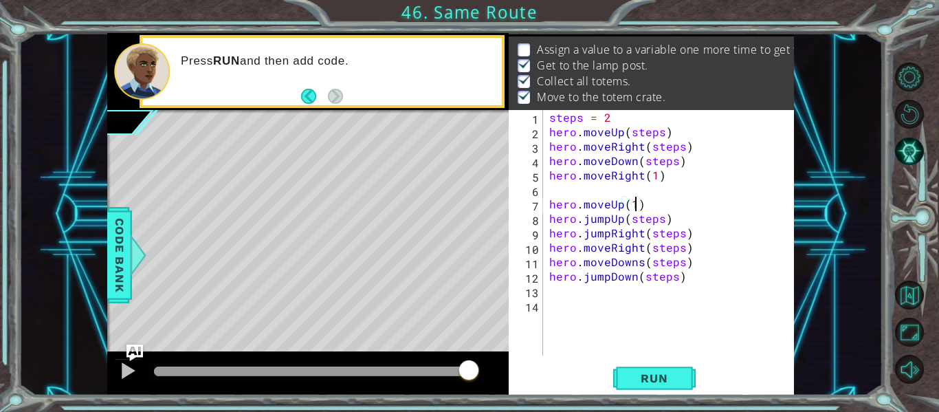
click at [635, 207] on div "steps = 2 hero . moveUp ( steps ) hero . moveRight ( steps ) hero . moveDown ( …" at bounding box center [673, 247] width 252 height 274
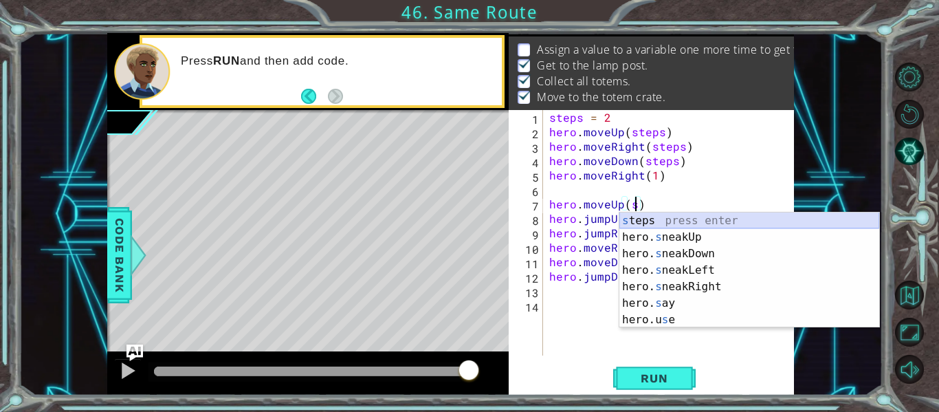
click at [641, 219] on div "s teps press enter hero. s neakUp press enter hero. s neakDown press enter hero…" at bounding box center [749, 286] width 260 height 149
type textarea "hero.moveUp(steps)"
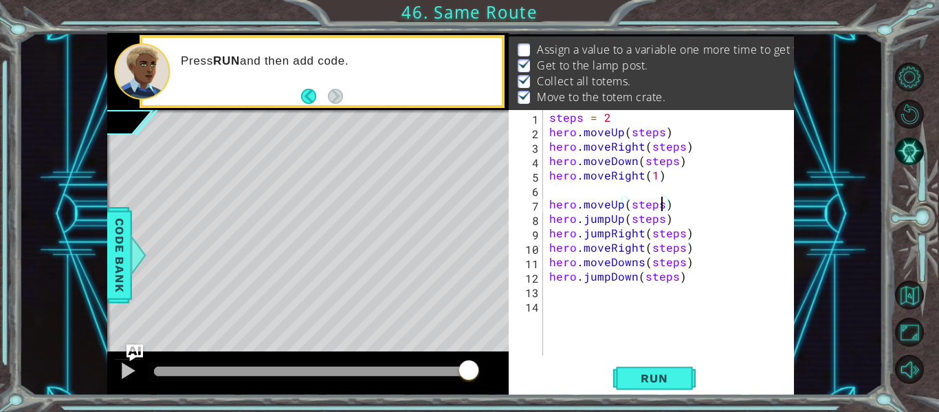
click at [564, 189] on div "steps = 2 hero . moveUp ( steps ) hero . moveRight ( steps ) hero . moveDown ( …" at bounding box center [673, 247] width 252 height 274
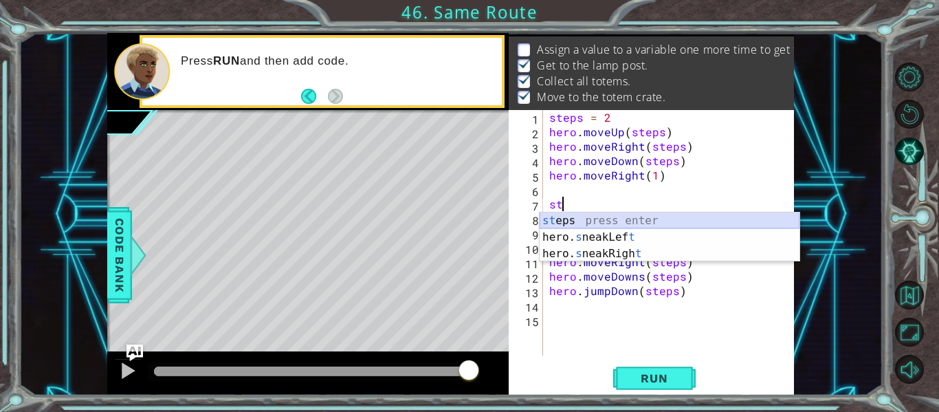
click at [589, 223] on div "st eps press enter hero. s neakLef t press enter hero. s neakRigh t press enter" at bounding box center [670, 253] width 260 height 83
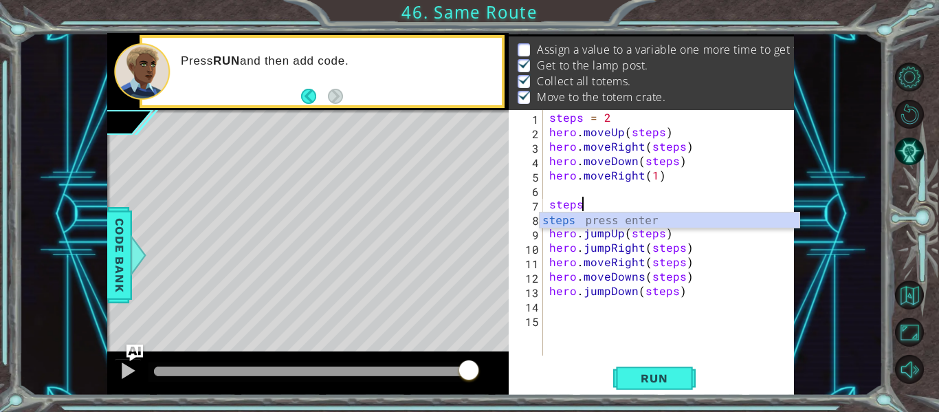
scroll to position [0, 2]
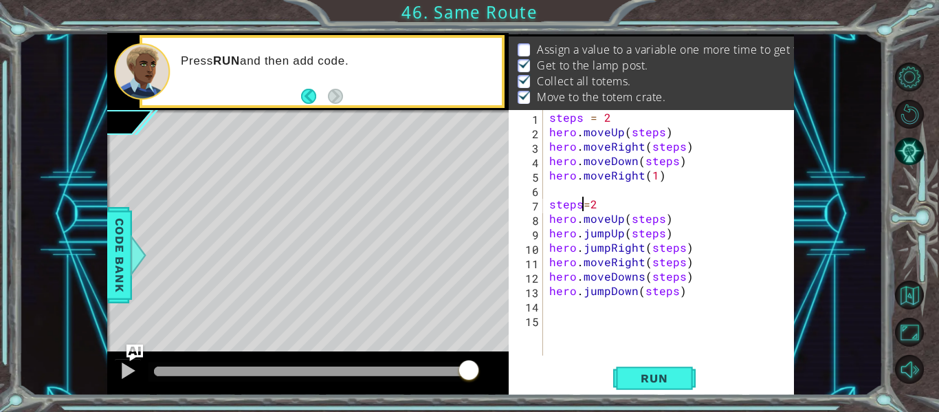
click at [582, 202] on div "steps = 2 hero . moveUp ( steps ) hero . moveRight ( steps ) hero . moveDown ( …" at bounding box center [673, 247] width 252 height 274
click at [617, 210] on div "steps = 2 hero . moveUp ( steps ) hero . moveRight ( steps ) hero . moveDown ( …" at bounding box center [673, 247] width 252 height 274
click at [589, 201] on div "steps = 2 hero . moveUp ( steps ) hero . moveRight ( steps ) hero . moveDown ( …" at bounding box center [673, 247] width 252 height 274
click at [581, 203] on div "steps = 2 hero . moveUp ( steps ) hero . moveRight ( steps ) hero . moveDown ( …" at bounding box center [673, 247] width 252 height 274
click at [661, 377] on span "Run" at bounding box center [654, 378] width 54 height 14
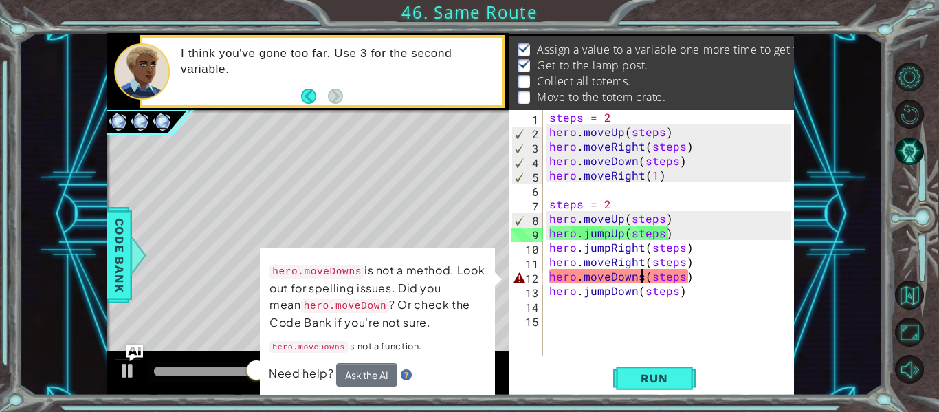
click at [641, 275] on div "steps = 2 hero . moveUp ( steps ) hero . moveRight ( steps ) hero . moveDown ( …" at bounding box center [673, 247] width 252 height 274
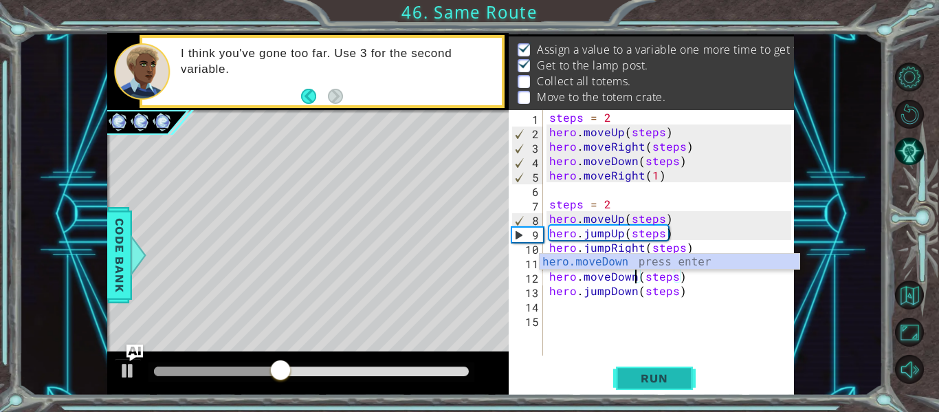
click at [637, 375] on span "Run" at bounding box center [654, 378] width 54 height 14
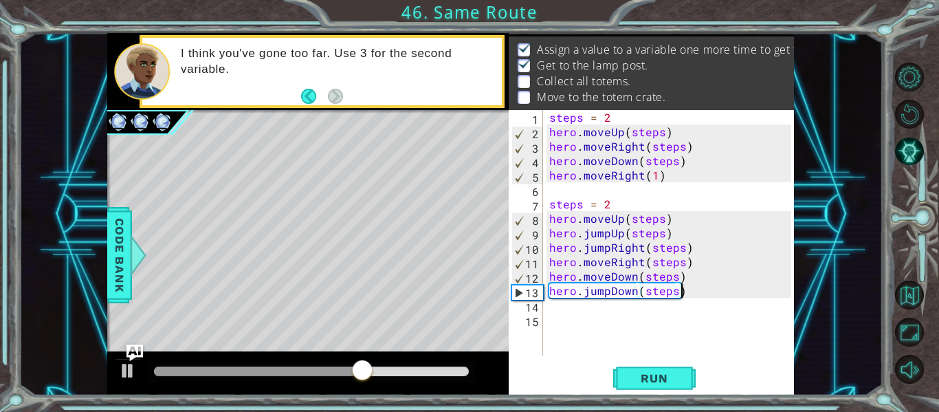
click at [691, 288] on div "steps = 2 hero . moveUp ( steps ) hero . moveRight ( steps ) hero . moveDown ( …" at bounding box center [673, 247] width 252 height 274
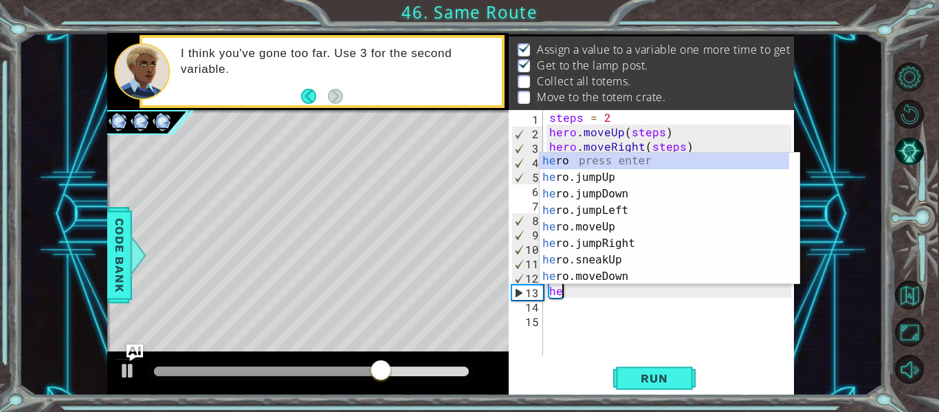
type textarea "h"
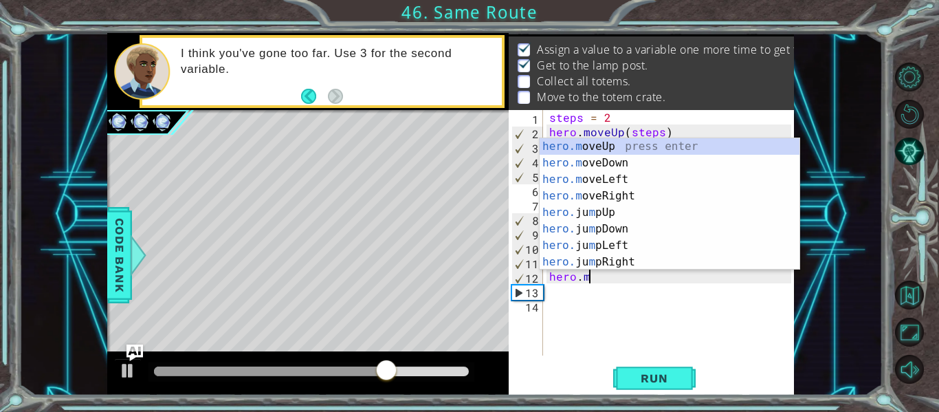
type textarea "h"
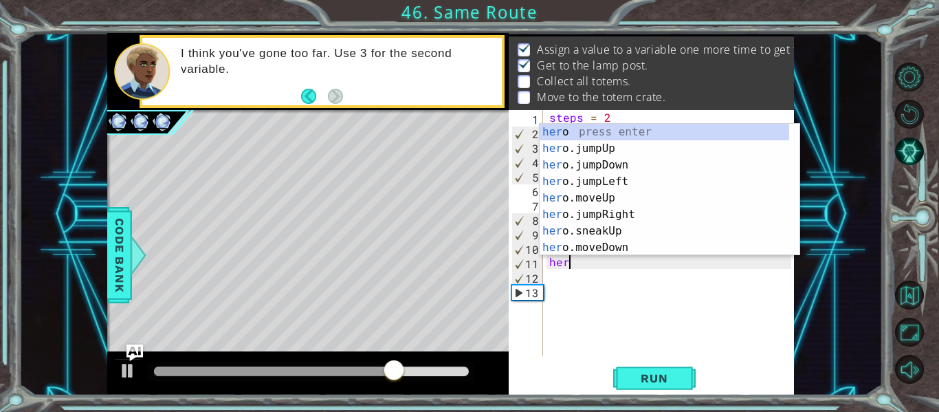
type textarea "h"
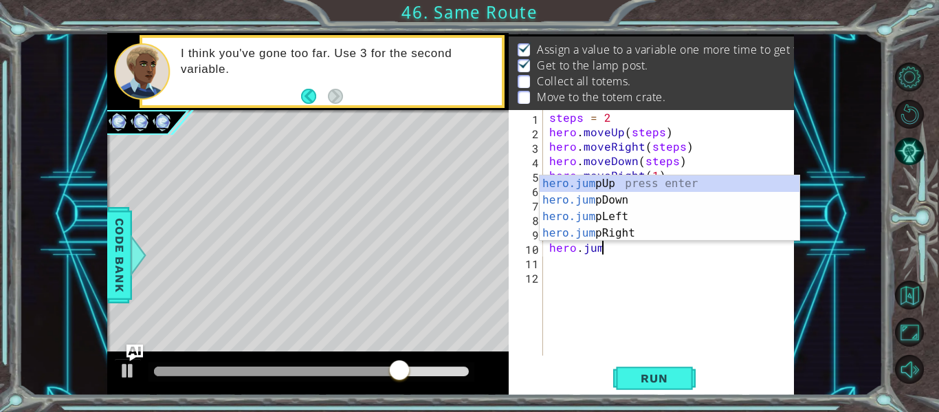
type textarea "h"
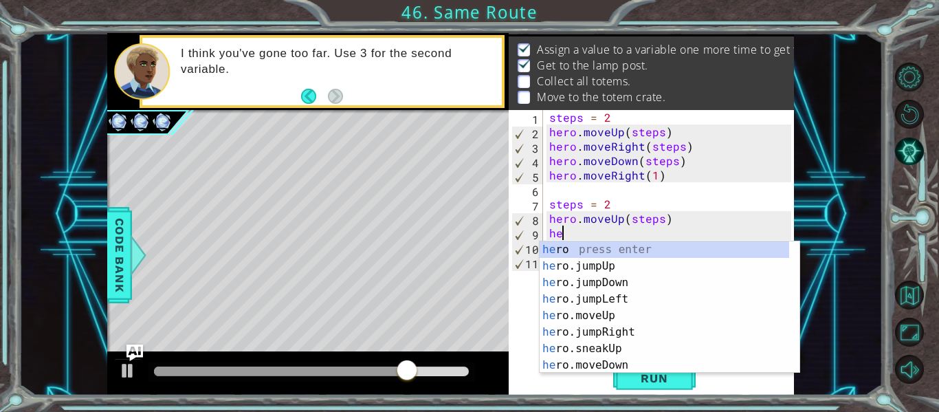
type textarea "h"
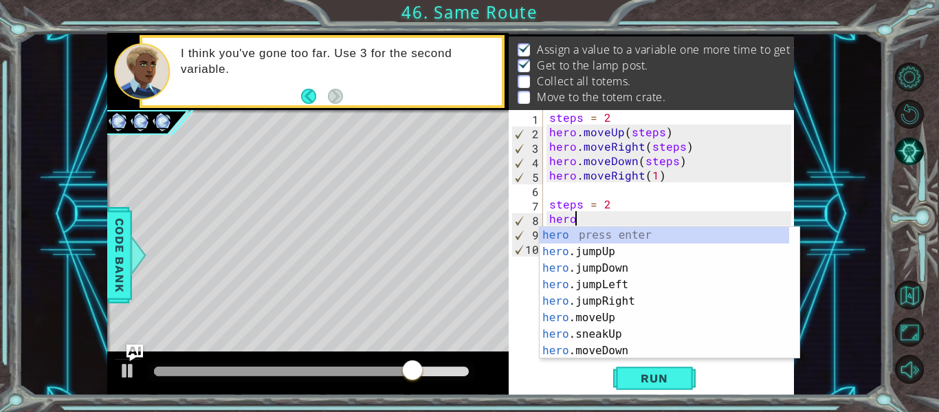
type textarea "h"
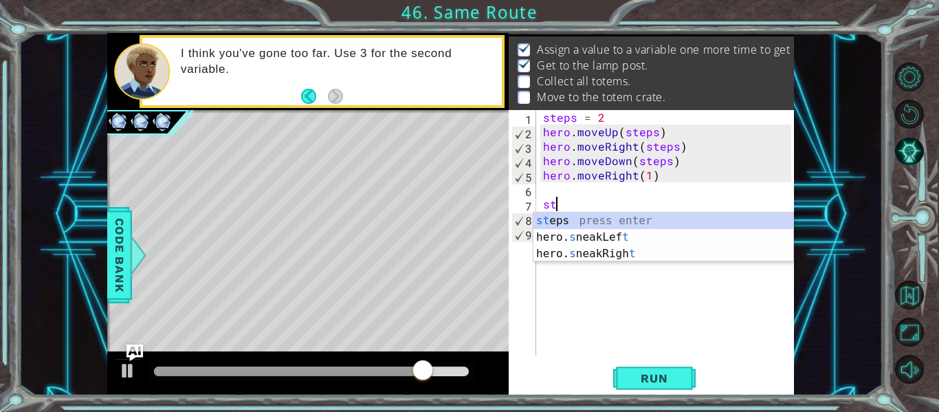
type textarea "s"
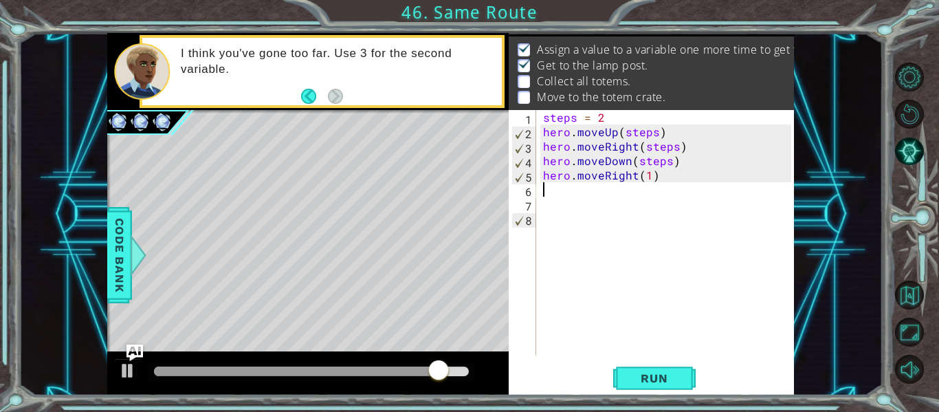
type textarea "hero.moveRight(1)"
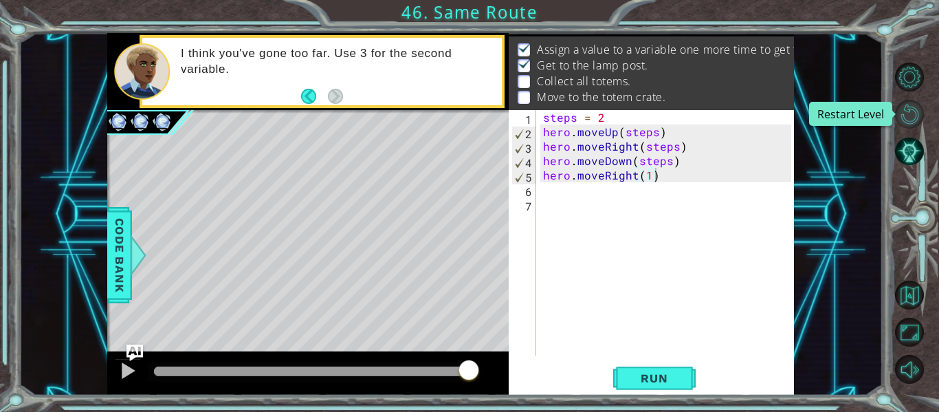
click at [907, 120] on button "Restart Level" at bounding box center [909, 114] width 29 height 29
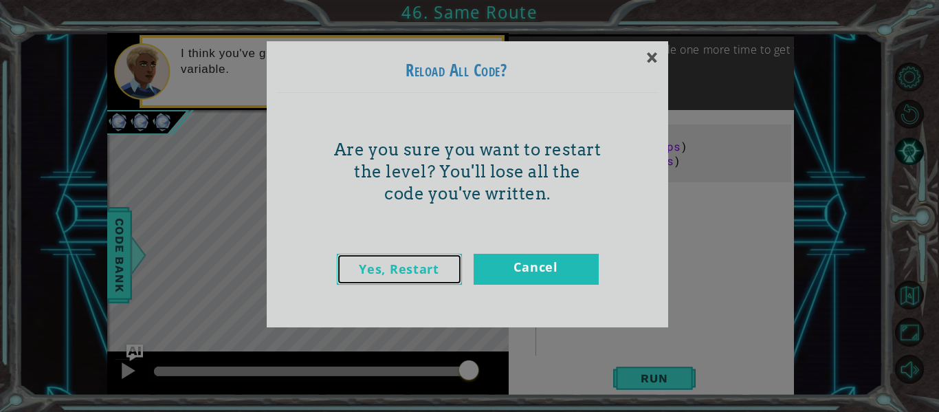
click at [433, 273] on link "Yes, Restart" at bounding box center [399, 269] width 125 height 31
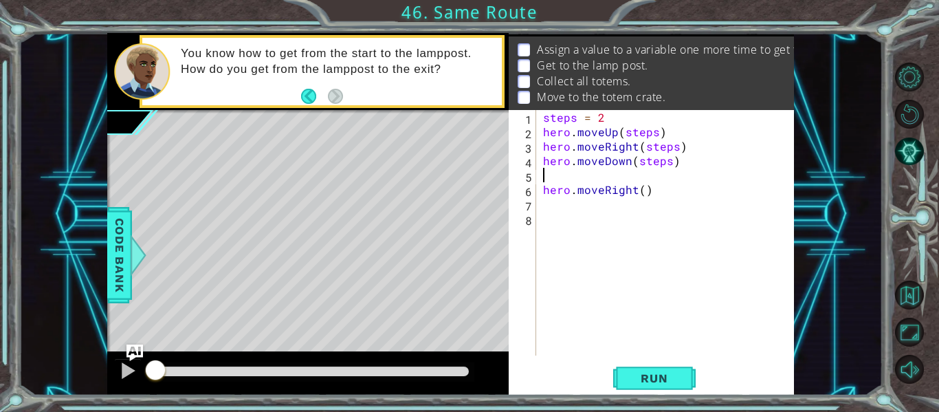
click at [542, 177] on div "steps = 2 hero . moveUp ( steps ) hero . moveRight ( steps ) hero . moveDown ( …" at bounding box center [669, 247] width 258 height 274
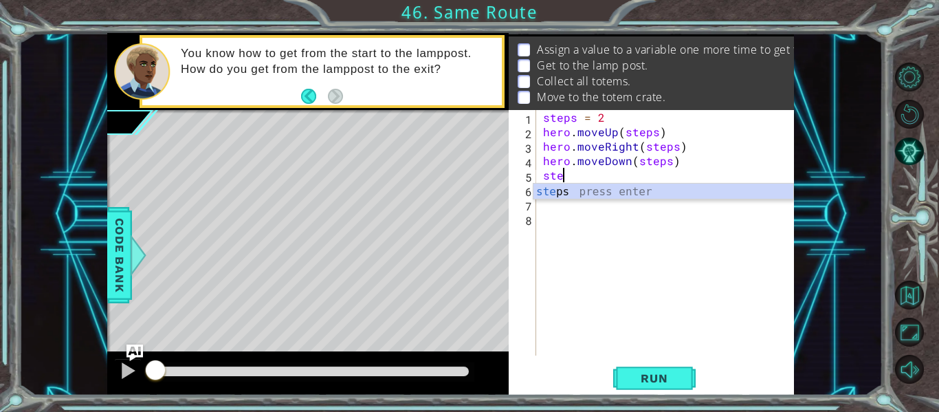
scroll to position [0, 1]
click at [570, 190] on div "ste ps press enter" at bounding box center [664, 209] width 260 height 50
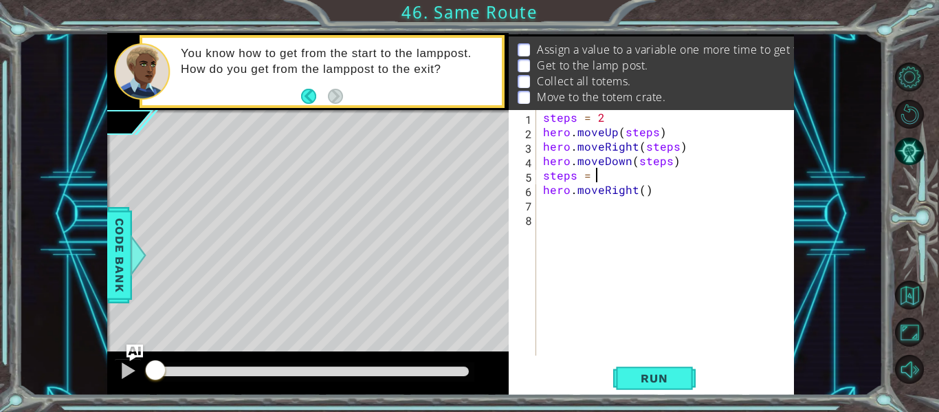
scroll to position [0, 3]
click at [639, 376] on span "Run" at bounding box center [654, 378] width 54 height 14
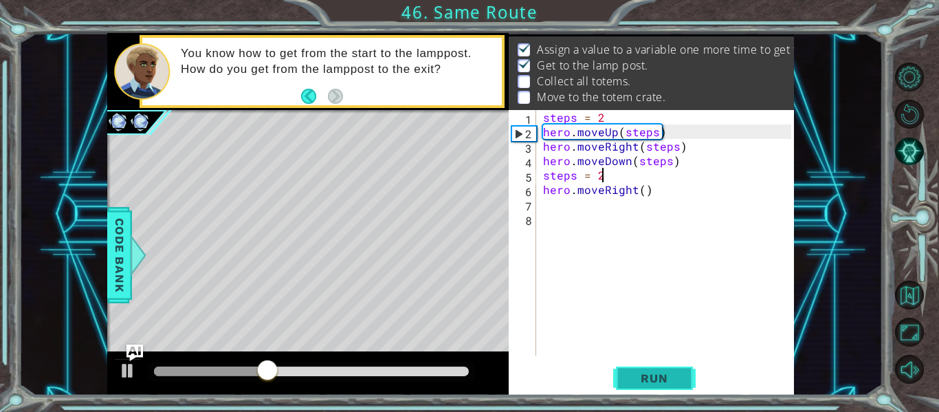
click at [639, 376] on span "Run" at bounding box center [654, 378] width 54 height 14
click at [644, 369] on button "Run" at bounding box center [654, 378] width 83 height 28
click at [638, 373] on span "Run" at bounding box center [654, 378] width 54 height 14
click at [650, 366] on button "Run" at bounding box center [654, 378] width 83 height 28
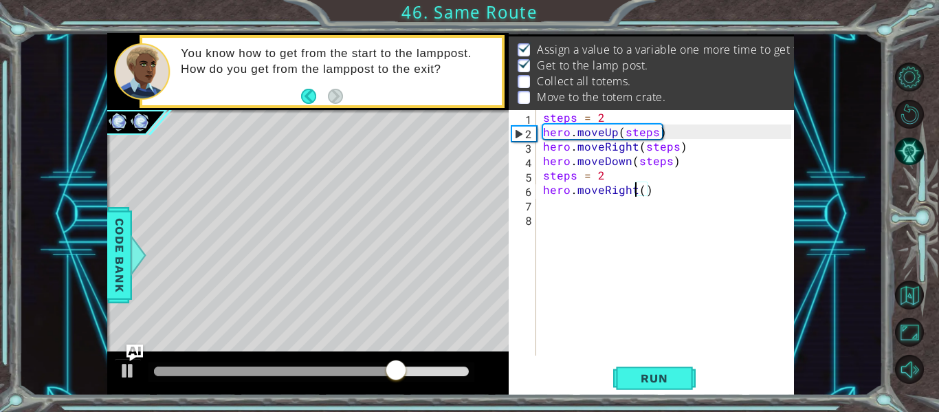
click at [637, 188] on div "steps = 2 hero . moveUp ( steps ) hero . moveRight ( steps ) hero . moveDown ( …" at bounding box center [669, 247] width 258 height 274
click at [642, 193] on div "steps = 2 hero . moveUp ( steps ) hero . moveRight ( steps ) hero . moveDown ( …" at bounding box center [669, 247] width 258 height 274
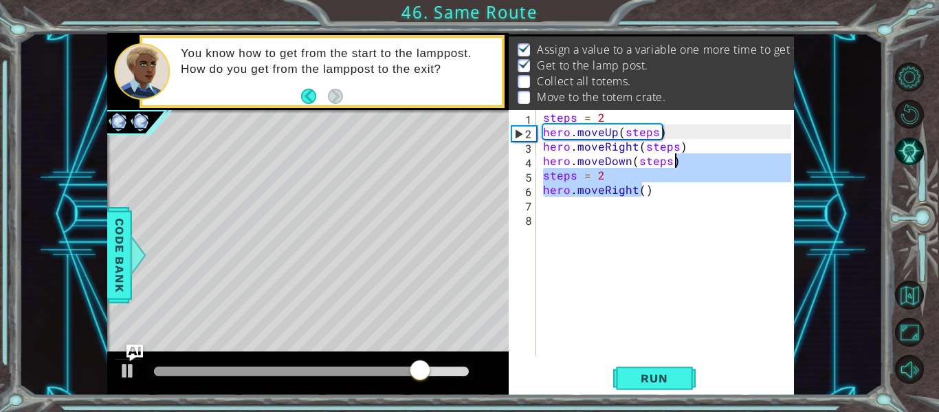
drag, startPoint x: 642, startPoint y: 193, endPoint x: 683, endPoint y: 178, distance: 43.7
click at [683, 178] on div "steps = 2 hero . moveUp ( steps ) hero . moveRight ( steps ) hero . moveDown ( …" at bounding box center [669, 247] width 258 height 274
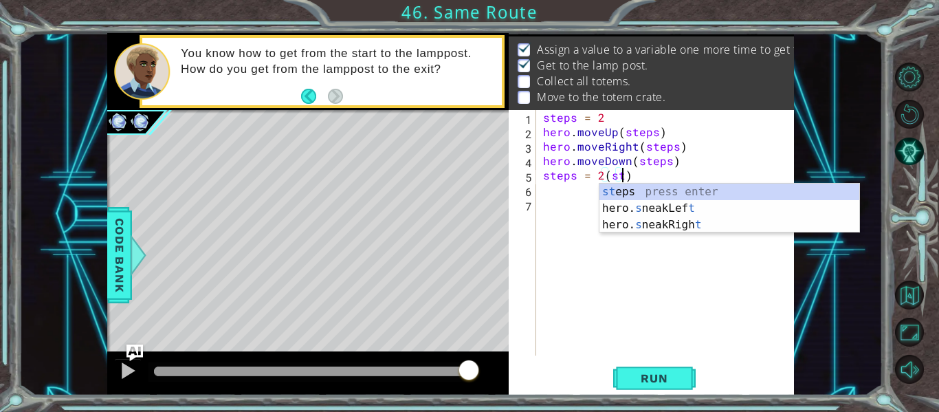
scroll to position [0, 5]
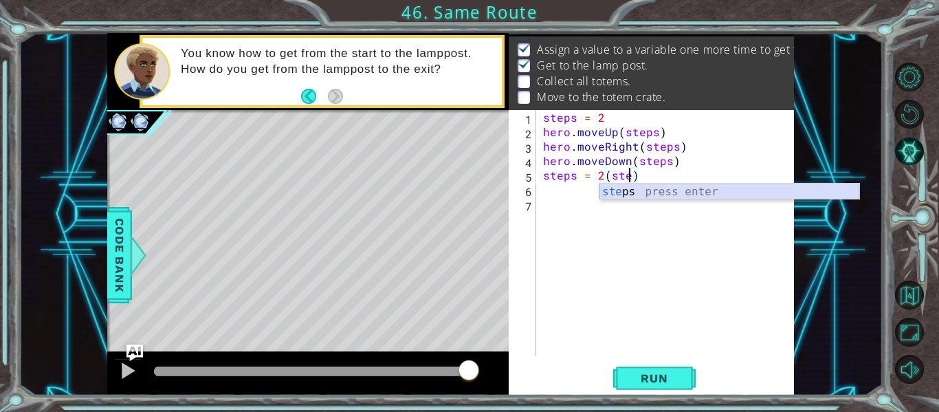
click at [674, 190] on div "ste ps press enter" at bounding box center [730, 209] width 260 height 50
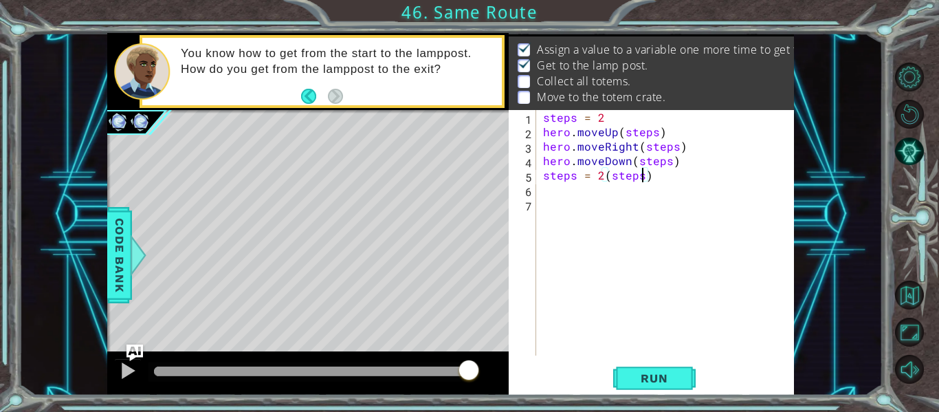
click at [656, 175] on div "steps = 2 hero . moveUp ( steps ) hero . moveRight ( steps ) hero . moveDown ( …" at bounding box center [669, 247] width 258 height 274
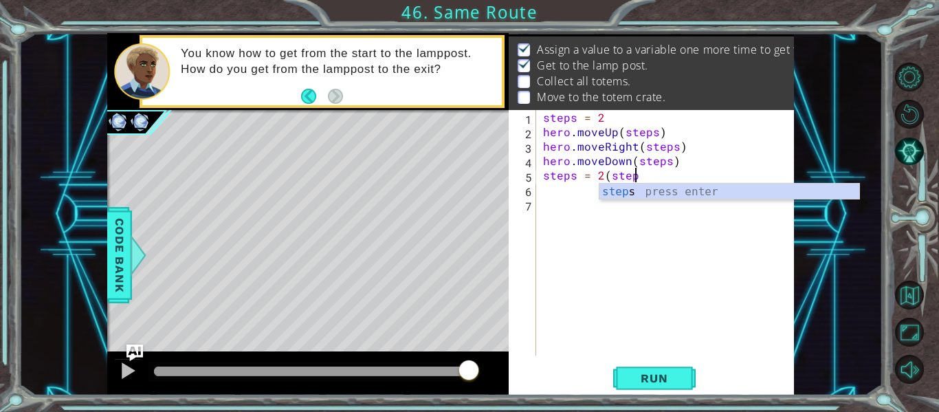
type textarea "steps = 2"
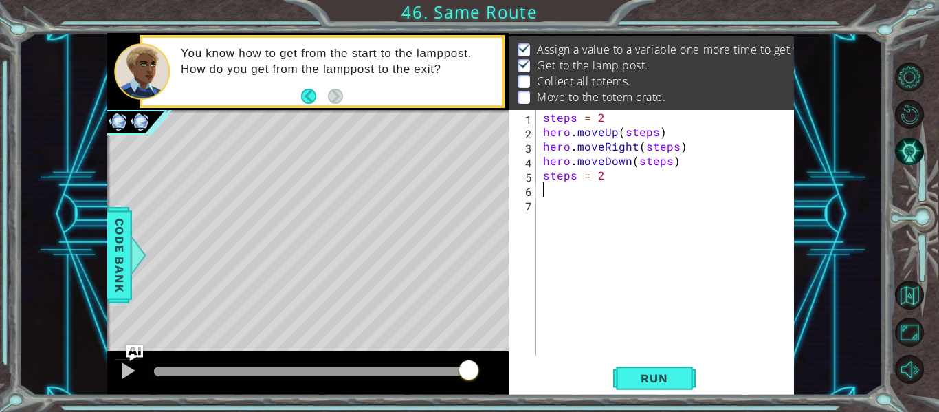
click at [548, 191] on div "steps = 2 hero . moveUp ( steps ) hero . moveRight ( steps ) hero . moveDown ( …" at bounding box center [669, 247] width 258 height 274
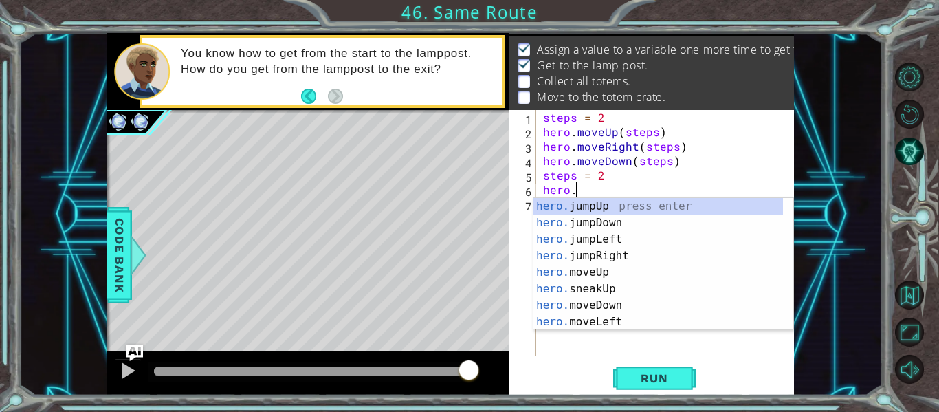
scroll to position [0, 2]
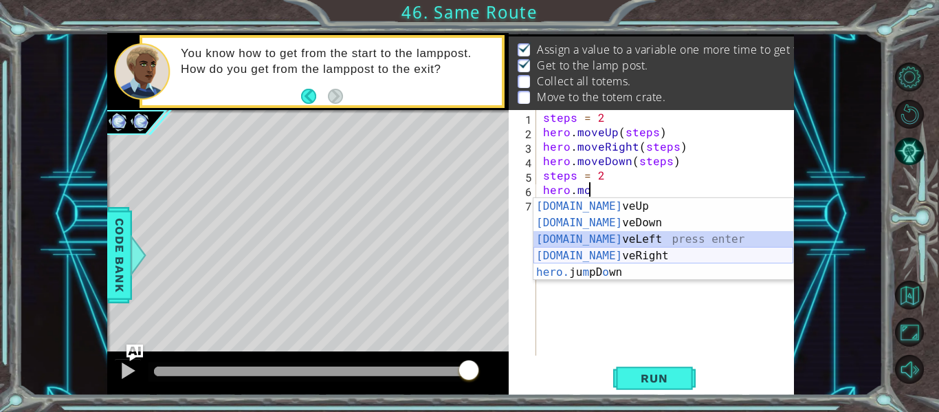
drag, startPoint x: 618, startPoint y: 248, endPoint x: 619, endPoint y: 258, distance: 10.4
click at [619, 258] on div "[DOMAIN_NAME] veUp press enter [DOMAIN_NAME] veDown press enter [DOMAIN_NAME] v…" at bounding box center [664, 256] width 260 height 116
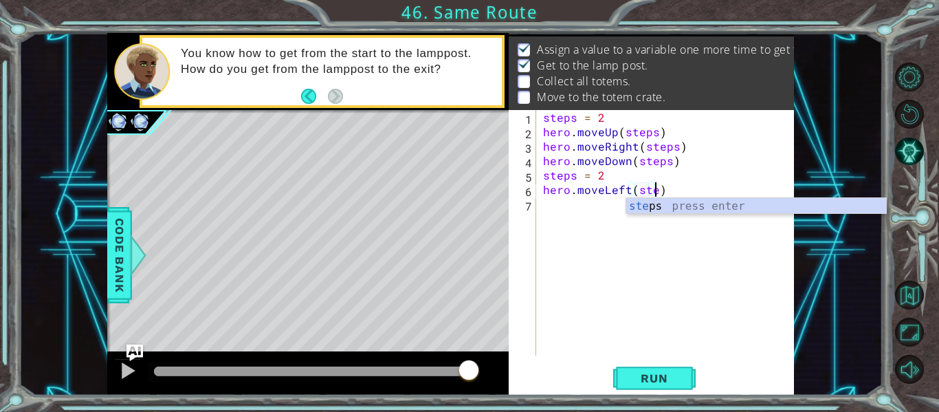
scroll to position [0, 7]
click at [658, 206] on div "step s press enter" at bounding box center [756, 223] width 260 height 50
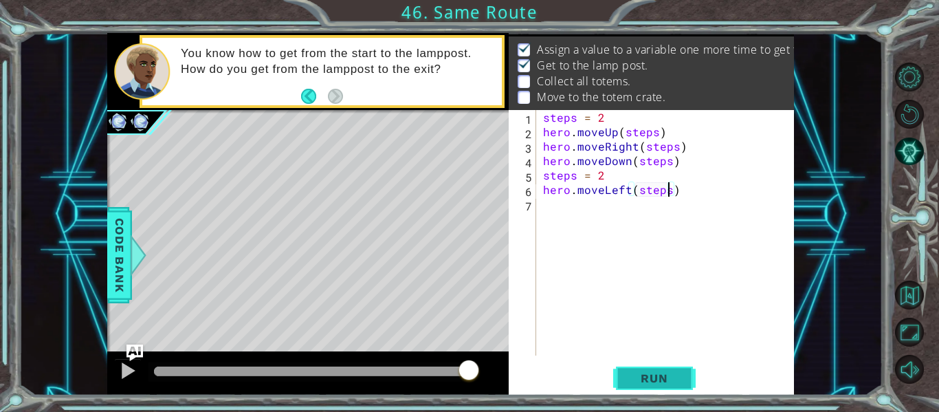
click at [644, 369] on button "Run" at bounding box center [654, 378] width 83 height 28
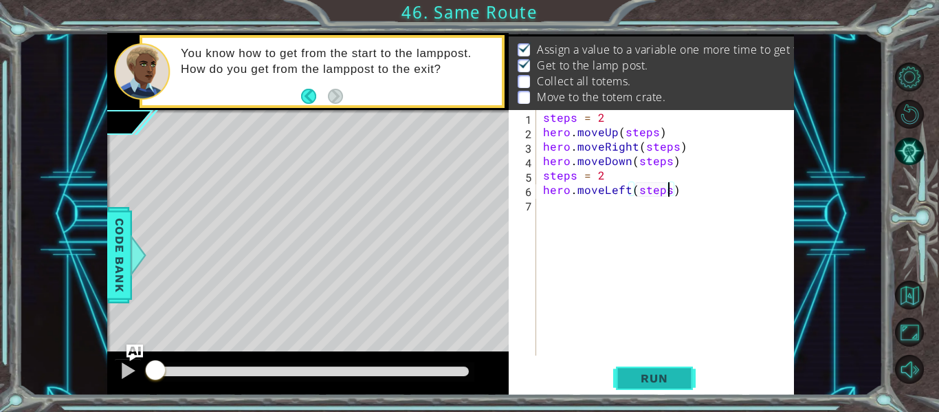
click at [643, 370] on button "Run" at bounding box center [654, 378] width 83 height 28
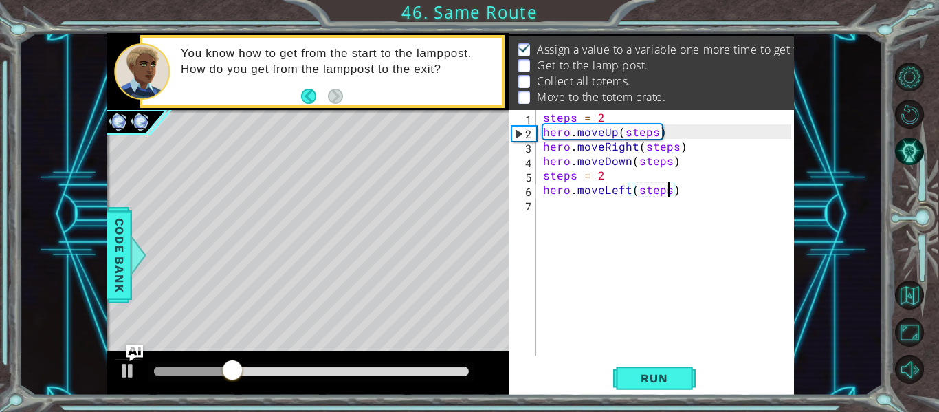
click at [627, 193] on div "steps = 2 hero . moveUp ( steps ) hero . moveRight ( steps ) hero . moveDown ( …" at bounding box center [669, 247] width 258 height 274
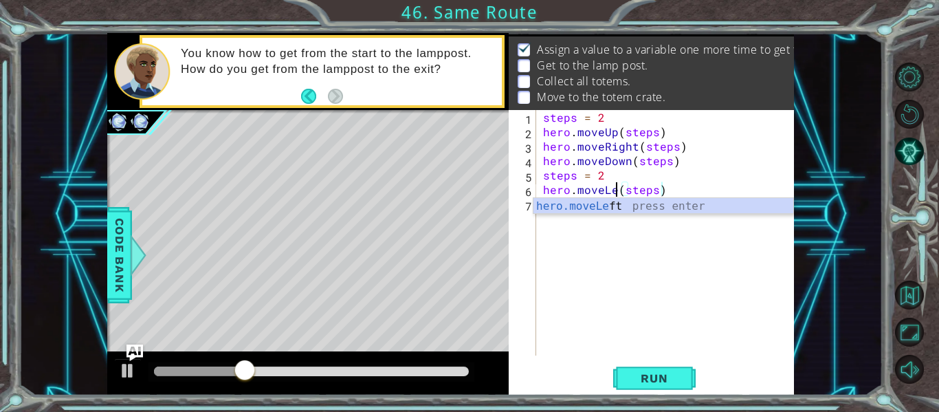
scroll to position [0, 6]
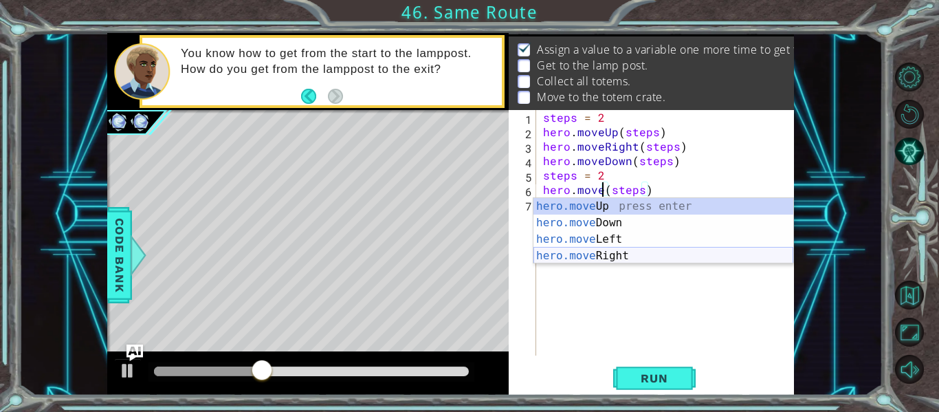
click at [641, 253] on div "hero.move Up press enter hero.move Down press enter hero.move Left press enter …" at bounding box center [664, 247] width 260 height 99
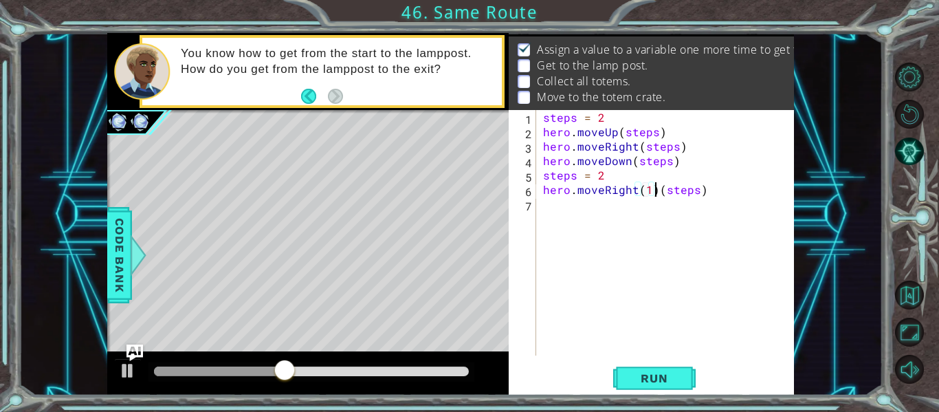
click at [656, 188] on div "steps = 2 hero . moveUp ( steps ) hero . moveRight ( steps ) hero . moveDown ( …" at bounding box center [669, 247] width 258 height 274
click at [650, 370] on button "Run" at bounding box center [654, 378] width 83 height 28
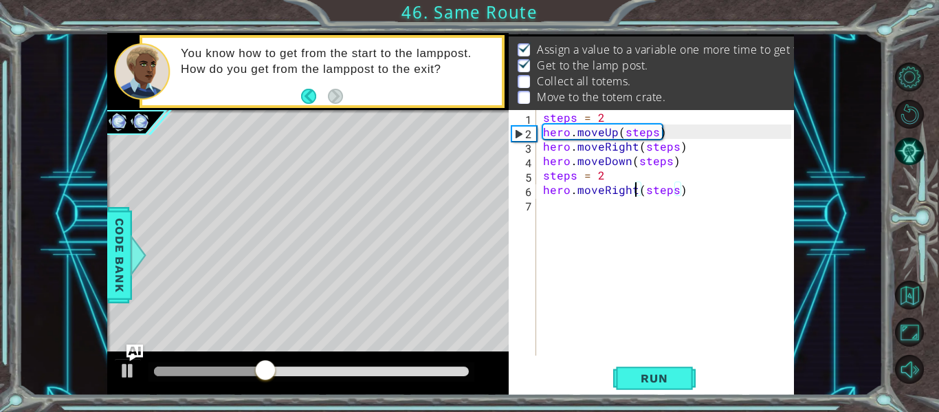
click at [602, 175] on div "steps = 2 hero . moveUp ( steps ) hero . moveRight ( steps ) hero . moveDown ( …" at bounding box center [669, 247] width 258 height 274
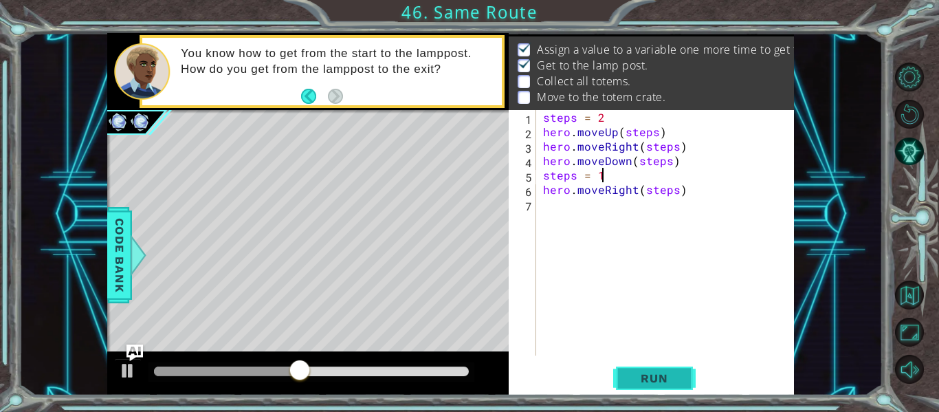
type textarea "steps = 1"
click at [640, 371] on span "Run" at bounding box center [654, 378] width 54 height 14
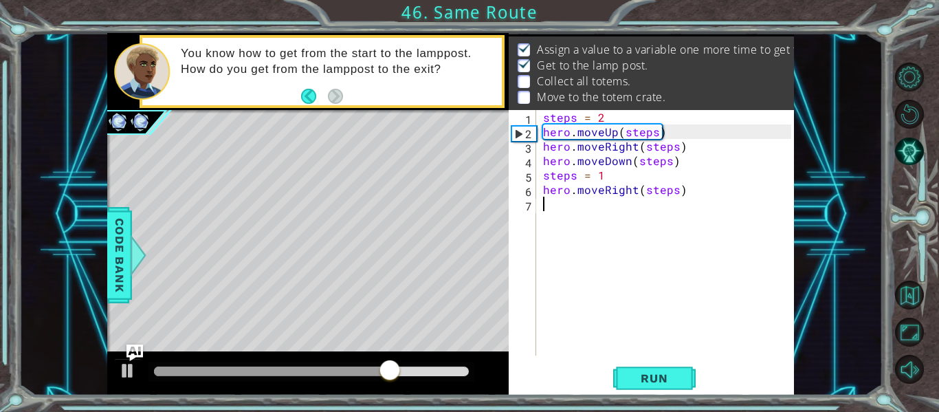
click at [556, 201] on div "steps = 2 hero . moveUp ( steps ) hero . moveRight ( steps ) hero . moveDown ( …" at bounding box center [669, 247] width 258 height 274
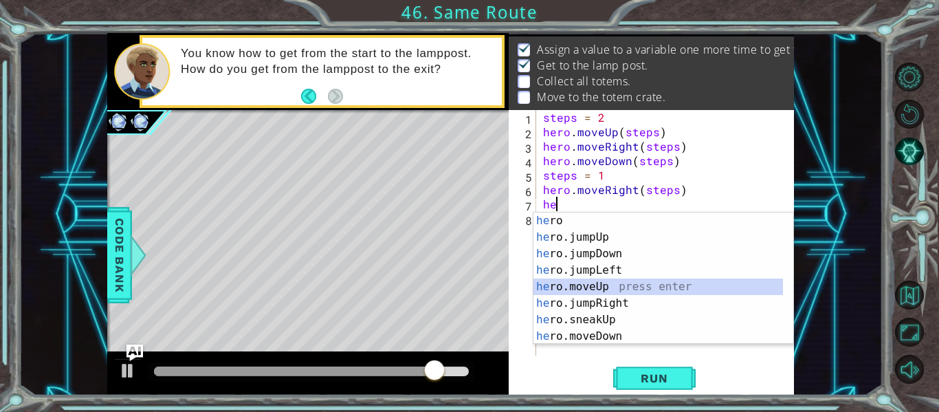
click at [589, 285] on div "he ro press enter he ro.jumpUp press enter he ro.jumpDown press enter he ro.jum…" at bounding box center [659, 294] width 250 height 165
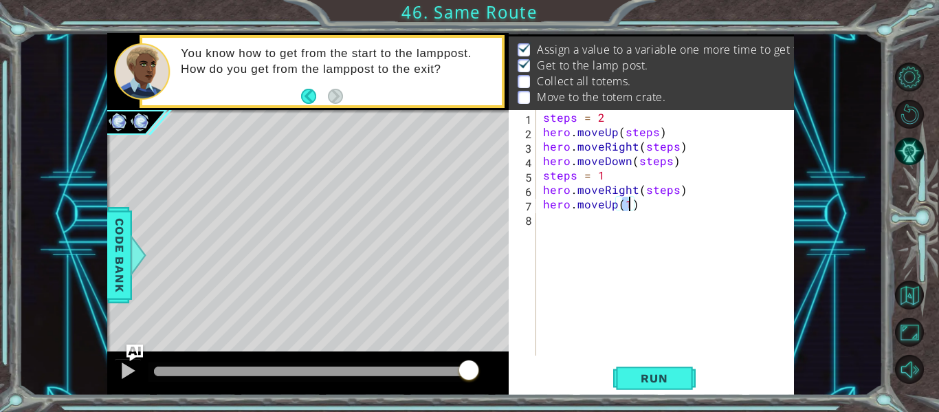
click at [634, 209] on div "steps = 2 hero . moveUp ( steps ) hero . moveRight ( steps ) hero . moveDown ( …" at bounding box center [669, 247] width 258 height 274
click at [601, 205] on div "steps = 2 hero . moveUp ( steps ) hero . moveRight ( steps ) hero . moveDown ( …" at bounding box center [669, 247] width 258 height 274
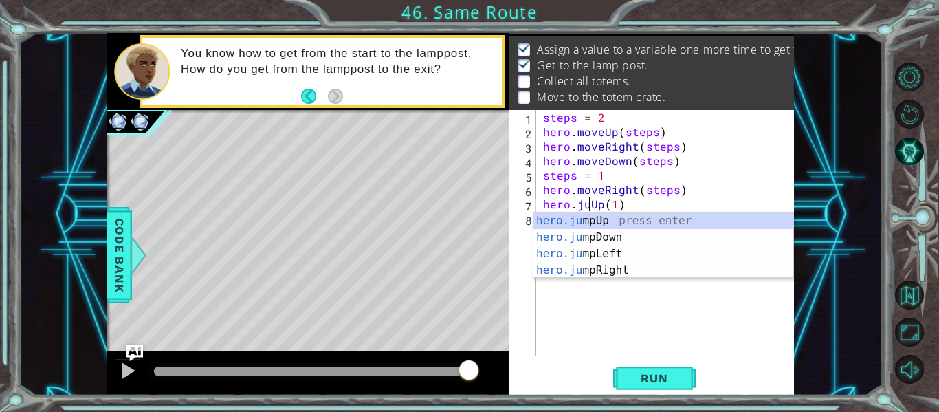
scroll to position [0, 3]
click at [597, 222] on div "hero.ju mpUp press enter hero.ju mpDown press enter hero.[PERSON_NAME] mpLeft p…" at bounding box center [664, 261] width 260 height 99
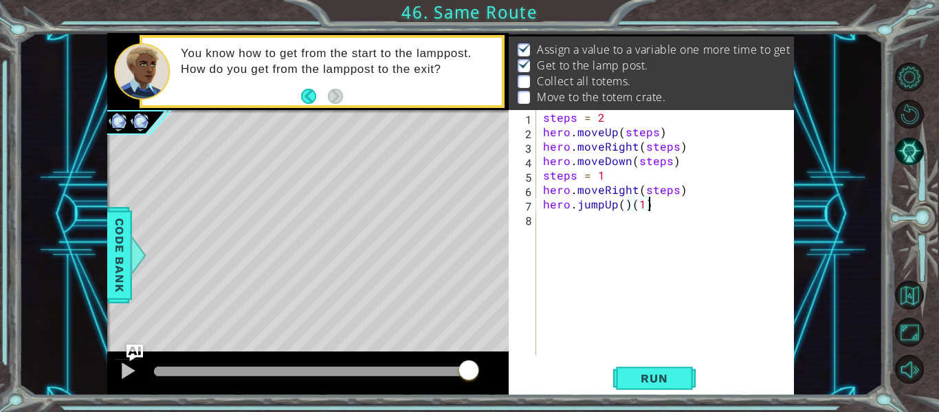
click at [648, 204] on div "steps = 2 hero . moveUp ( steps ) hero . moveRight ( steps ) hero . moveDown ( …" at bounding box center [669, 247] width 258 height 274
click at [617, 201] on div "steps = 2 hero . moveUp ( steps ) hero . moveRight ( steps ) hero . moveDown ( …" at bounding box center [669, 247] width 258 height 274
click at [622, 206] on div "steps = 2 hero . moveUp ( steps ) hero . moveRight ( steps ) hero . moveDown ( …" at bounding box center [669, 247] width 258 height 274
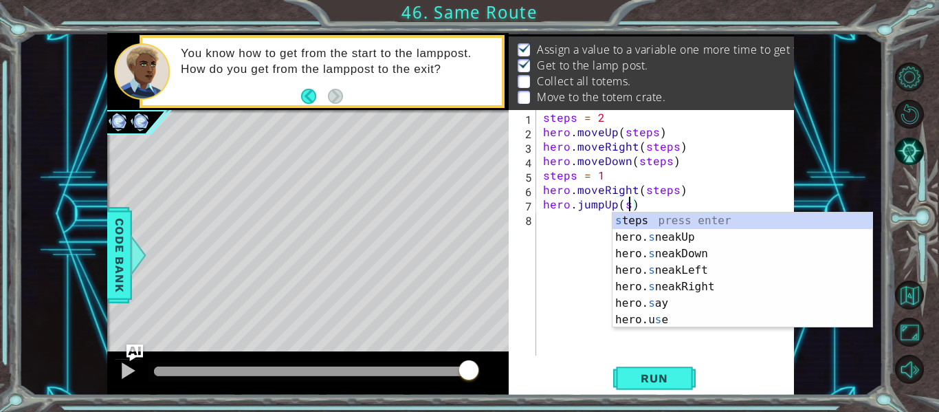
scroll to position [0, 6]
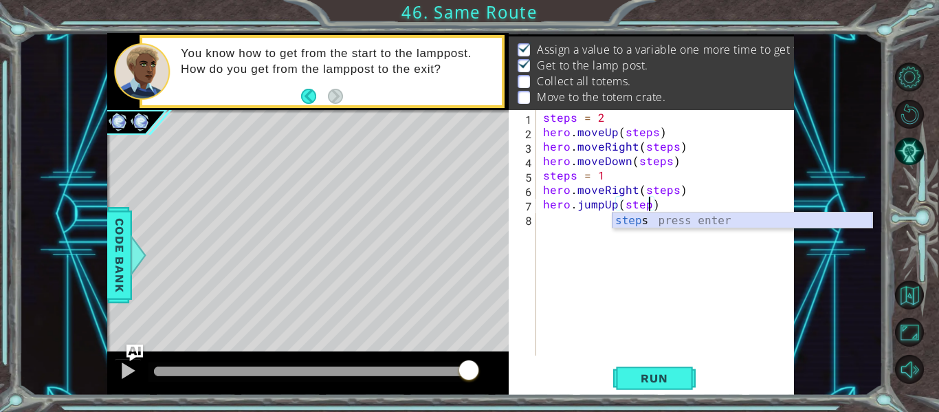
click at [650, 218] on div "step s press enter" at bounding box center [743, 237] width 260 height 50
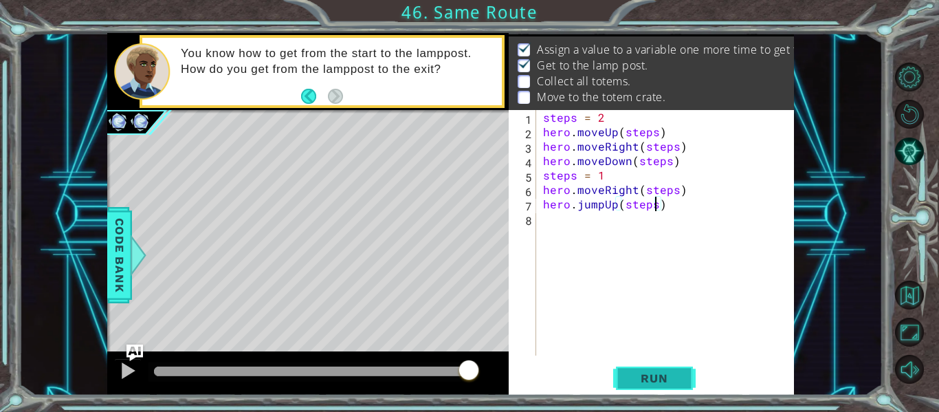
type textarea "hero.jumpUp(steps)"
click at [644, 371] on span "Run" at bounding box center [654, 378] width 54 height 14
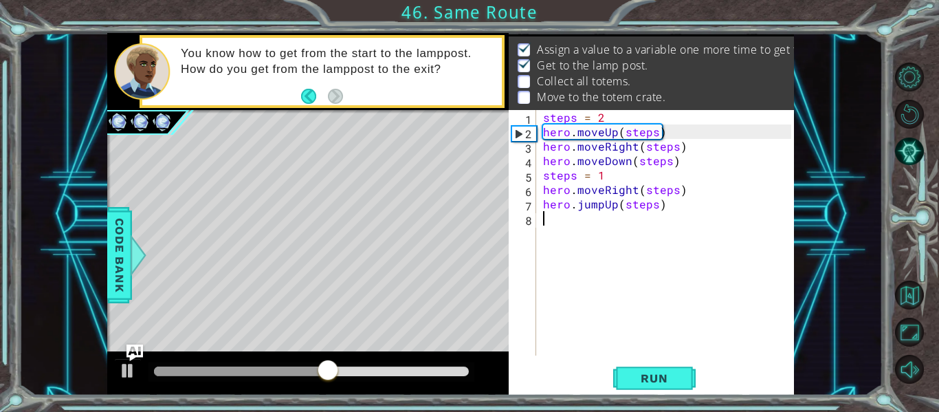
click at [565, 212] on div "steps = 2 hero . moveUp ( steps ) hero . moveRight ( steps ) hero . moveDown ( …" at bounding box center [669, 247] width 258 height 274
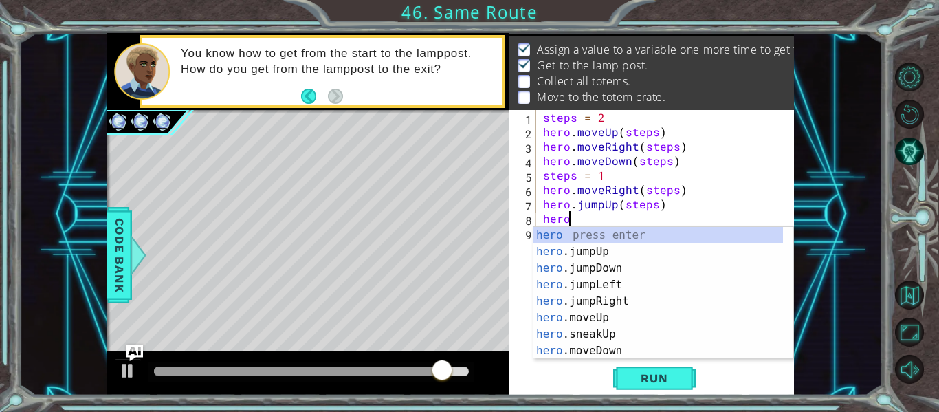
scroll to position [0, 1]
click at [593, 303] on div "hero. jumpUp press enter hero. jumpDown press enter hero. jumpLeft press enter …" at bounding box center [659, 309] width 250 height 165
type textarea "hero.moveUp(1)"
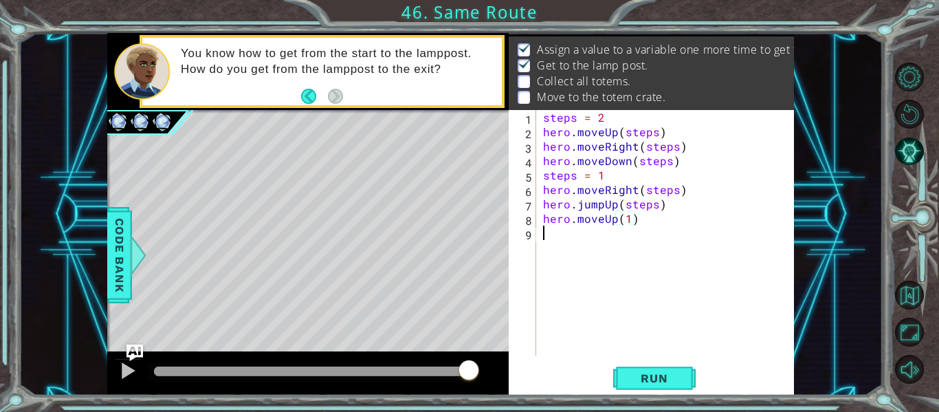
click at [578, 242] on div "steps = 2 hero . moveUp ( steps ) hero . moveRight ( steps ) hero . moveDown ( …" at bounding box center [669, 247] width 258 height 274
type textarea "h"
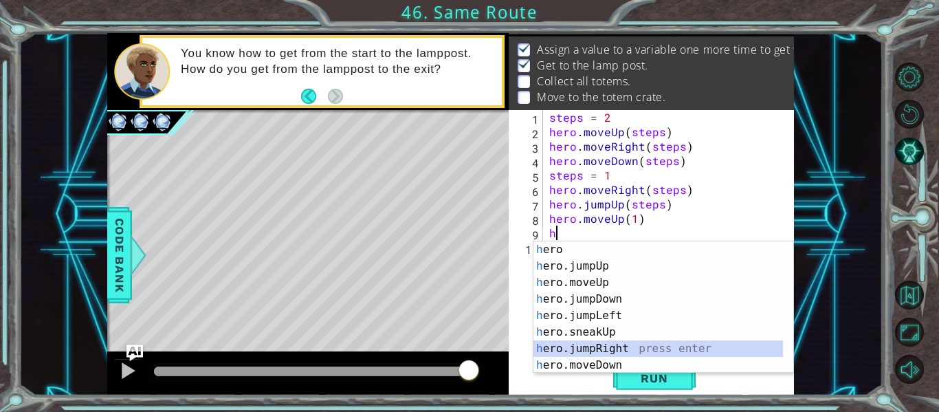
click at [586, 349] on div "h ero press enter h ero.jumpUp press enter h ero.moveUp press enter h ero.jumpD…" at bounding box center [659, 323] width 250 height 165
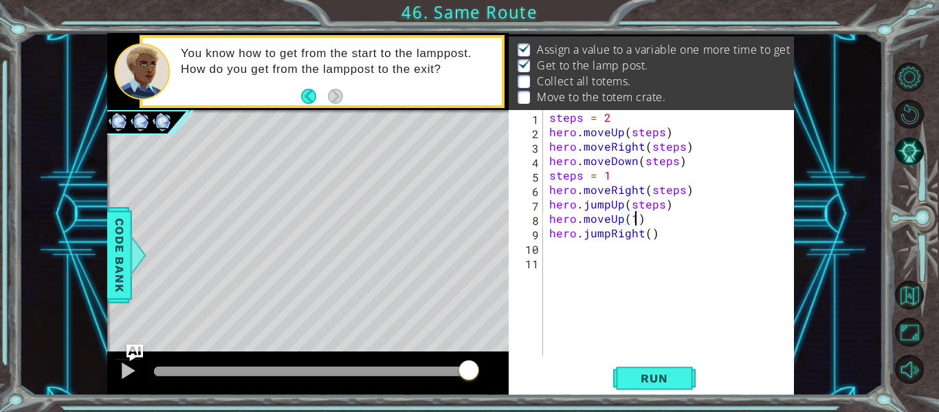
click at [635, 223] on div "steps = 2 hero . moveUp ( steps ) hero . moveRight ( steps ) hero . moveDown ( …" at bounding box center [673, 247] width 252 height 274
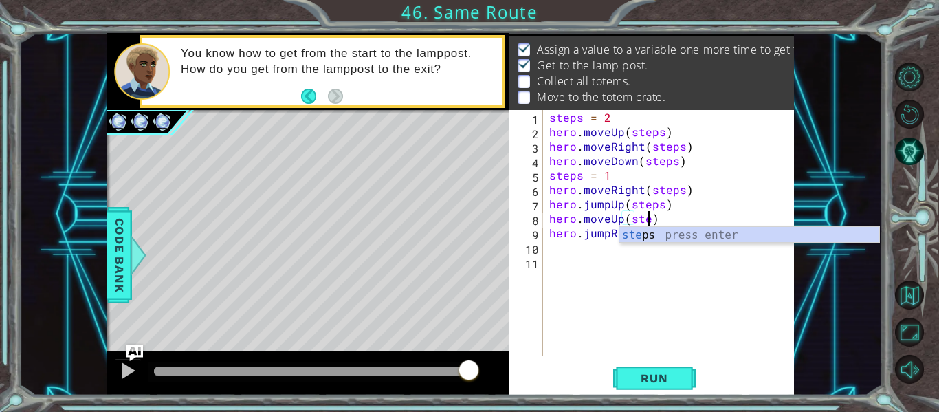
scroll to position [0, 6]
click at [652, 234] on div "step s press enter" at bounding box center [749, 252] width 260 height 50
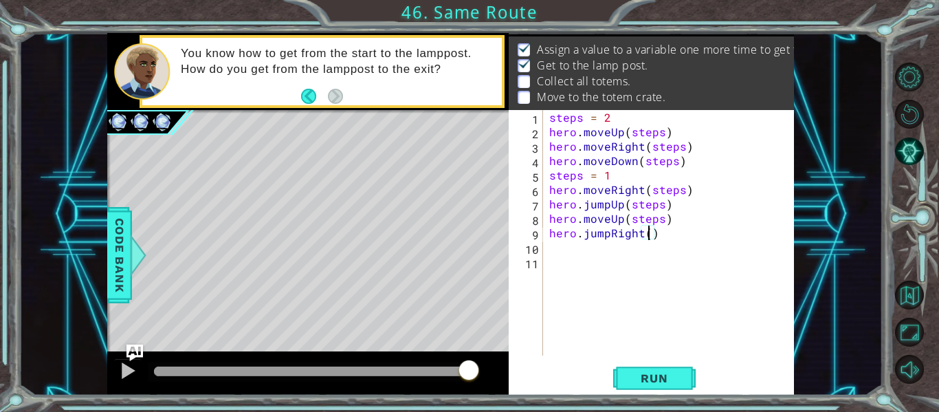
click at [646, 234] on div "steps = 2 hero . moveUp ( steps ) hero . moveRight ( steps ) hero . moveDown ( …" at bounding box center [673, 247] width 252 height 274
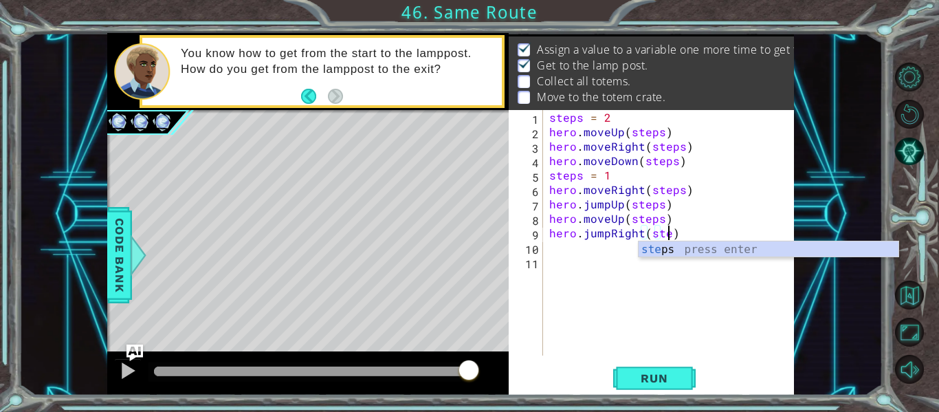
scroll to position [0, 7]
click at [681, 256] on div "ste ps press enter" at bounding box center [769, 266] width 260 height 50
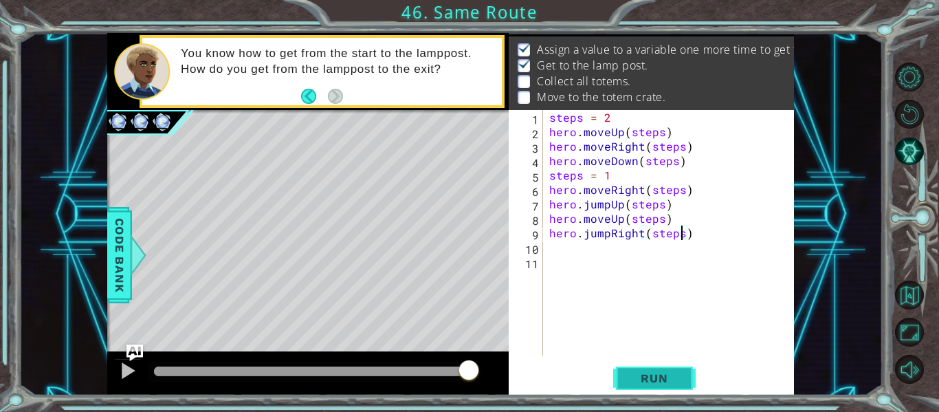
type textarea "hero.jumpRight(steps)"
click at [622, 384] on button "Run" at bounding box center [654, 378] width 83 height 28
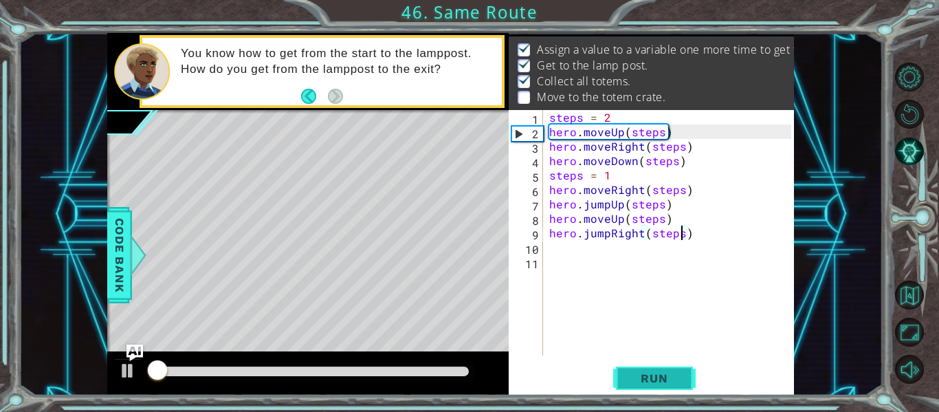
click at [657, 366] on button "Run" at bounding box center [654, 378] width 83 height 28
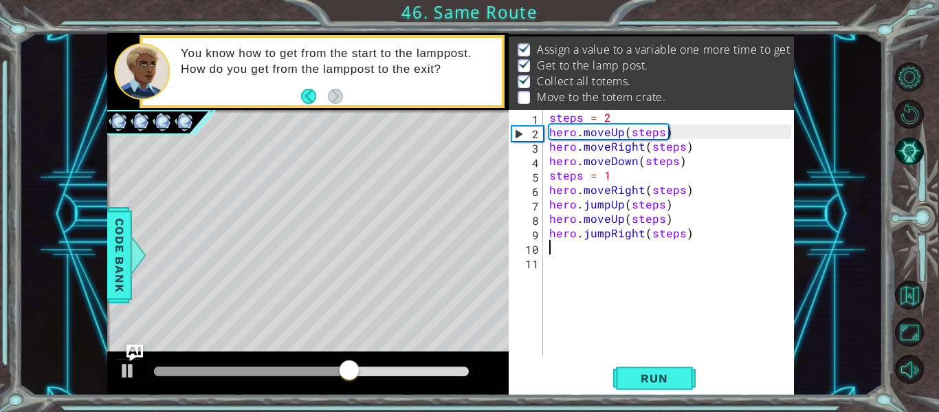
click at [585, 249] on div "steps = 2 hero . moveUp ( steps ) hero . moveRight ( steps ) hero . moveDown ( …" at bounding box center [673, 247] width 252 height 274
type textarea "h"
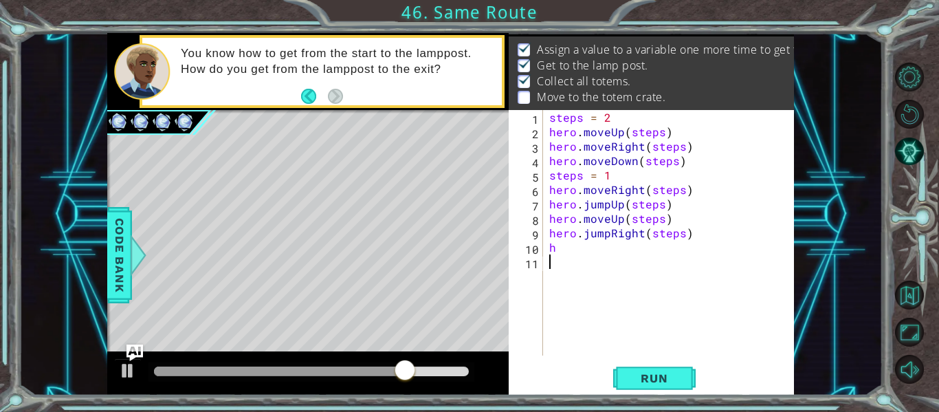
click at [572, 256] on div "steps = 2 hero . moveUp ( steps ) hero . moveRight ( steps ) hero . moveDown ( …" at bounding box center [673, 247] width 252 height 274
click at [572, 248] on div "steps = 2 hero . moveUp ( steps ) hero . moveRight ( steps ) hero . moveDown ( …" at bounding box center [673, 247] width 252 height 274
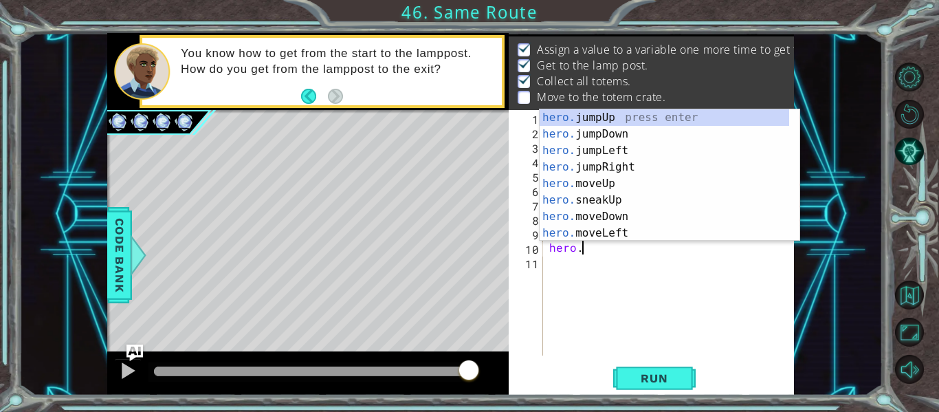
scroll to position [0, 2]
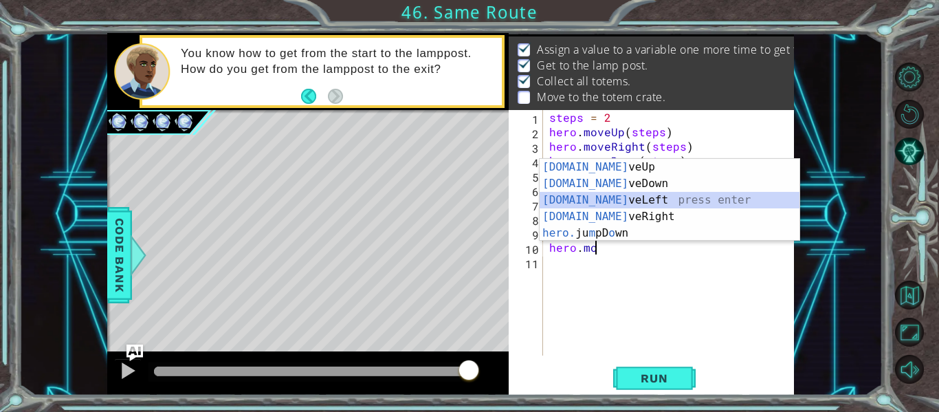
click at [599, 203] on div "[DOMAIN_NAME] veUp press enter [DOMAIN_NAME] veDown press enter [DOMAIN_NAME] v…" at bounding box center [670, 217] width 260 height 116
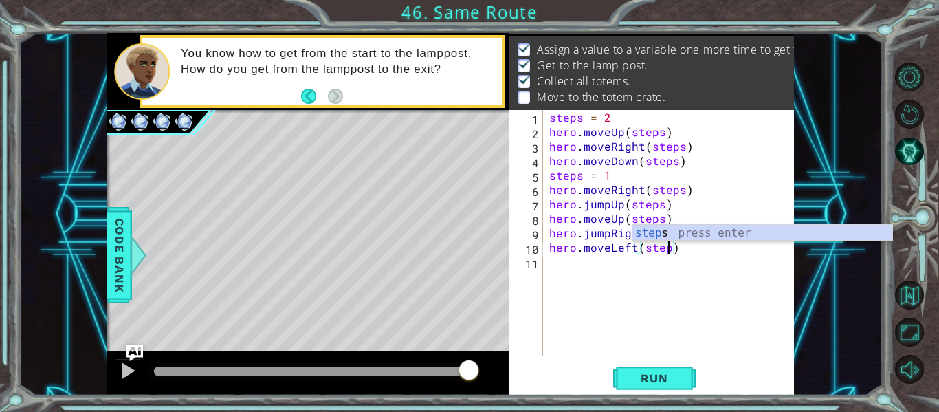
type textarea "hero.moveLeft(steps)"
click at [678, 237] on div "steps press enter" at bounding box center [763, 250] width 260 height 50
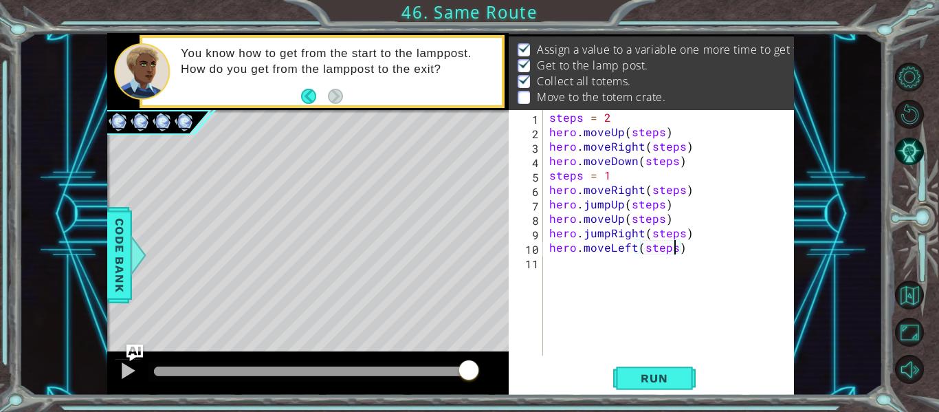
click at [560, 270] on div "steps = 2 hero . moveUp ( steps ) hero . moveRight ( steps ) hero . moveDown ( …" at bounding box center [673, 247] width 252 height 274
type textarea "he"
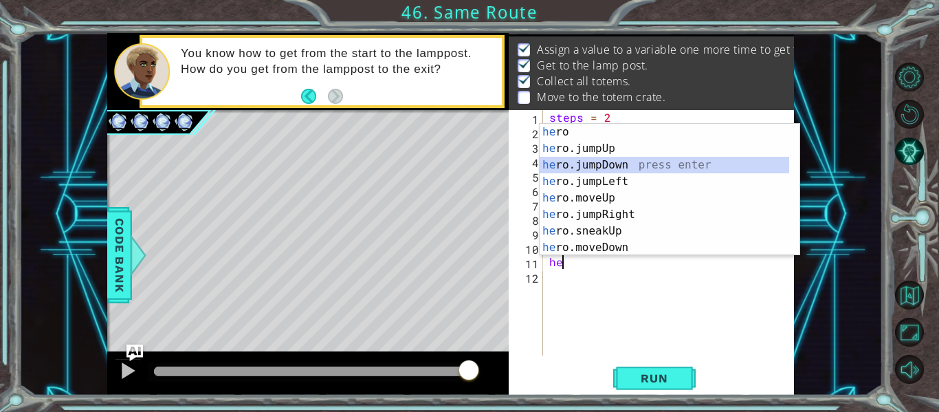
click at [596, 163] on div "he ro press enter he ro.jumpUp press enter he ro.jumpDown press enter he ro.jum…" at bounding box center [665, 206] width 250 height 165
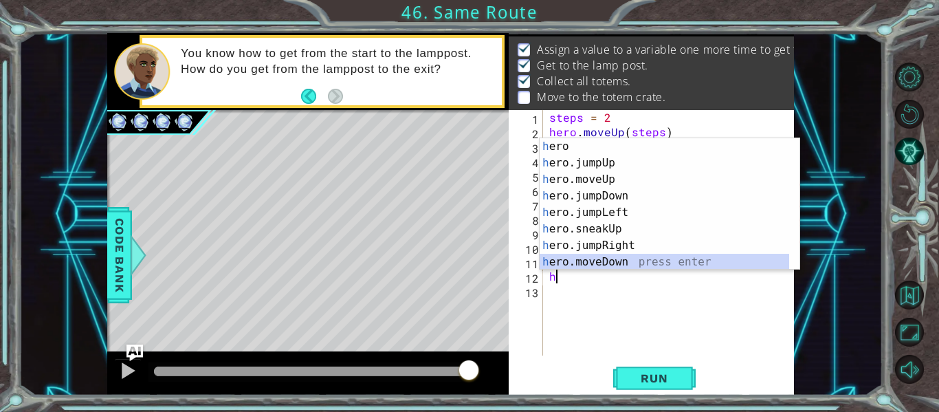
click at [636, 263] on div "h ero press enter h ero.jumpUp press enter h ero.moveUp press enter h ero.jumpD…" at bounding box center [665, 220] width 250 height 165
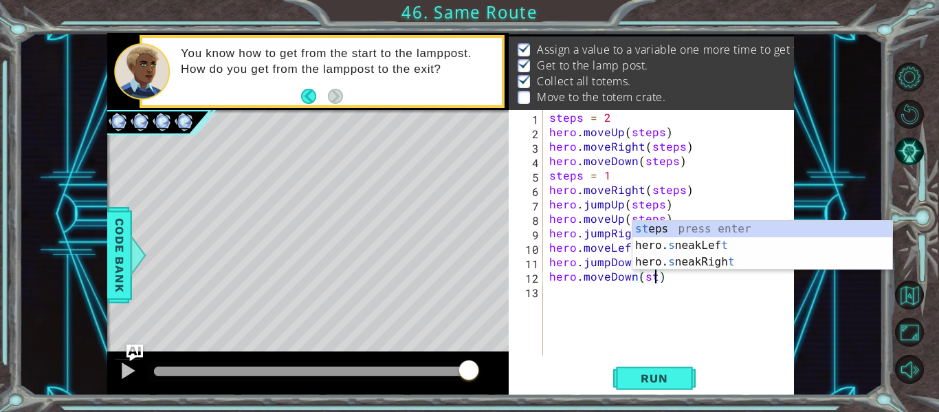
scroll to position [0, 7]
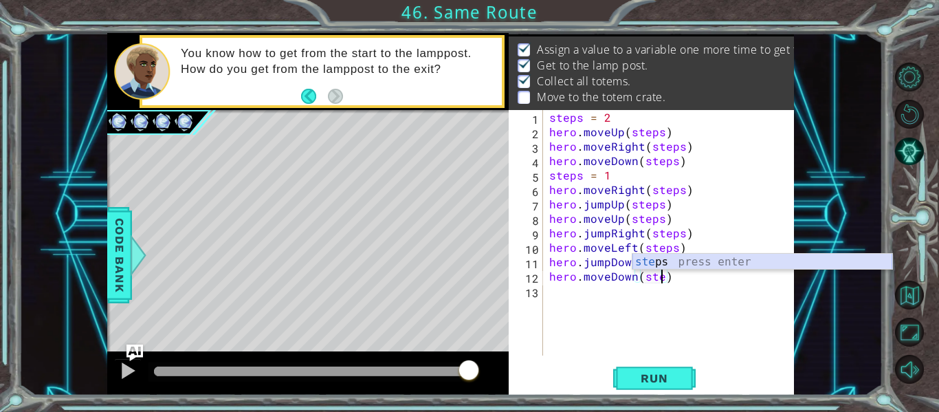
click at [714, 260] on div "ste ps press enter" at bounding box center [763, 279] width 260 height 50
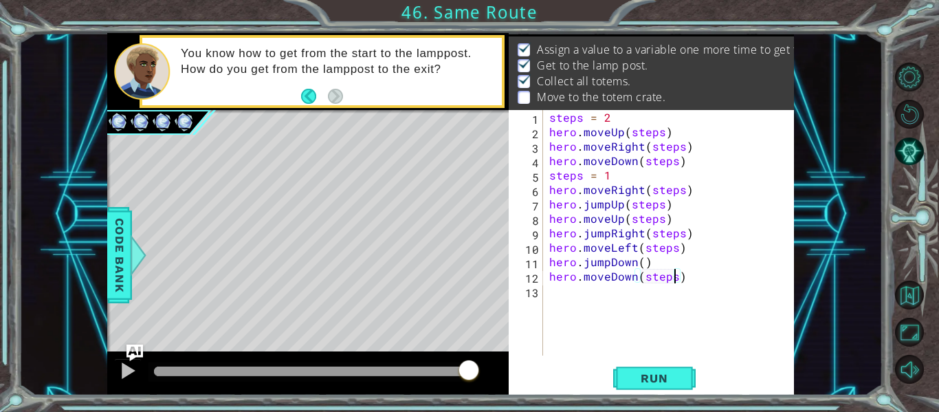
click at [639, 264] on div "steps = 2 hero . moveUp ( steps ) hero . moveRight ( steps ) hero . moveDown ( …" at bounding box center [673, 247] width 252 height 274
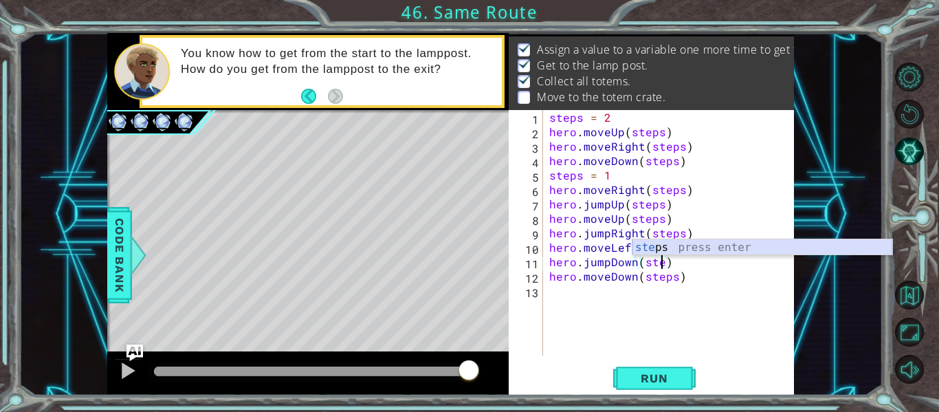
click at [650, 250] on div "ste ps press enter" at bounding box center [763, 264] width 260 height 50
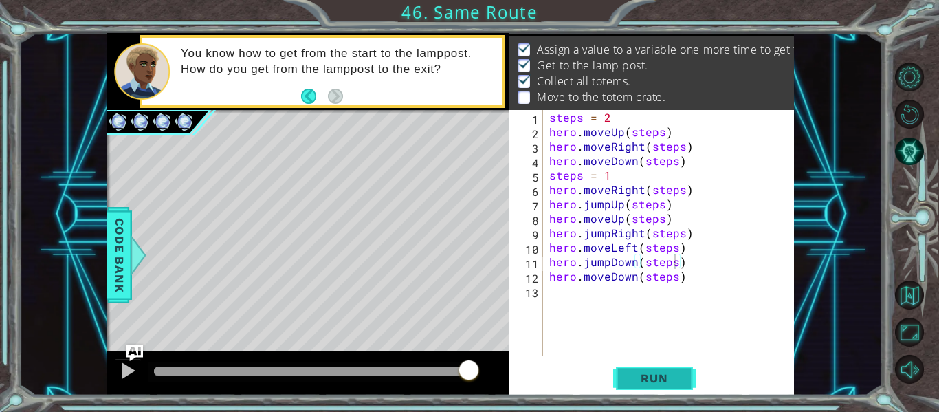
click at [650, 367] on button "Run" at bounding box center [654, 378] width 83 height 28
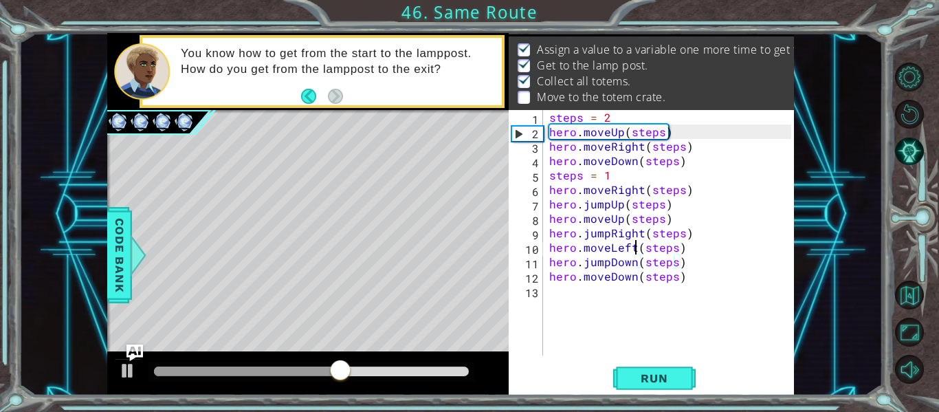
click at [633, 245] on div "steps = 2 hero . moveUp ( steps ) hero . moveRight ( steps ) hero . moveDown ( …" at bounding box center [673, 247] width 252 height 274
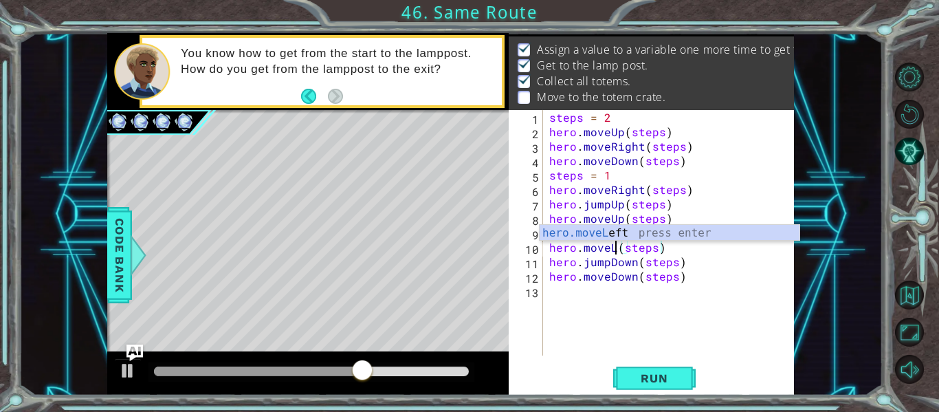
scroll to position [0, 6]
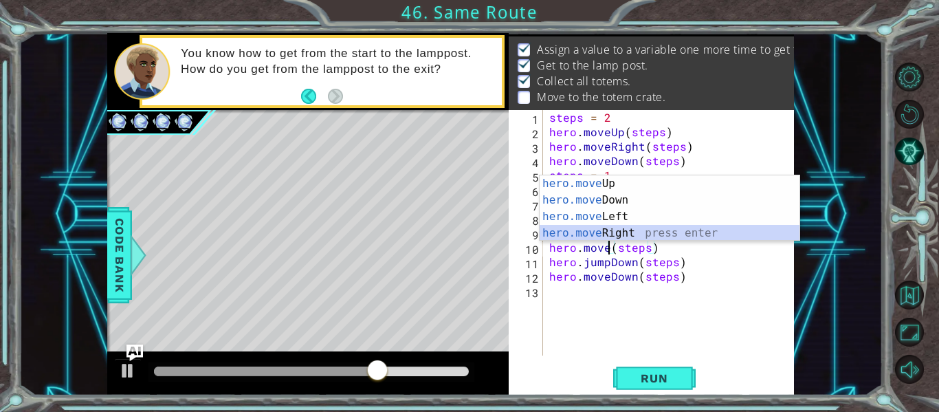
click at [643, 234] on div "hero.move Up press enter hero.move Down press enter hero.move Left press enter …" at bounding box center [670, 224] width 260 height 99
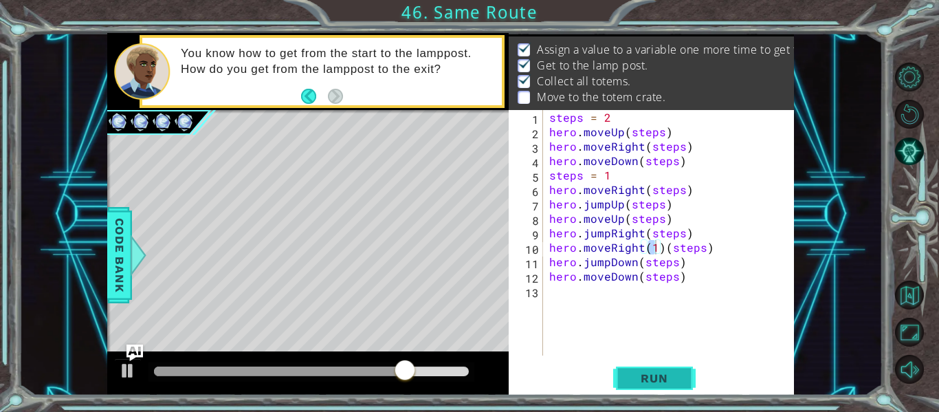
click at [640, 375] on span "Run" at bounding box center [654, 378] width 54 height 14
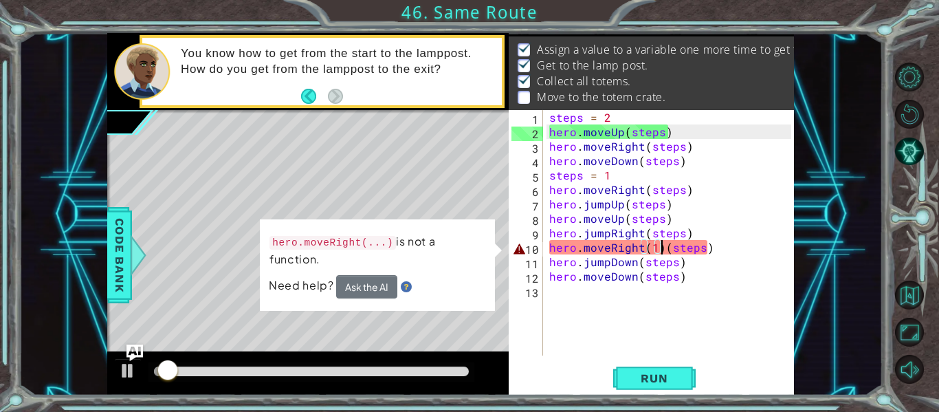
click at [661, 250] on div "steps = 2 hero . moveUp ( steps ) hero . moveRight ( steps ) hero . moveDown ( …" at bounding box center [673, 247] width 252 height 274
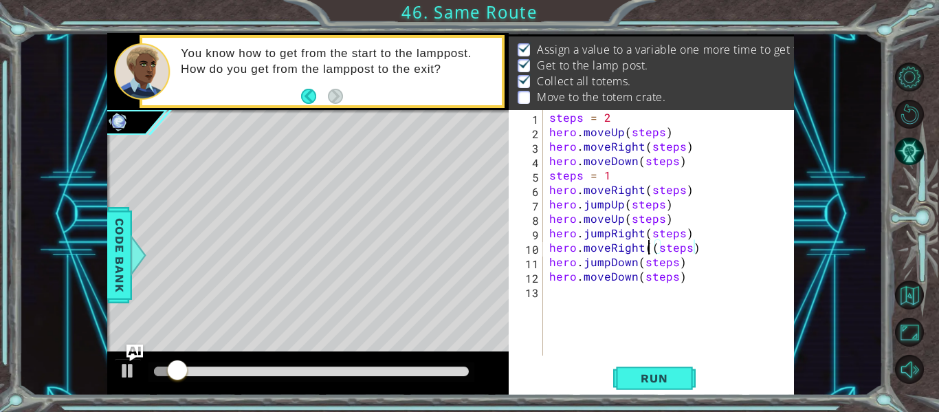
type textarea "hero.moveRight(steps)"
click at [648, 379] on span "Run" at bounding box center [654, 378] width 54 height 14
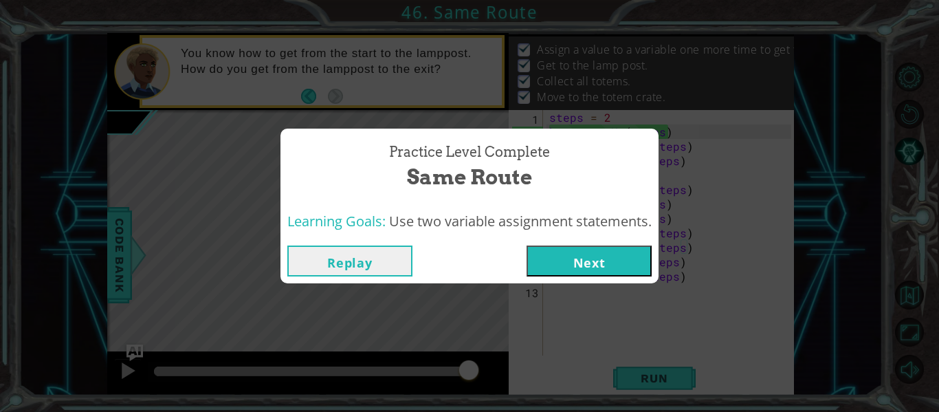
click at [580, 259] on button "Next" at bounding box center [589, 260] width 125 height 31
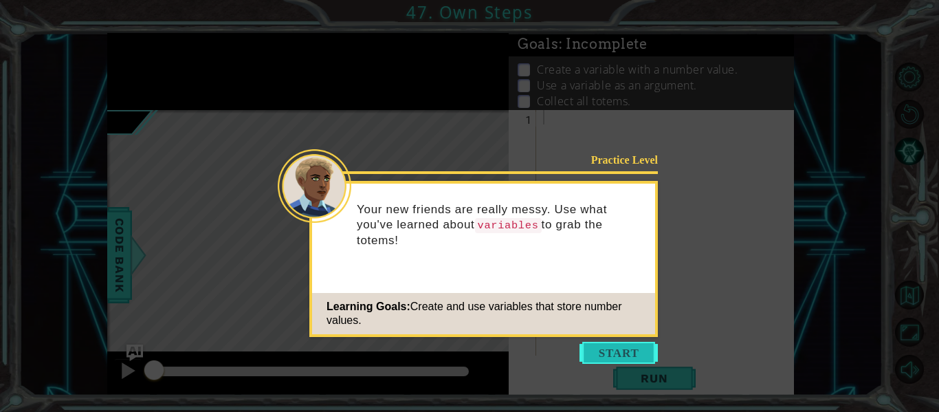
click at [630, 356] on button "Start" at bounding box center [619, 353] width 78 height 22
